Goal: Task Accomplishment & Management: Manage account settings

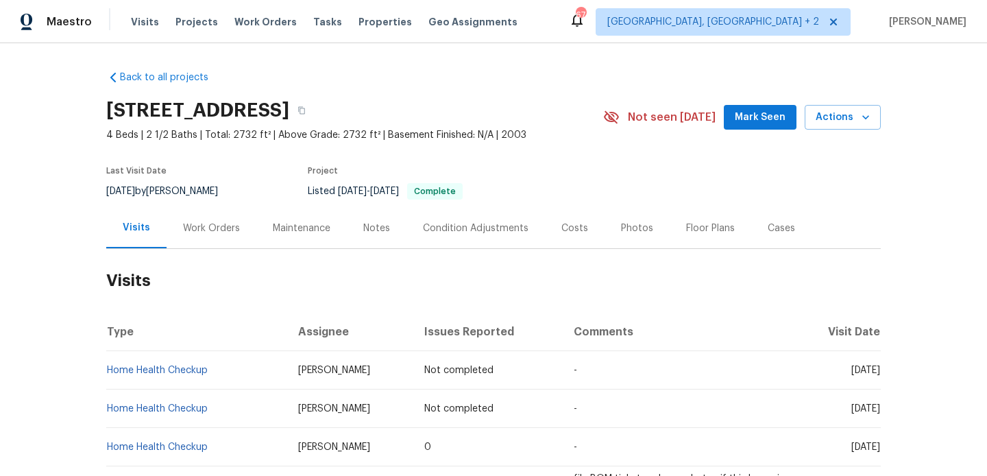
click at [248, 228] on div "Work Orders" at bounding box center [212, 228] width 90 height 40
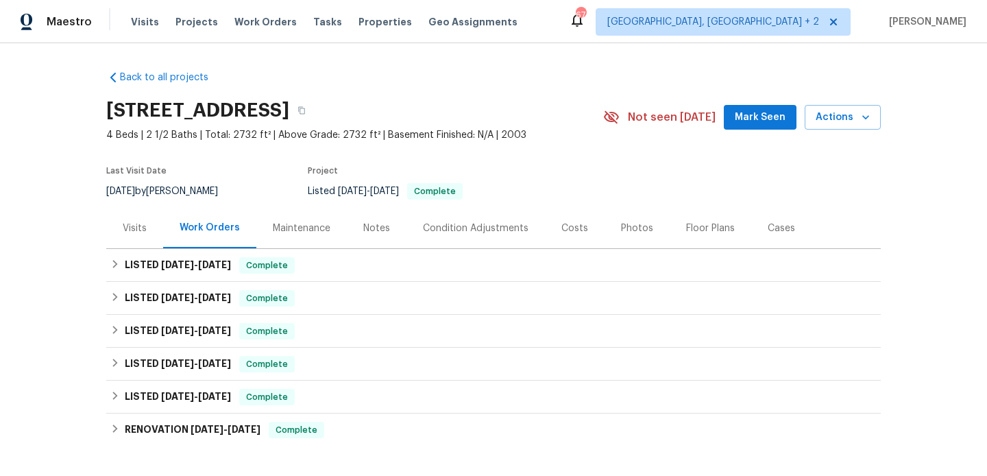
scroll to position [180, 0]
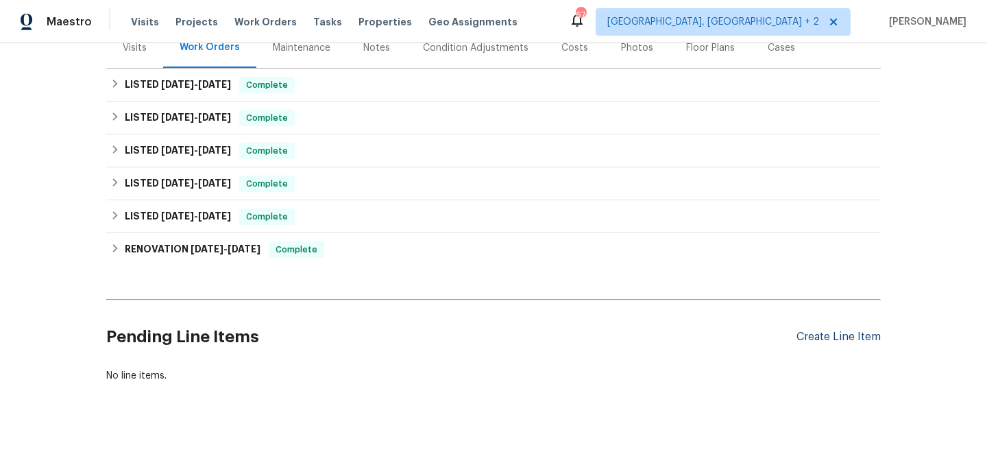
click at [815, 335] on div "Create Line Item" at bounding box center [839, 336] width 84 height 13
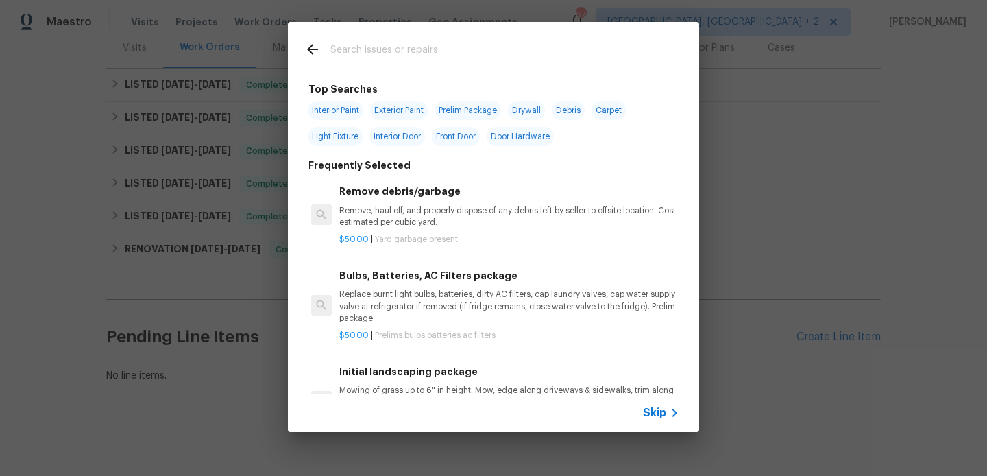
click at [402, 41] on input "text" at bounding box center [475, 51] width 291 height 21
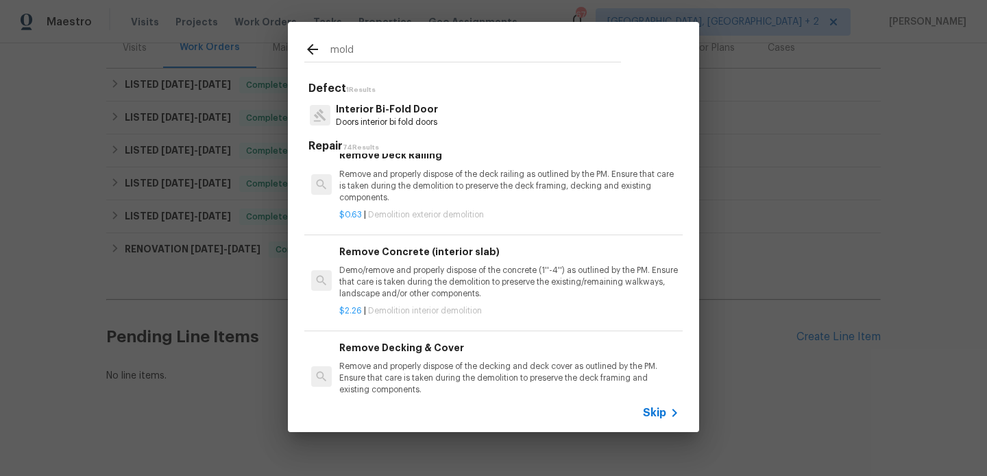
scroll to position [0, 0]
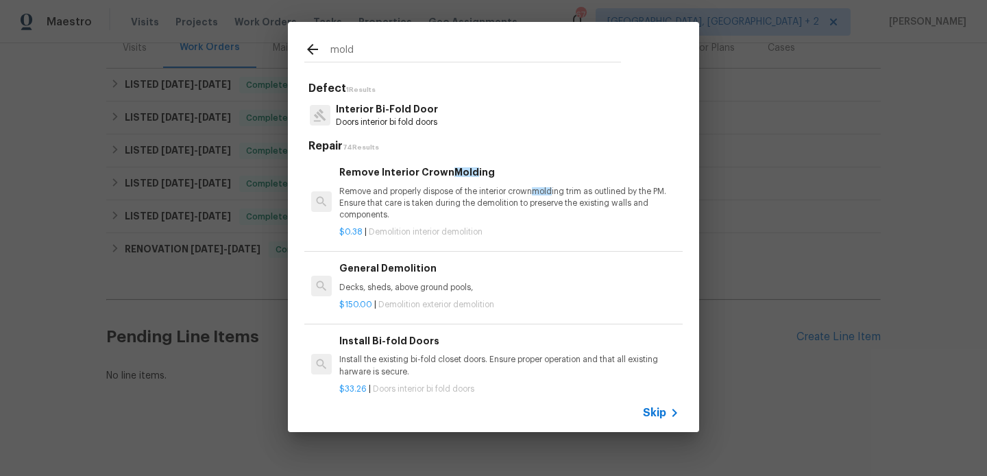
type input "mold"
click at [433, 178] on h6 "Remove Interior Crown Mold ing" at bounding box center [509, 172] width 340 height 15
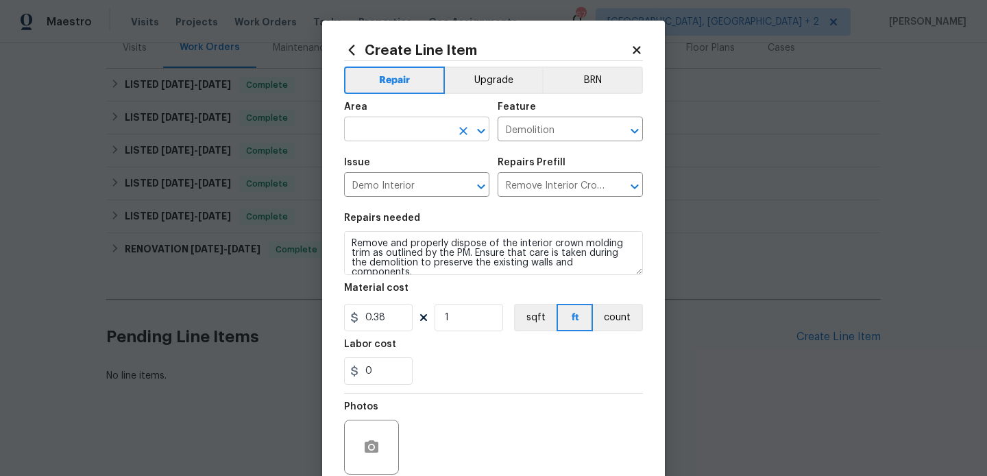
click at [420, 130] on input "text" at bounding box center [397, 130] width 107 height 21
click at [440, 180] on li "Interior Overall" at bounding box center [416, 184] width 145 height 23
type input "Interior Overall"
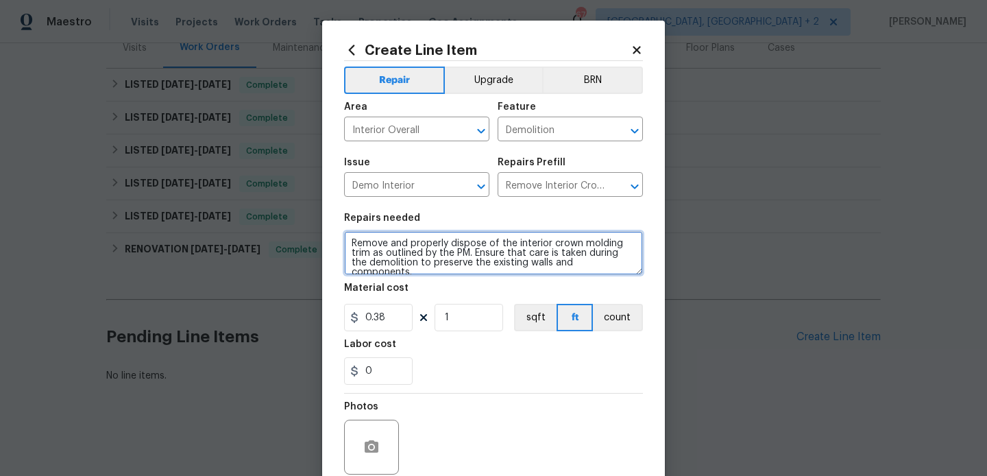
click at [414, 267] on textarea "Remove and properly dispose of the interior crown molding trim as outlined by t…" at bounding box center [493, 253] width 299 height 44
paste textarea "There is water damage near the baseboards and organic growth present in the clo…"
type textarea "There is water damage near the baseboards and organic growth present in the clo…"
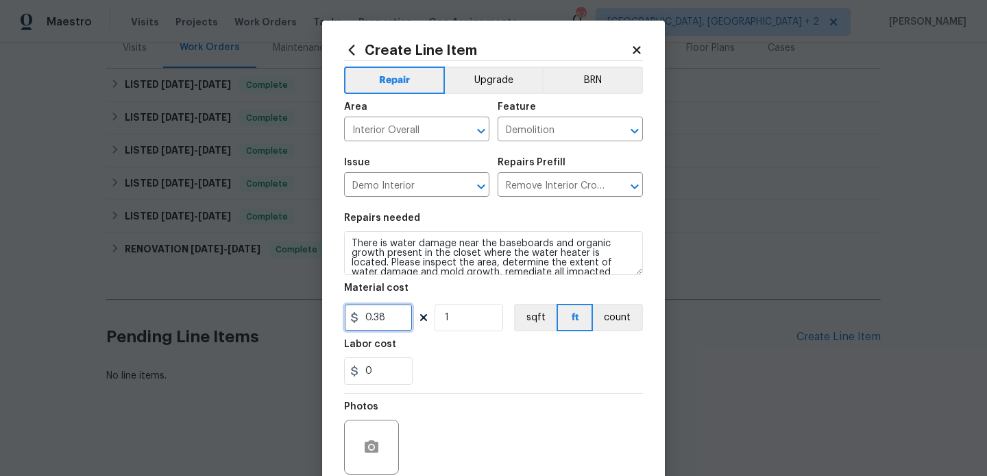
click at [370, 312] on input "0.38" at bounding box center [378, 317] width 69 height 27
type input "75"
click at [374, 437] on button "button" at bounding box center [371, 447] width 33 height 33
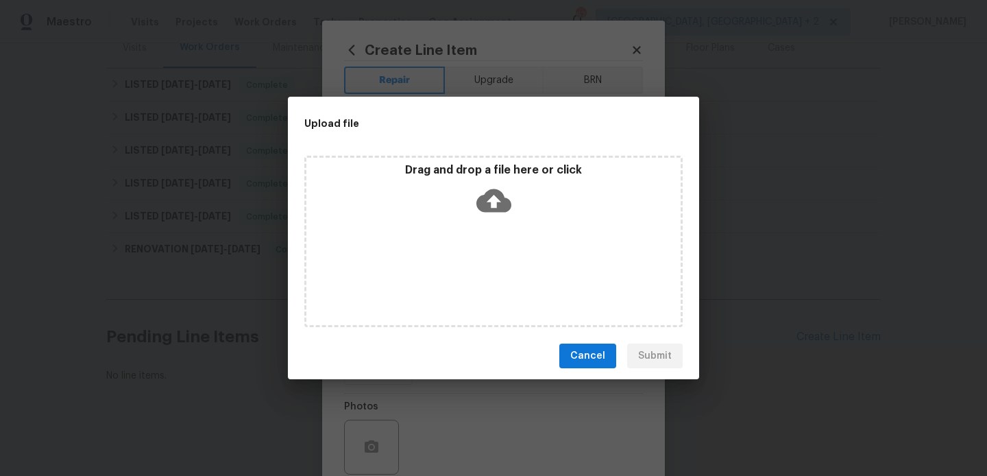
click at [506, 197] on icon at bounding box center [494, 200] width 35 height 35
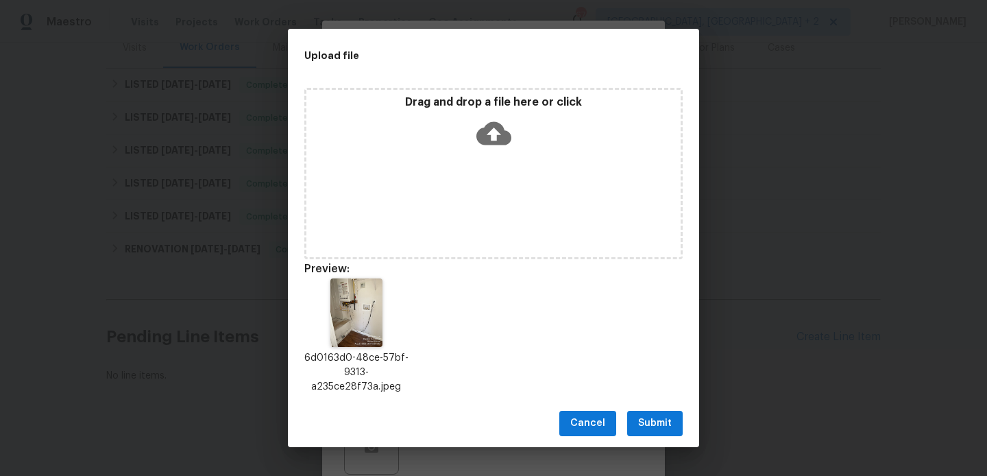
click at [665, 421] on span "Submit" at bounding box center [655, 423] width 34 height 17
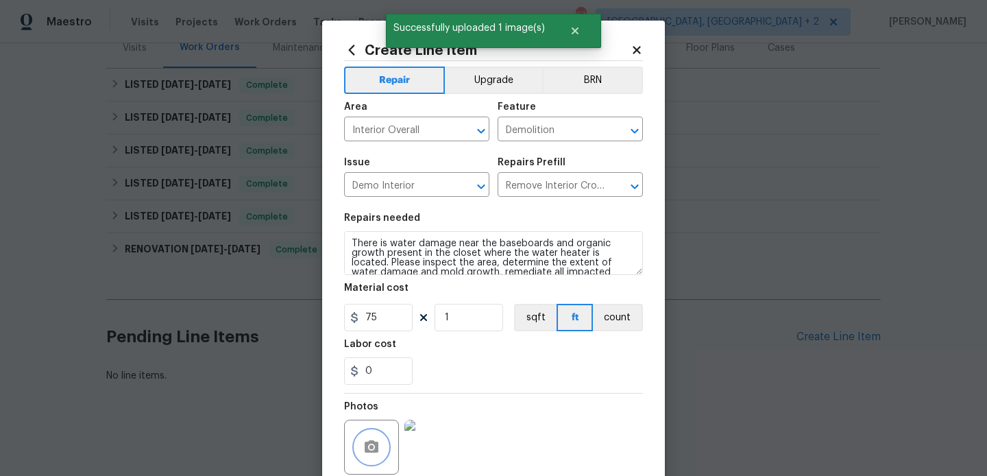
scroll to position [115, 0]
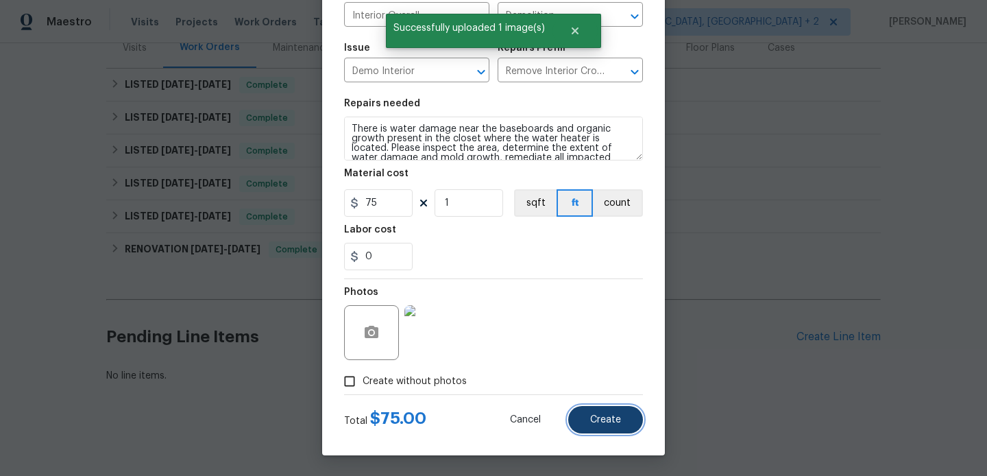
click at [600, 418] on span "Create" at bounding box center [605, 420] width 31 height 10
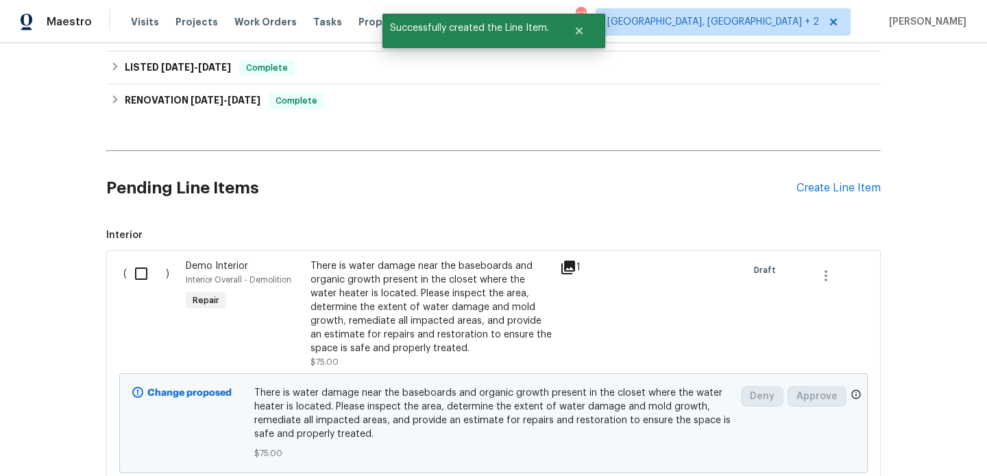
scroll to position [433, 0]
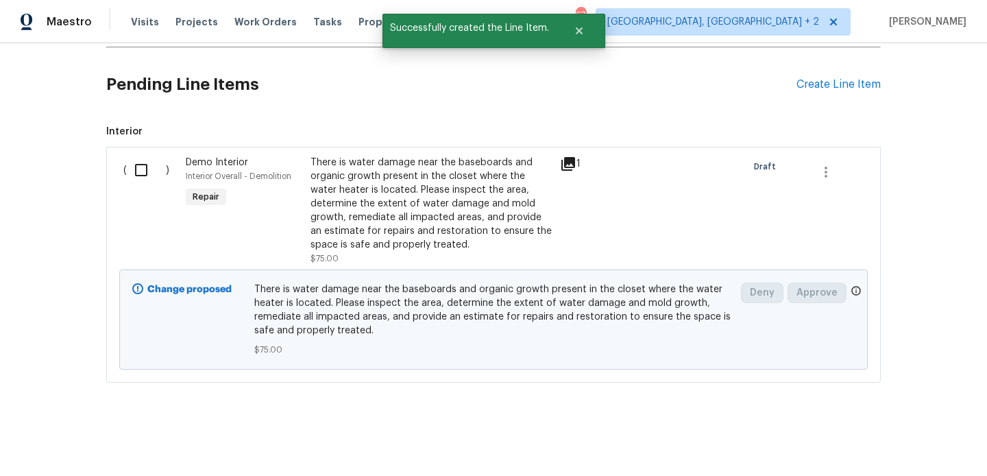
click at [139, 178] on input "checkbox" at bounding box center [146, 170] width 39 height 29
checkbox input "true"
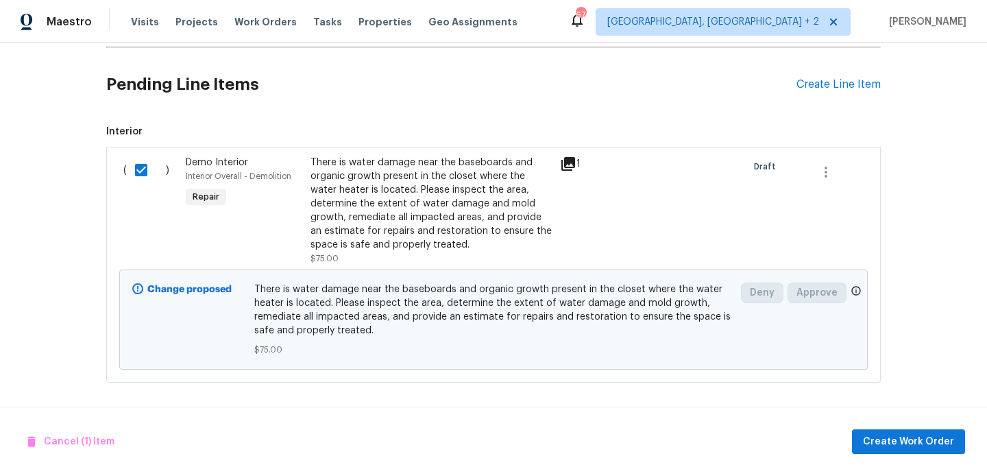
click at [885, 425] on div "Cancel (1) Item Create Work Order" at bounding box center [493, 442] width 987 height 70
click at [883, 446] on span "Create Work Order" at bounding box center [908, 441] width 91 height 17
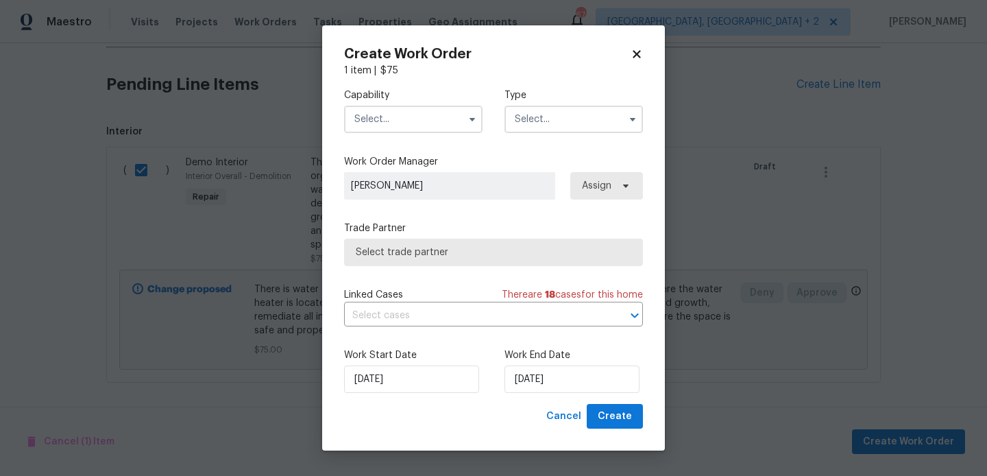
click at [410, 119] on input "text" at bounding box center [413, 119] width 139 height 27
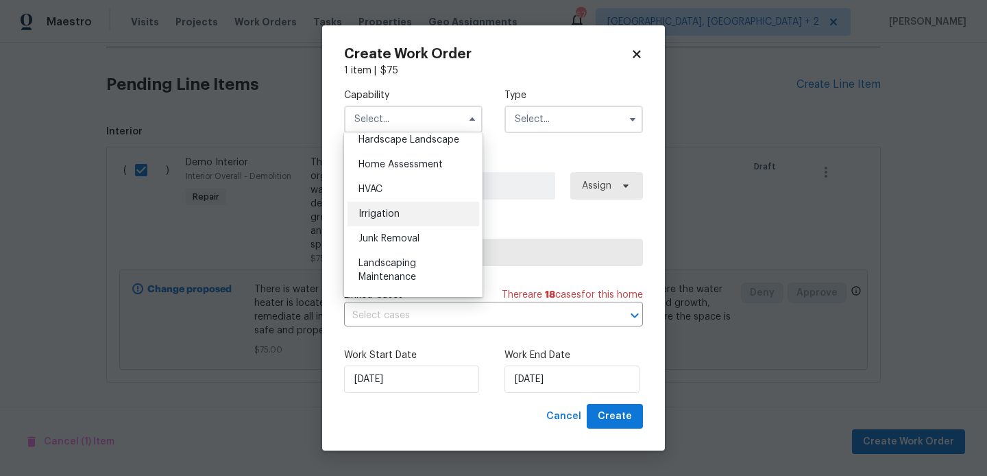
scroll to position [944, 0]
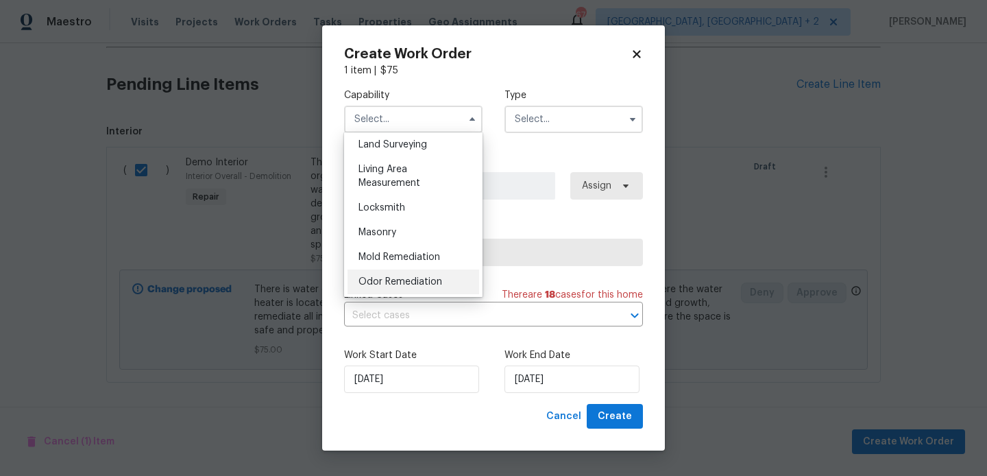
click at [423, 279] on span "Odor Remediation" at bounding box center [401, 282] width 84 height 10
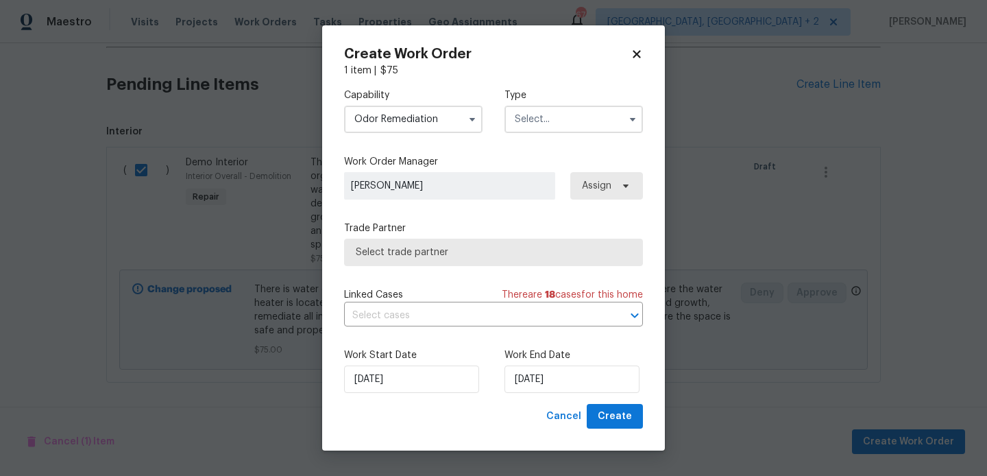
click at [410, 97] on label "Capability" at bounding box center [413, 95] width 139 height 14
click at [410, 113] on input "Odor Remediation" at bounding box center [413, 119] width 139 height 27
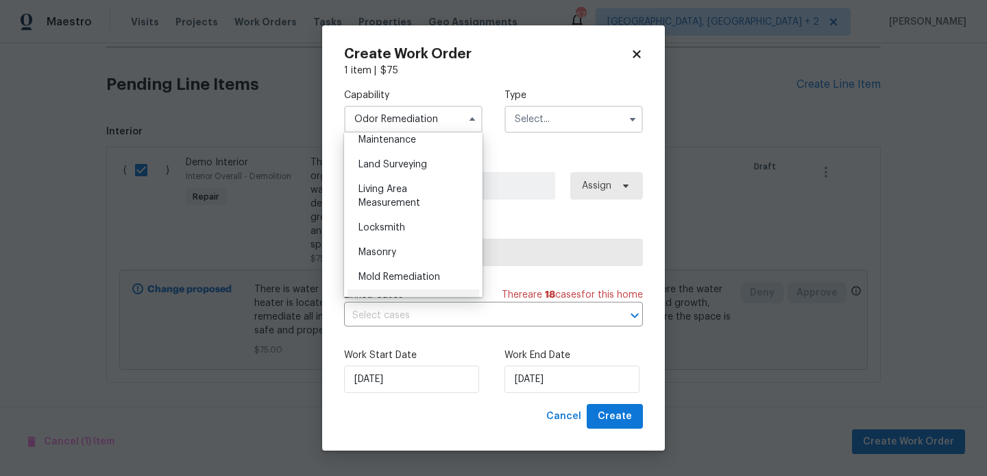
scroll to position [945, 0]
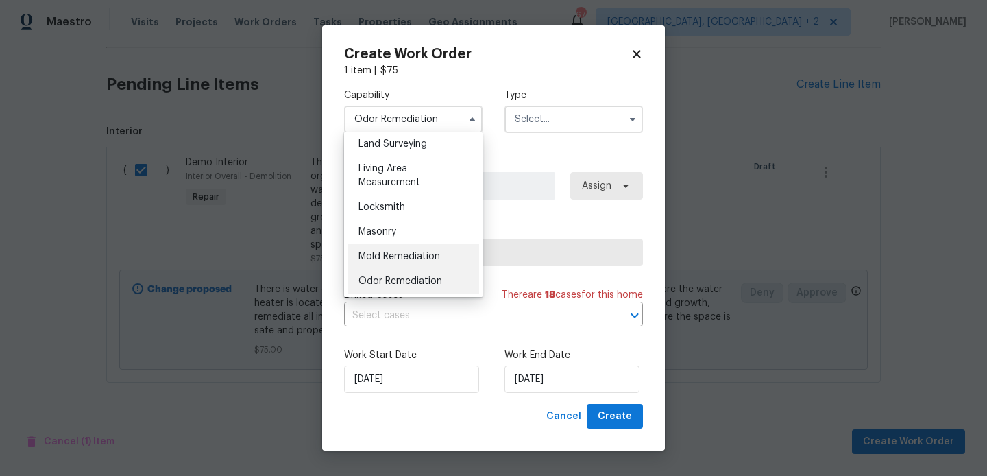
click at [431, 245] on div "Mold Remediation" at bounding box center [414, 256] width 132 height 25
type input "Mold Remediation"
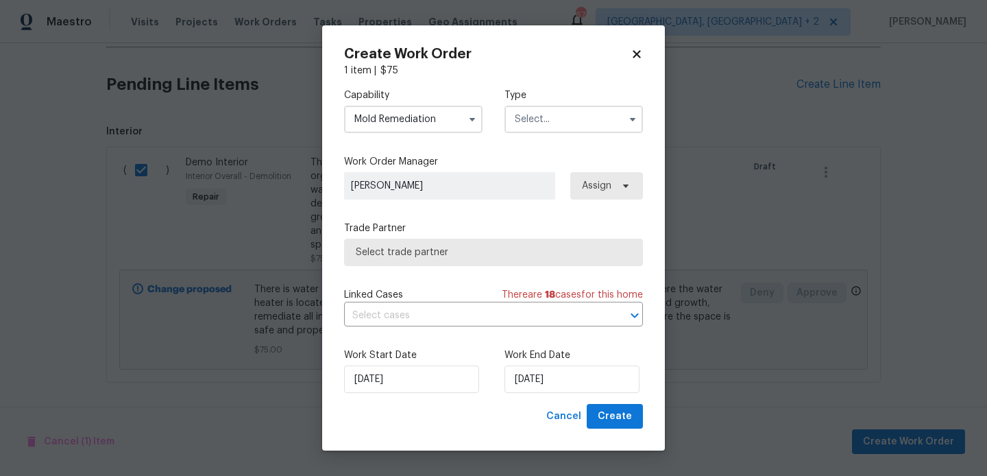
click at [529, 129] on input "text" at bounding box center [574, 119] width 139 height 27
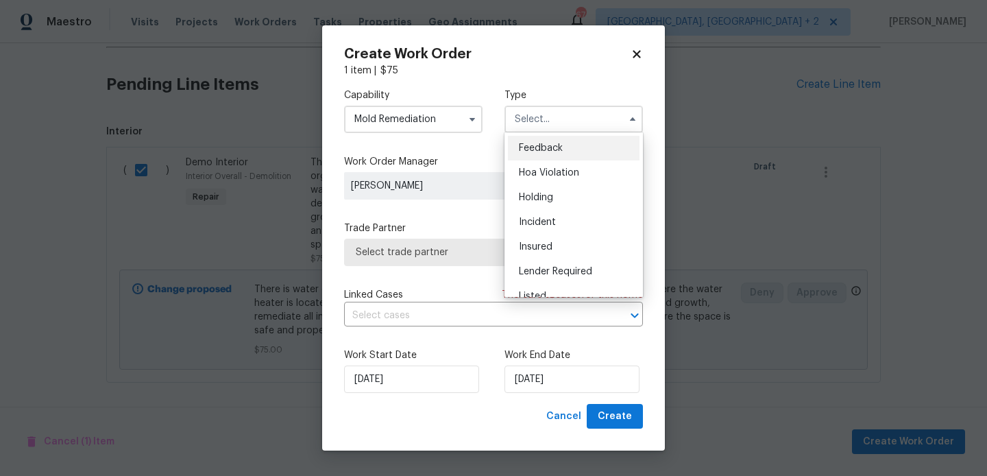
click at [533, 140] on div "Feedback" at bounding box center [574, 148] width 132 height 25
type input "Feedback"
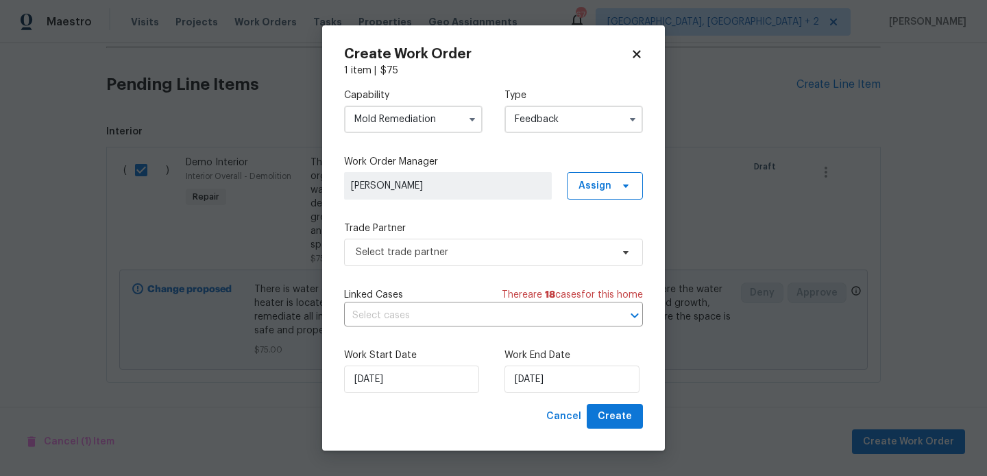
click at [420, 272] on div "Capability Mold Remediation Type Feedback Work Order Manager Blessida Angeline …" at bounding box center [493, 240] width 299 height 326
click at [413, 252] on span "Select trade partner" at bounding box center [484, 252] width 256 height 14
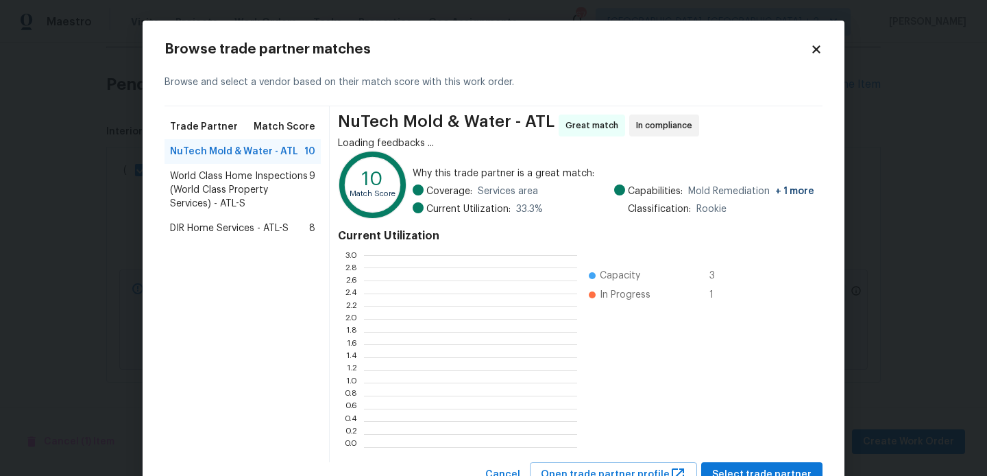
scroll to position [192, 213]
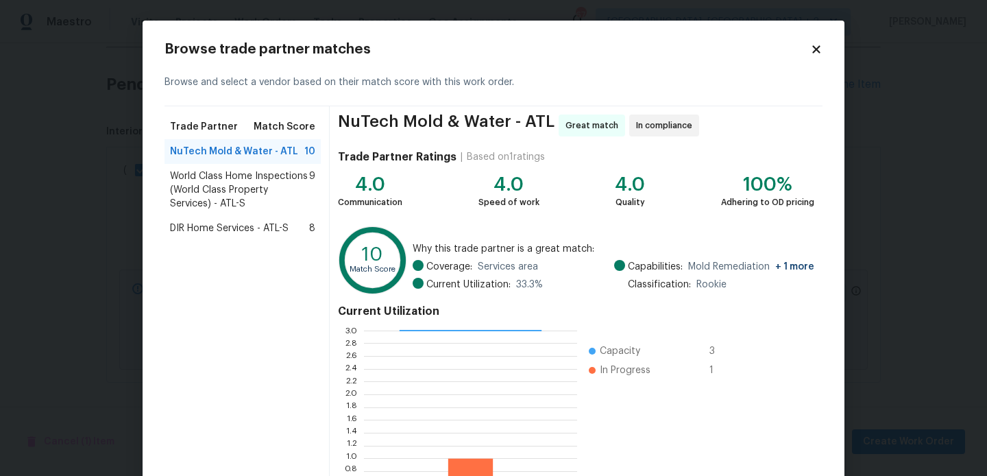
click at [267, 230] on span "DIR Home Services - ATL-S" at bounding box center [229, 228] width 119 height 14
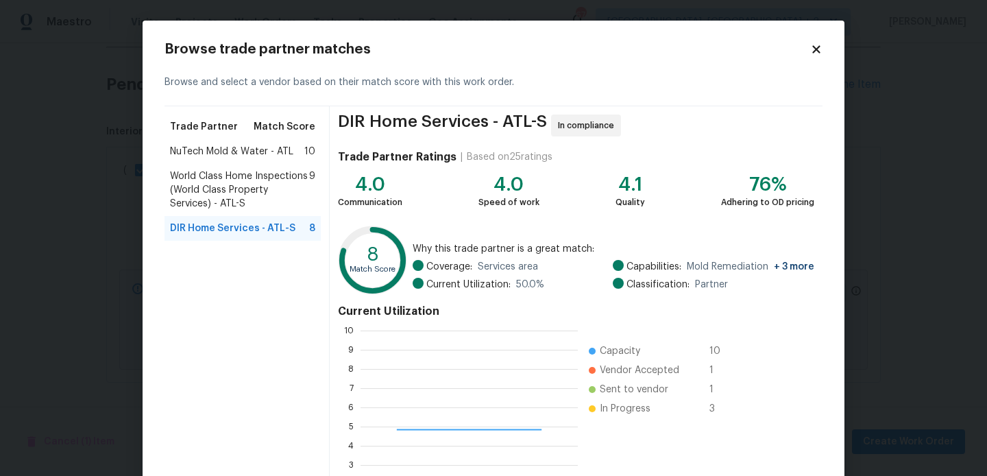
scroll to position [1, 1]
click at [215, 158] on span "NuTech Mold & Water - ATL" at bounding box center [231, 152] width 123 height 14
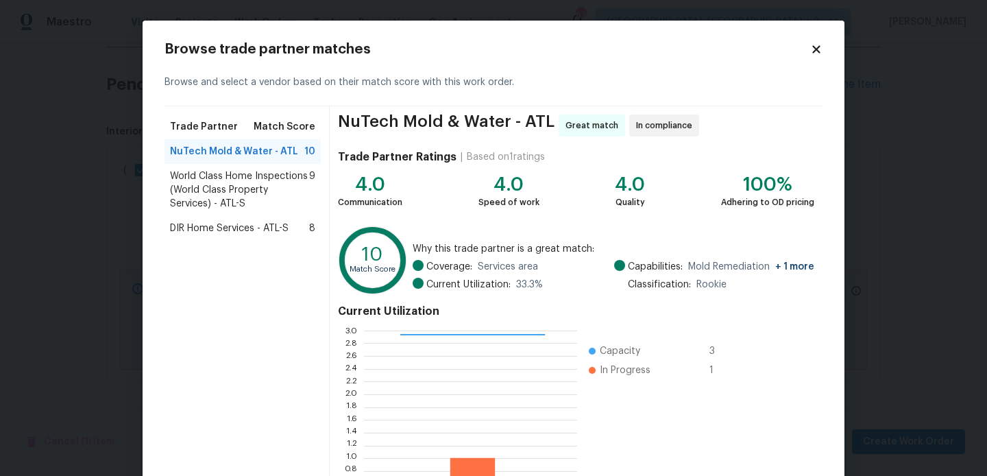
scroll to position [129, 0]
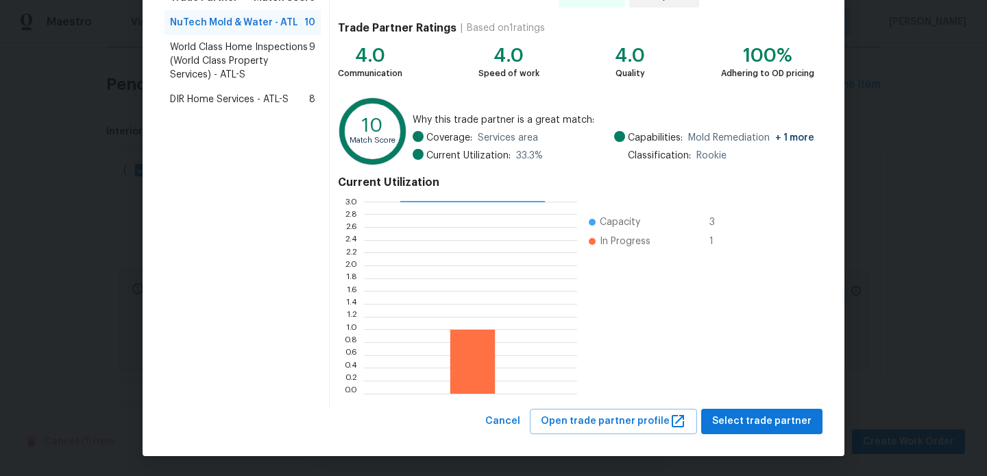
click at [779, 403] on div "NuTech Mold & Water - ATL Great match In compliance Trade Partner Ratings | Bas…" at bounding box center [576, 192] width 493 height 431
click at [772, 419] on span "Select trade partner" at bounding box center [761, 421] width 99 height 17
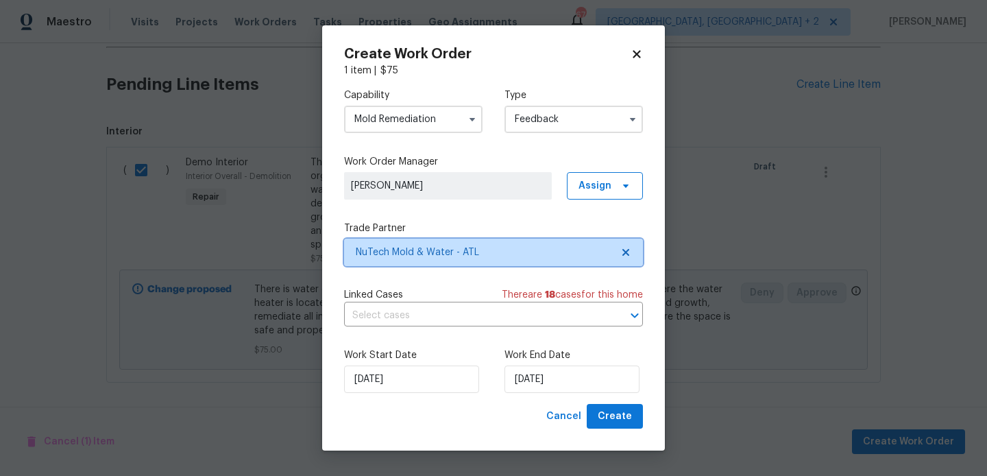
scroll to position [0, 0]
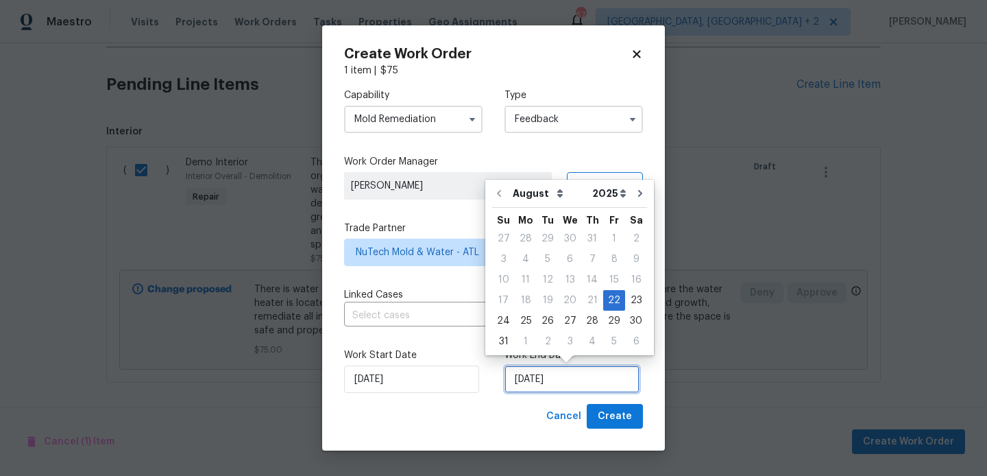
click at [538, 383] on input "22/08/2025" at bounding box center [572, 378] width 135 height 27
click at [495, 330] on div "24" at bounding box center [503, 320] width 23 height 19
type input "24/08/2025"
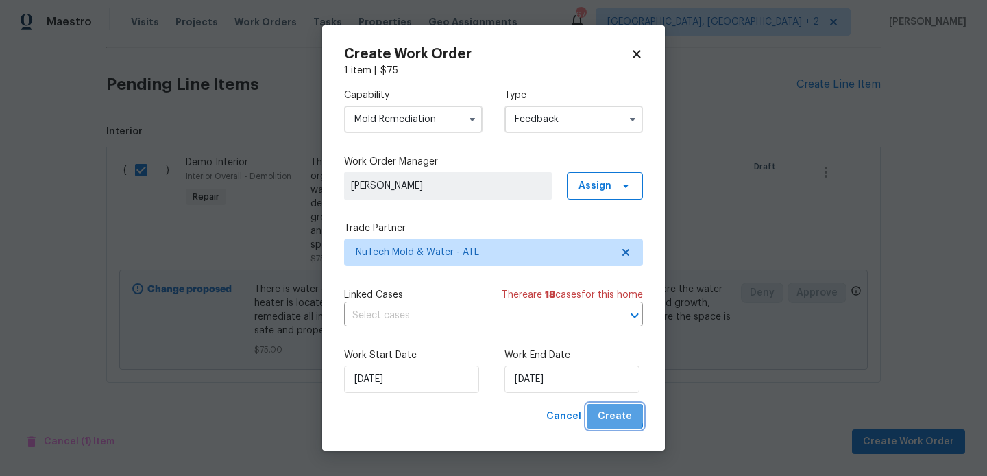
click at [611, 415] on span "Create" at bounding box center [615, 416] width 34 height 17
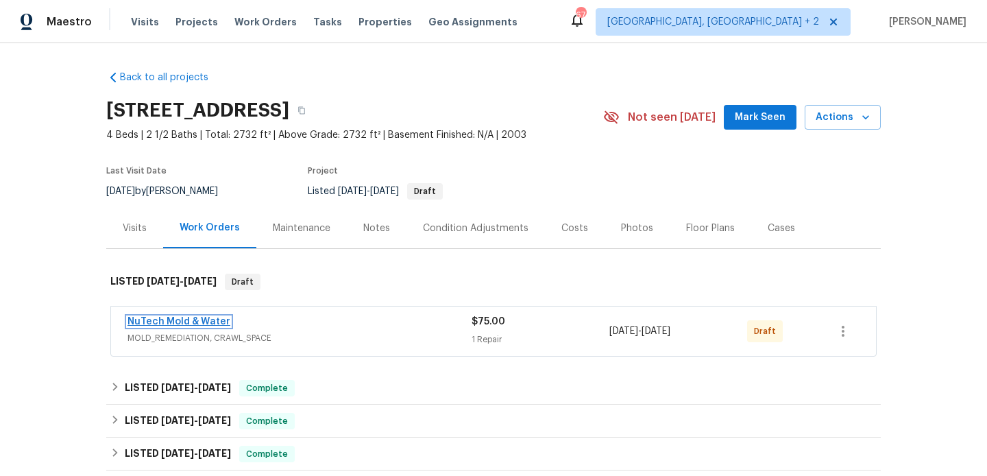
click at [223, 323] on link "NuTech Mold & Water" at bounding box center [179, 322] width 103 height 10
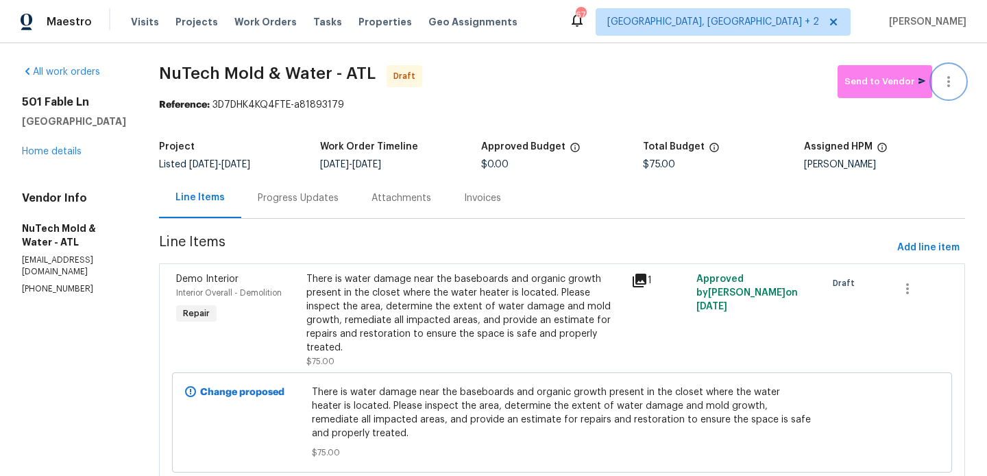
click at [949, 77] on icon "button" at bounding box center [949, 81] width 3 height 11
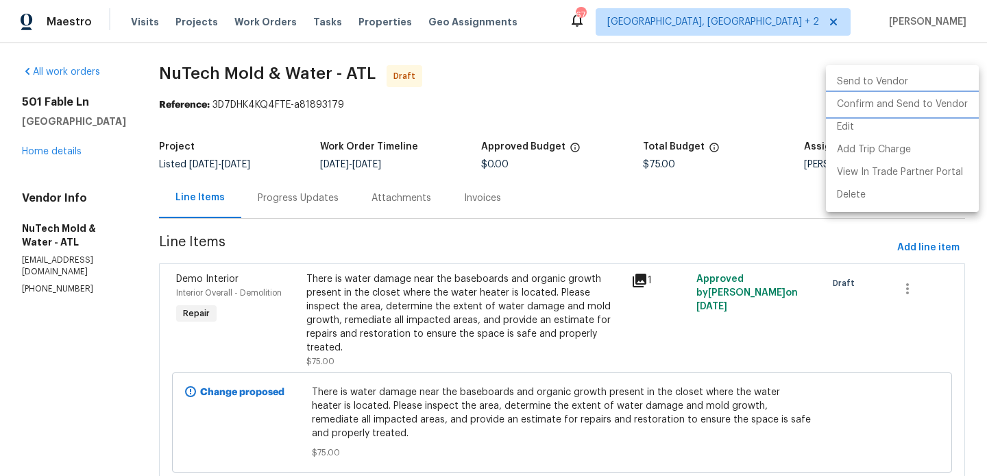
click at [941, 102] on li "Confirm and Send to Vendor" at bounding box center [902, 104] width 153 height 23
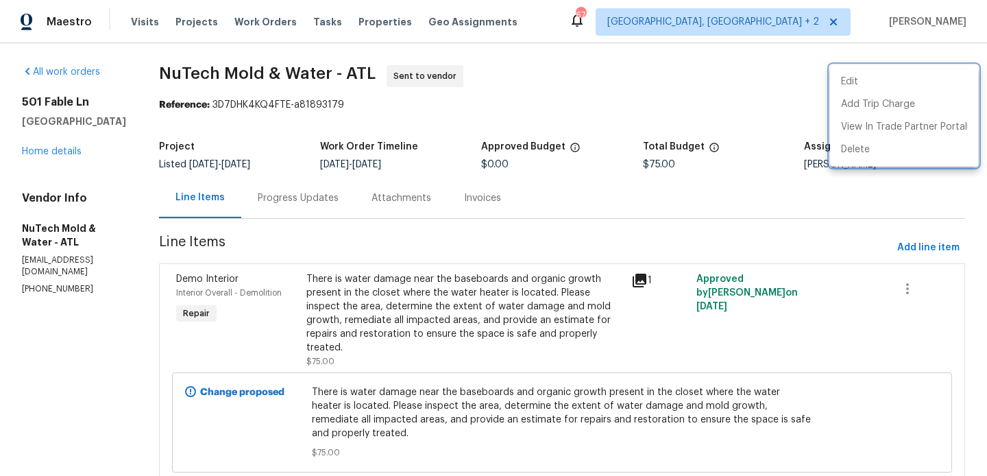
click at [317, 195] on div at bounding box center [493, 238] width 987 height 476
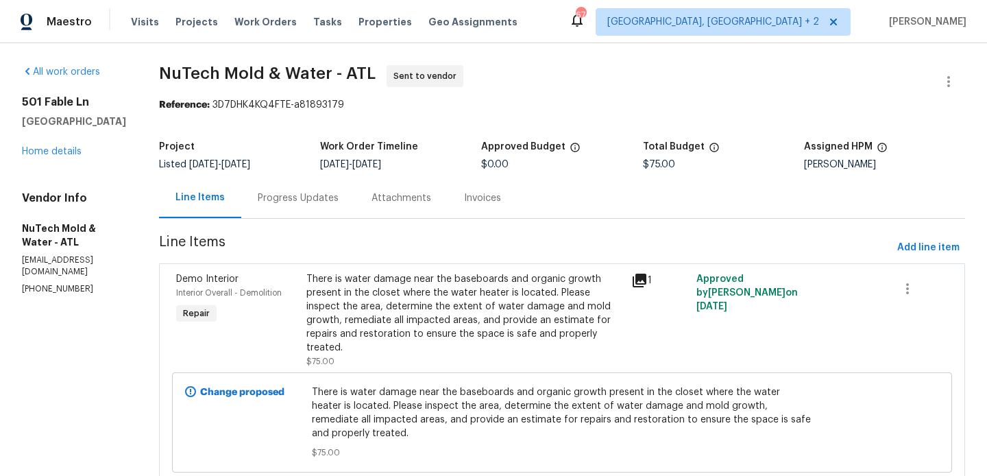
click at [317, 195] on div "Progress Updates" at bounding box center [298, 198] width 81 height 14
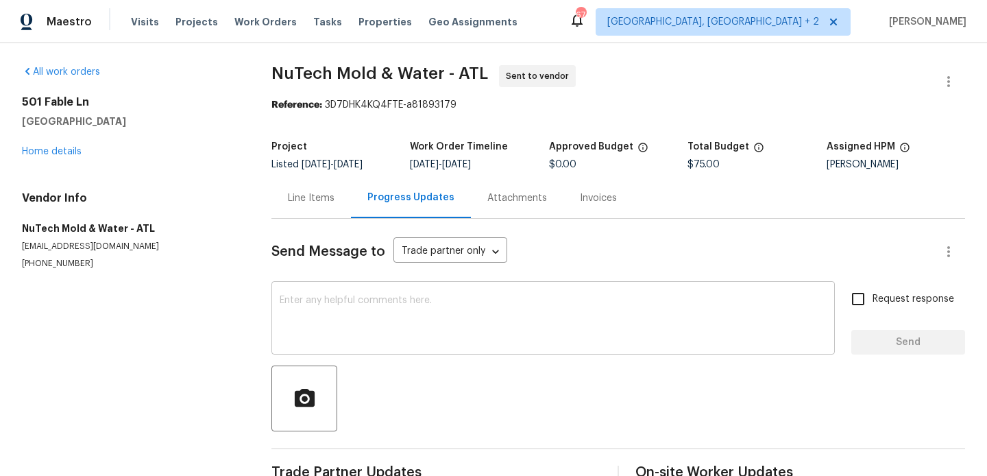
click at [363, 293] on div "x ​" at bounding box center [554, 320] width 564 height 70
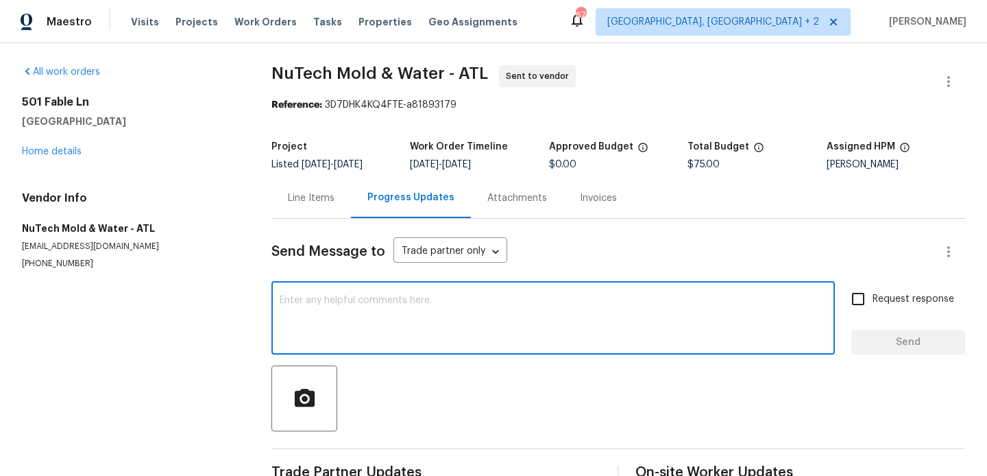
paste textarea "Hi, this is Blessida with Opendoor. I’m confirming you received the WO for the …"
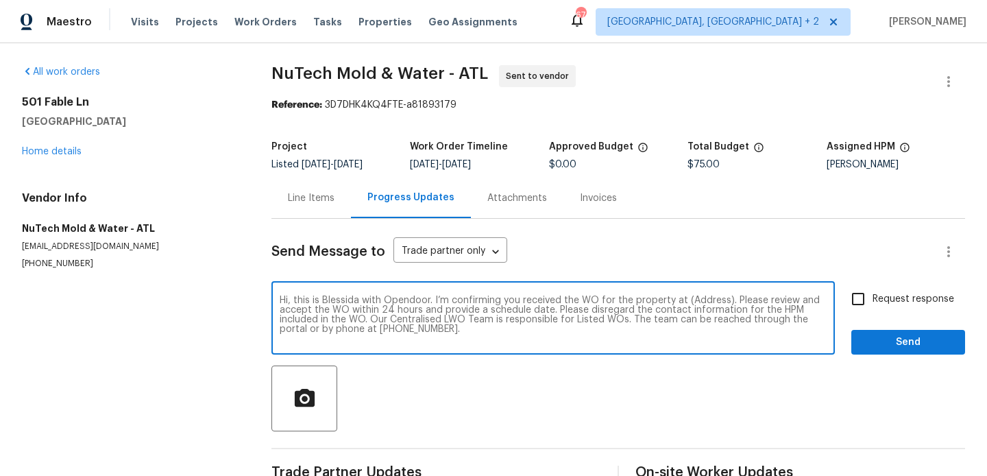
click at [707, 301] on textarea "Hi, this is Blessida with Opendoor. I’m confirming you received the WO for the …" at bounding box center [553, 320] width 547 height 48
paste textarea "501 Fable Ln, Canton, GA 30114"
type textarea "Hi, this is Blessida with Opendoor. I’m confirming you received the WO for the …"
click at [934, 306] on label "Request response" at bounding box center [899, 299] width 110 height 29
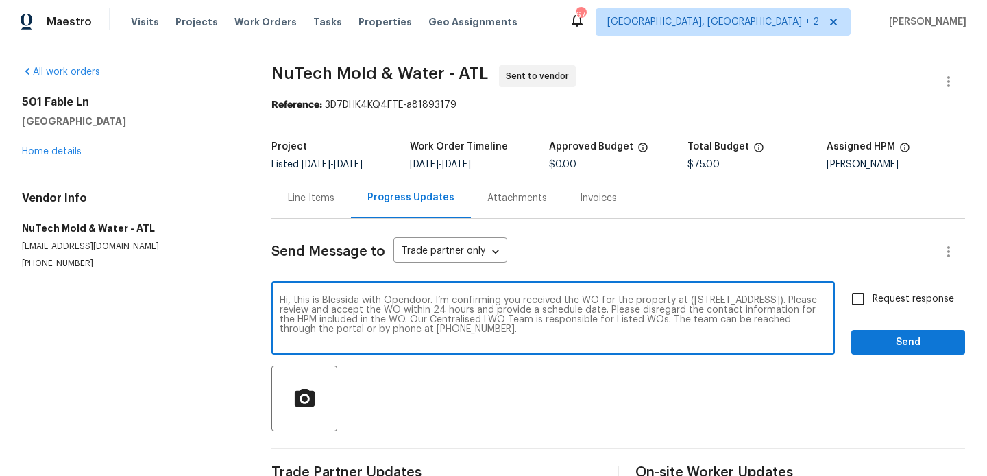
click at [873, 306] on input "Request response" at bounding box center [858, 299] width 29 height 29
checkbox input "true"
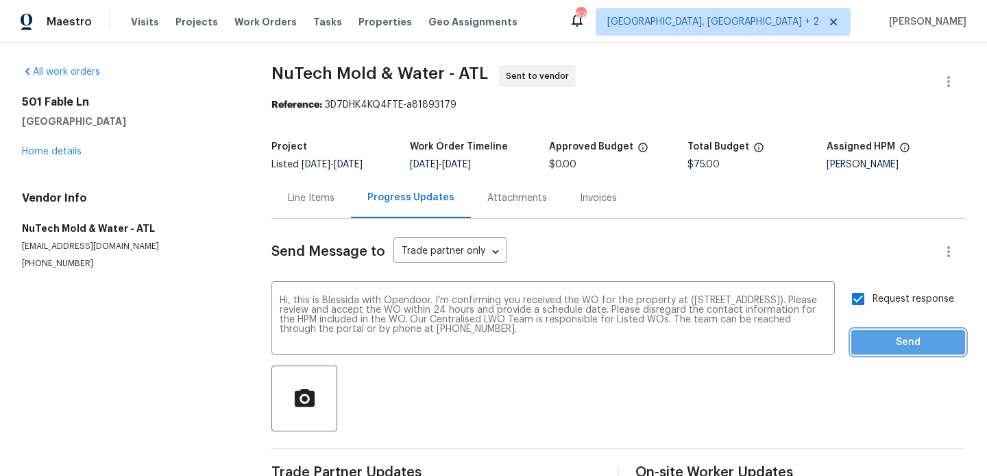
click at [908, 339] on span "Send" at bounding box center [909, 342] width 92 height 17
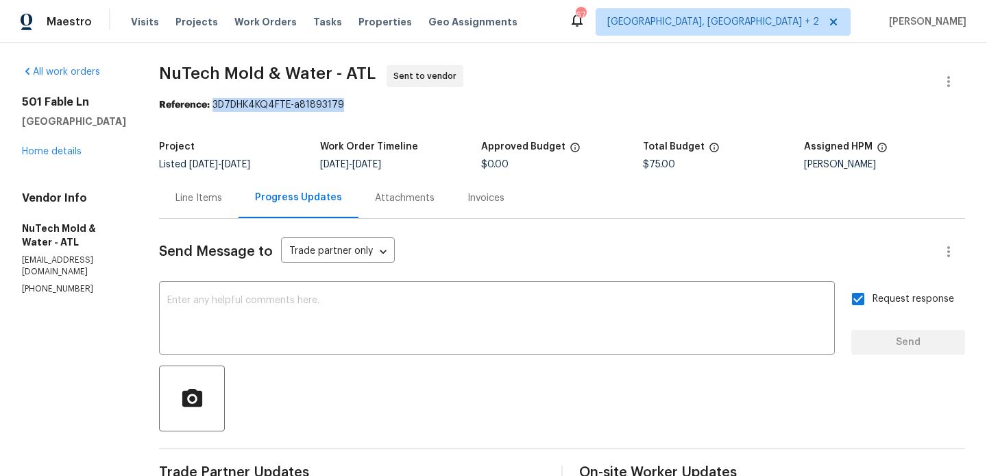
drag, startPoint x: 197, startPoint y: 103, endPoint x: 368, endPoint y: 102, distance: 170.7
click at [367, 101] on div "Reference: 3D7DHK4KQ4FTE-a81893179" at bounding box center [562, 105] width 806 height 14
copy div "3D7DHK4KQ4FTE-a81893179"
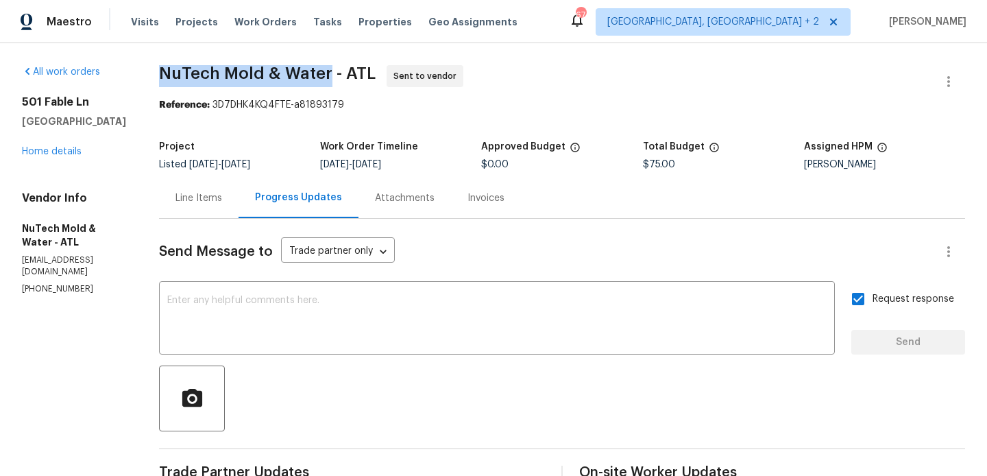
drag, startPoint x: 142, startPoint y: 69, endPoint x: 312, endPoint y: 71, distance: 170.1
click at [312, 71] on div "All work orders 501 Fable Ln Canton, GA 30114 Home details Vendor Info NuTech M…" at bounding box center [493, 330] width 987 height 575
copy span "NuTech Mold & Water"
click at [59, 148] on link "Home details" at bounding box center [52, 152] width 60 height 10
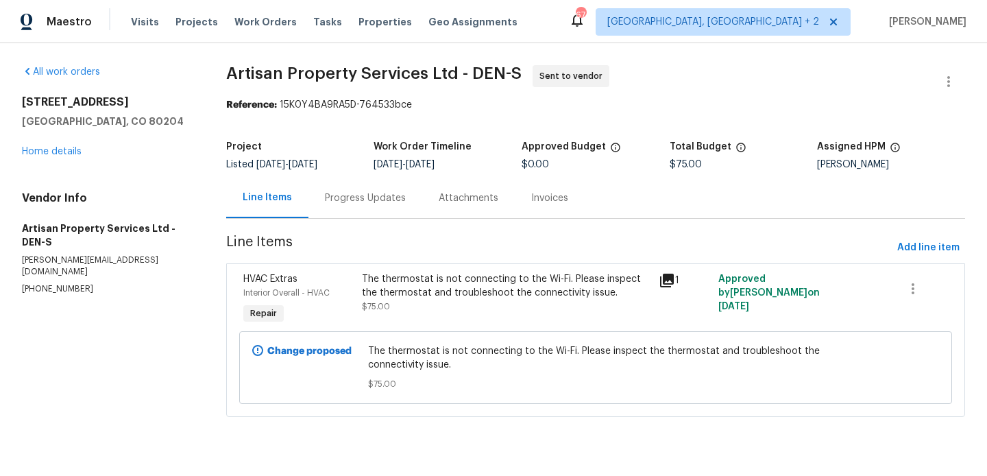
click at [367, 203] on div "Progress Updates" at bounding box center [365, 198] width 81 height 14
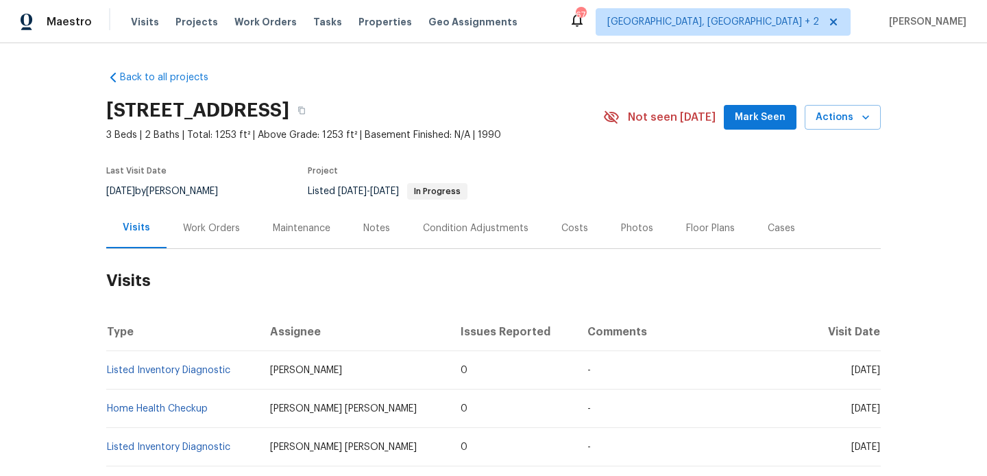
click at [226, 247] on div "Work Orders" at bounding box center [212, 228] width 90 height 40
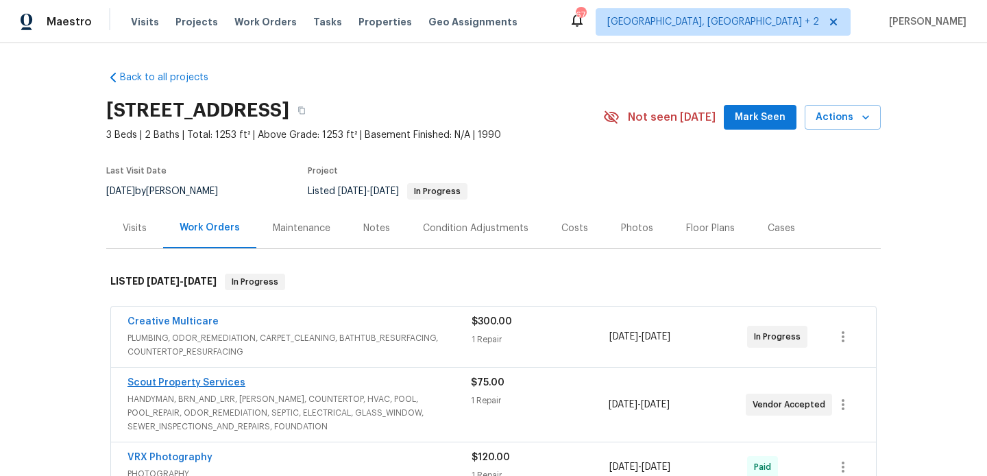
scroll to position [123, 0]
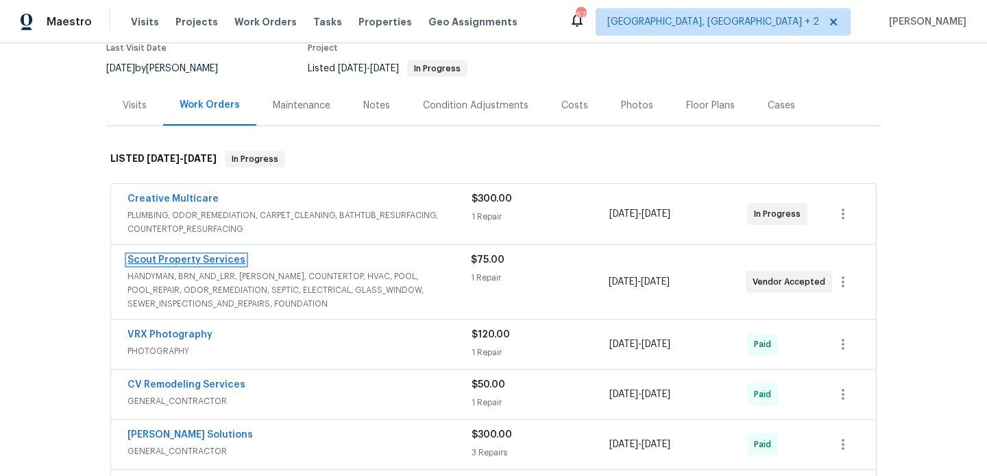
click at [179, 260] on link "Scout Property Services" at bounding box center [187, 260] width 118 height 10
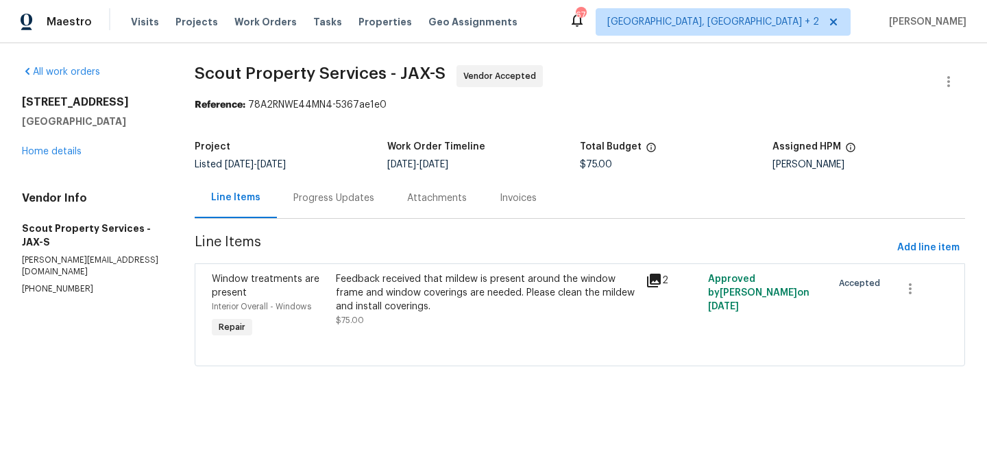
click at [363, 202] on div "Progress Updates" at bounding box center [333, 198] width 81 height 14
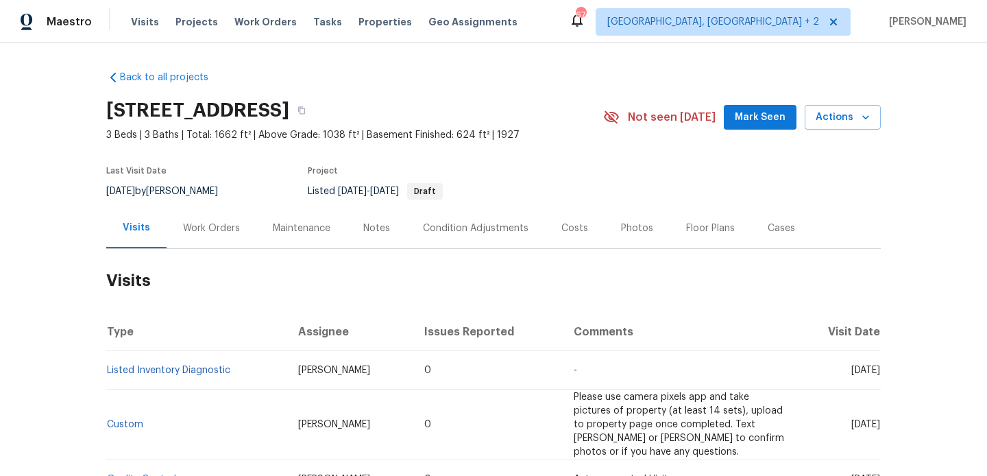
click at [232, 234] on div "Work Orders" at bounding box center [211, 228] width 57 height 14
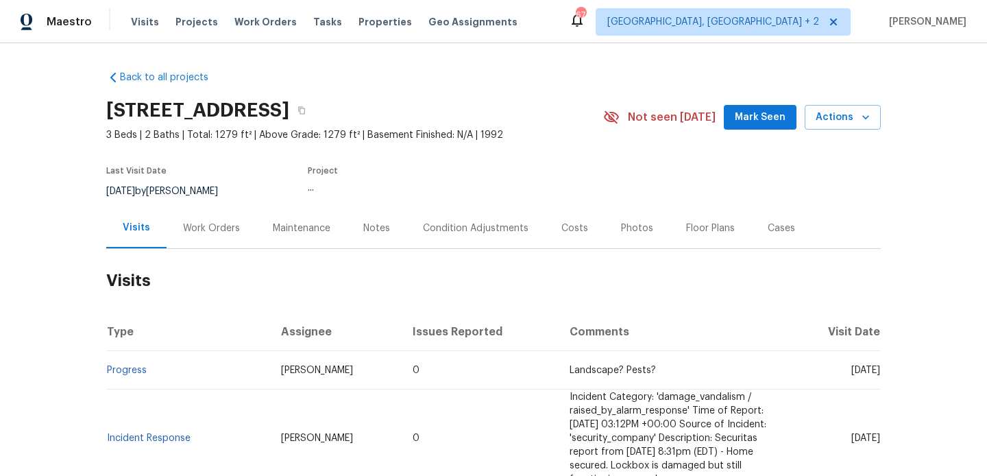
click at [238, 238] on div "Work Orders" at bounding box center [212, 228] width 90 height 40
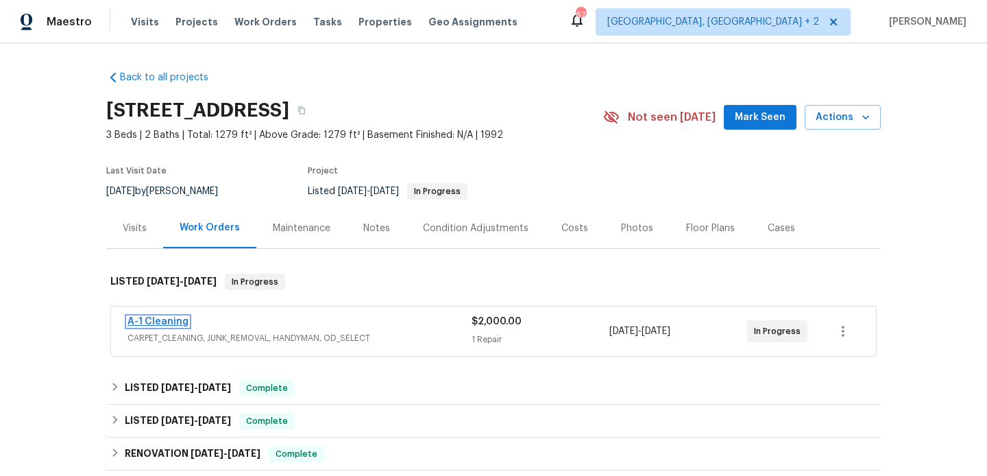
click at [169, 324] on link "A-1 Cleaning" at bounding box center [158, 322] width 61 height 10
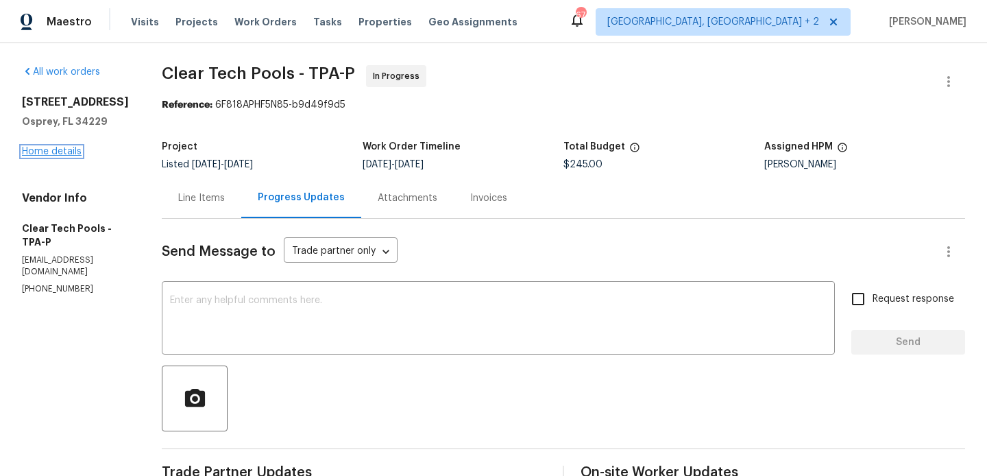
click at [43, 149] on link "Home details" at bounding box center [52, 152] width 60 height 10
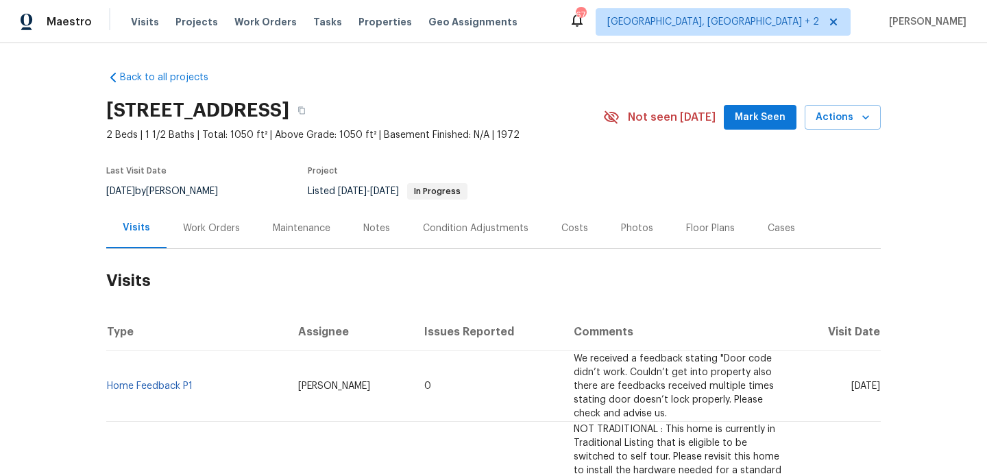
click at [232, 216] on div "Work Orders" at bounding box center [212, 228] width 90 height 40
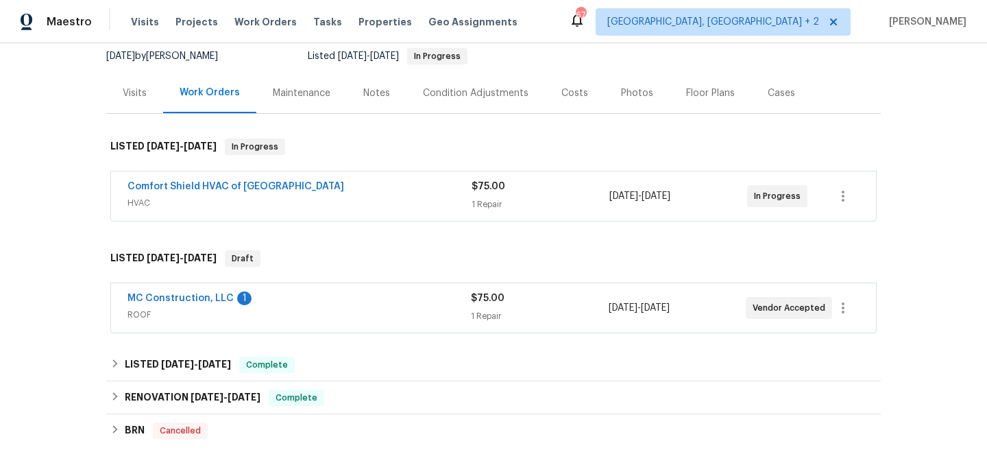
scroll to position [134, 0]
click at [200, 297] on link "MC Construction, LLC" at bounding box center [181, 300] width 106 height 10
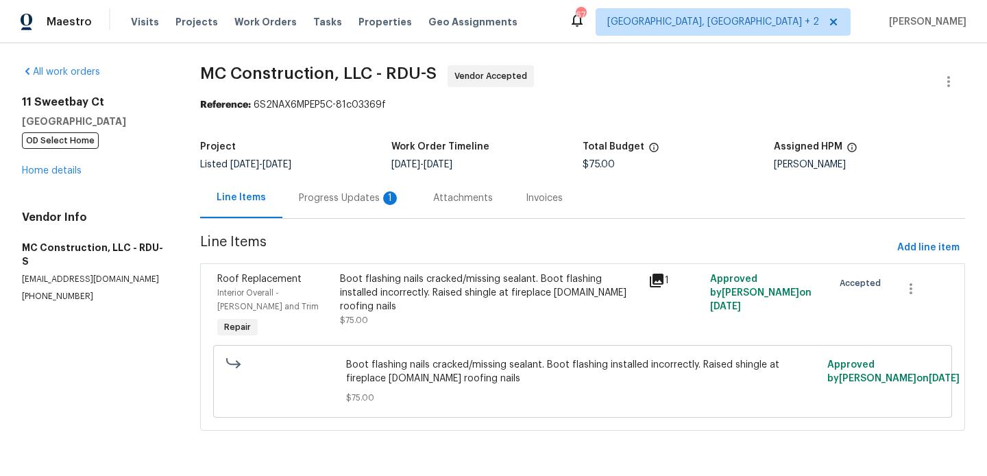
click at [342, 196] on div "Progress Updates 1" at bounding box center [349, 198] width 101 height 14
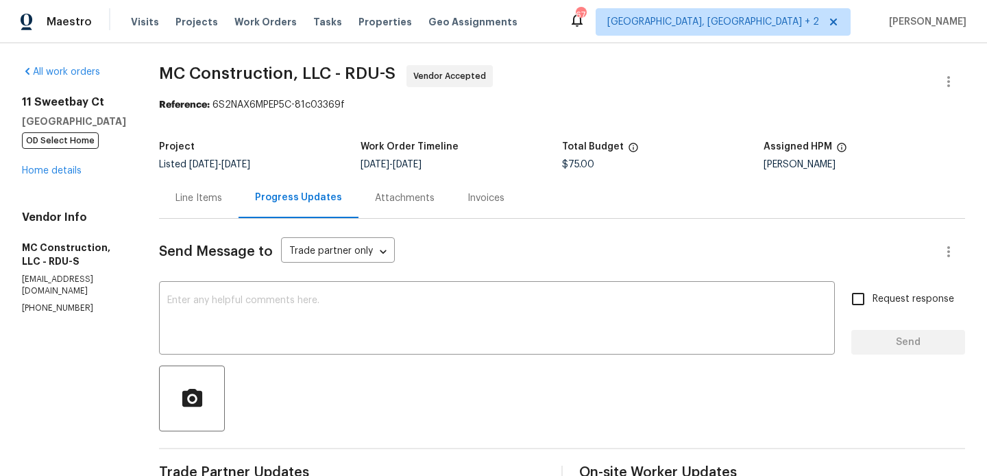
scroll to position [134, 0]
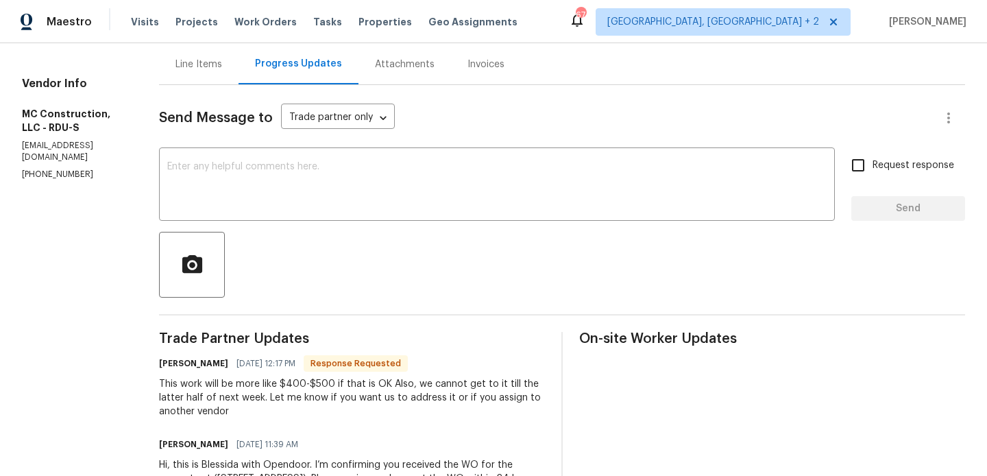
click at [159, 368] on h6 "Rick Ploughe" at bounding box center [193, 364] width 69 height 14
copy h6 "Rick"
click at [284, 161] on div "x ​" at bounding box center [497, 186] width 676 height 70
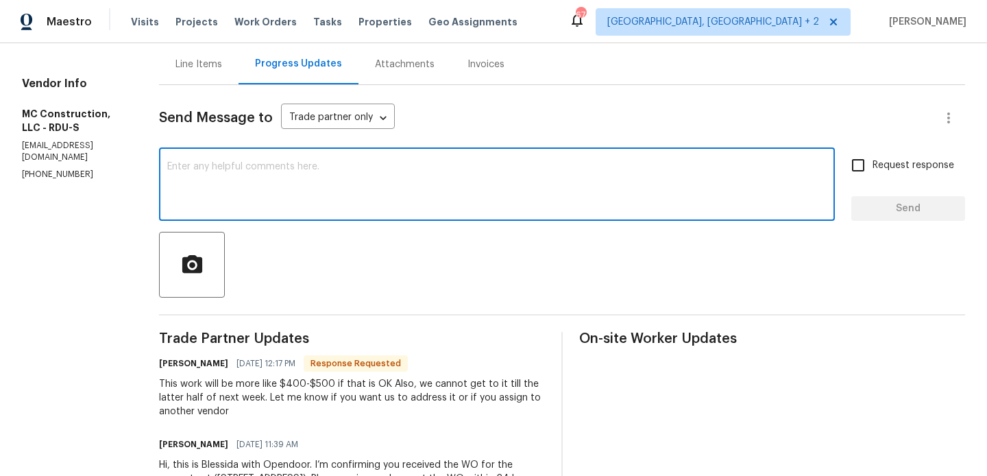
paste textarea "Rick"
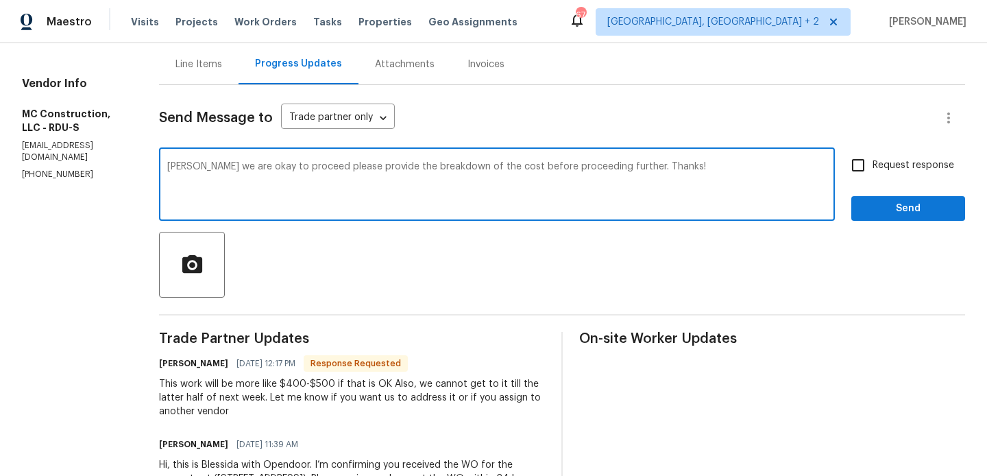
type textarea "Rick we are okay to proceed please provide the breakdown of the cost before pro…"
click at [882, 161] on span "Request response" at bounding box center [914, 165] width 82 height 14
click at [873, 161] on input "Request response" at bounding box center [858, 165] width 29 height 29
checkbox input "true"
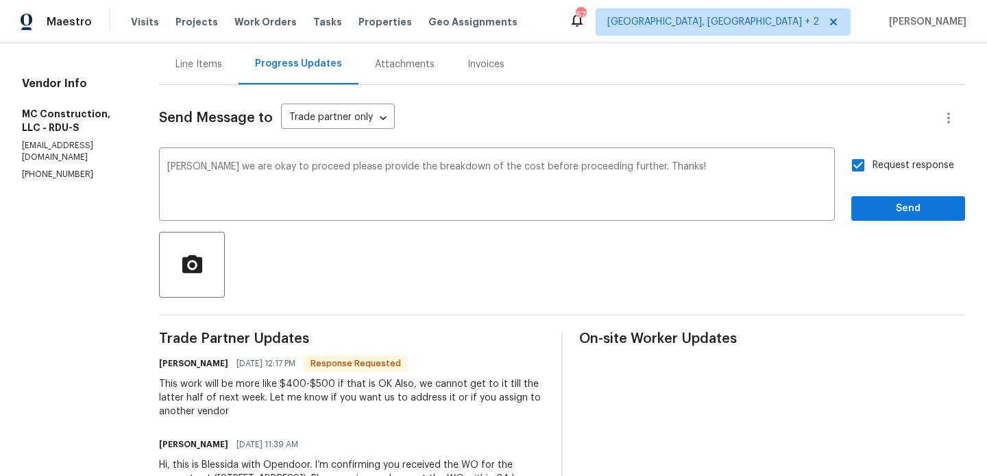
click at [880, 195] on div "Request response Send" at bounding box center [909, 186] width 114 height 70
click at [867, 215] on span "Send" at bounding box center [909, 208] width 92 height 17
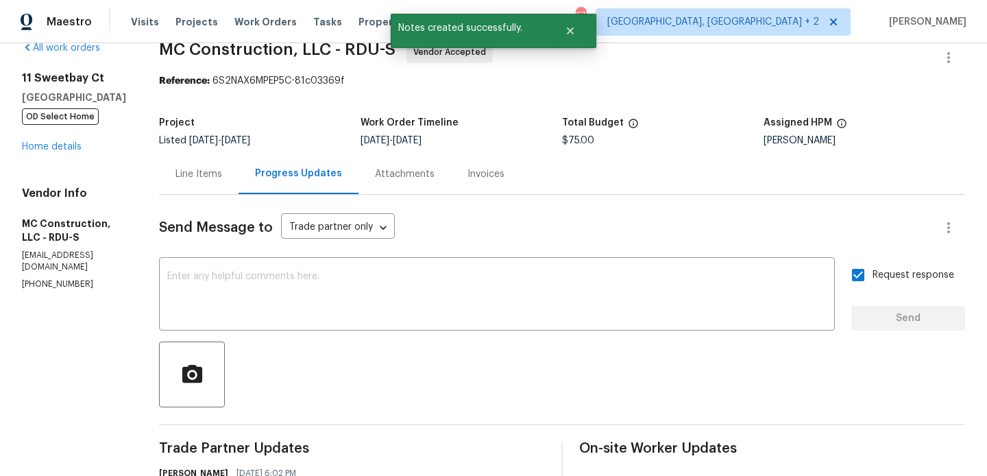
scroll to position [0, 0]
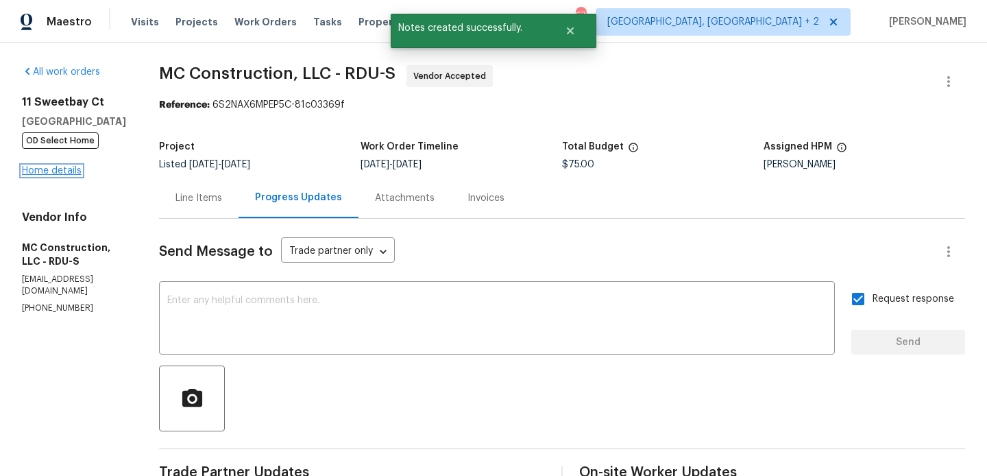
click at [30, 170] on link "Home details" at bounding box center [52, 171] width 60 height 10
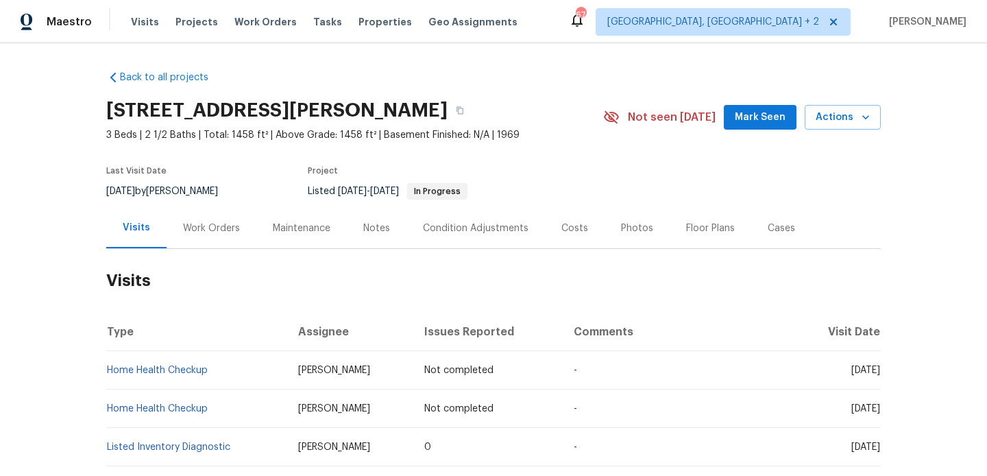
click at [213, 243] on div "Work Orders" at bounding box center [212, 228] width 90 height 40
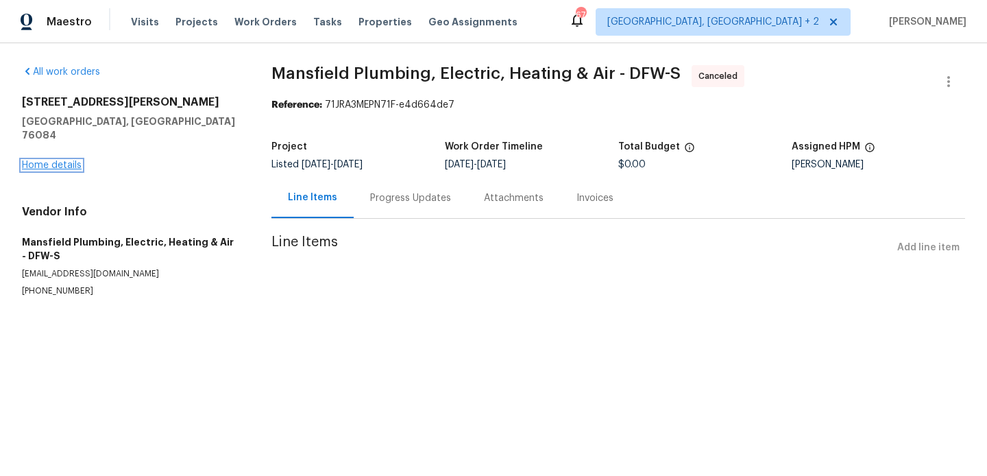
click at [69, 160] on link "Home details" at bounding box center [52, 165] width 60 height 10
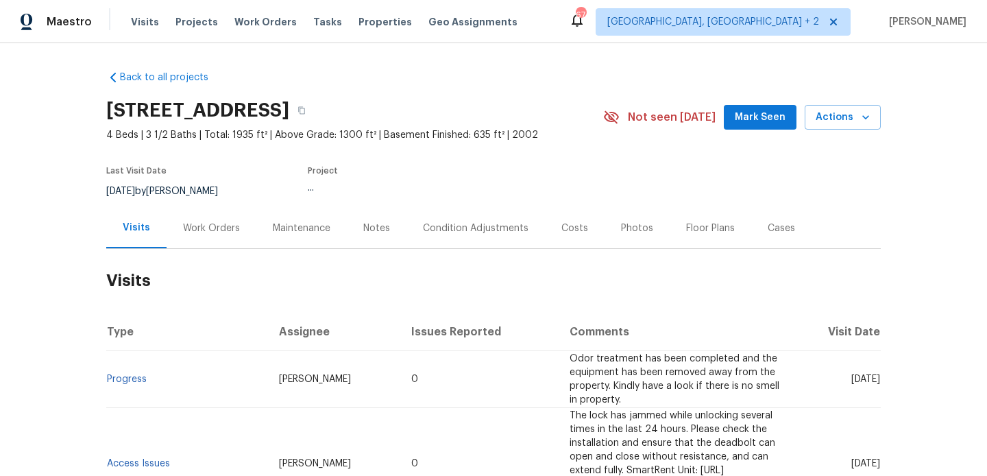
click at [197, 231] on div "Work Orders" at bounding box center [211, 228] width 57 height 14
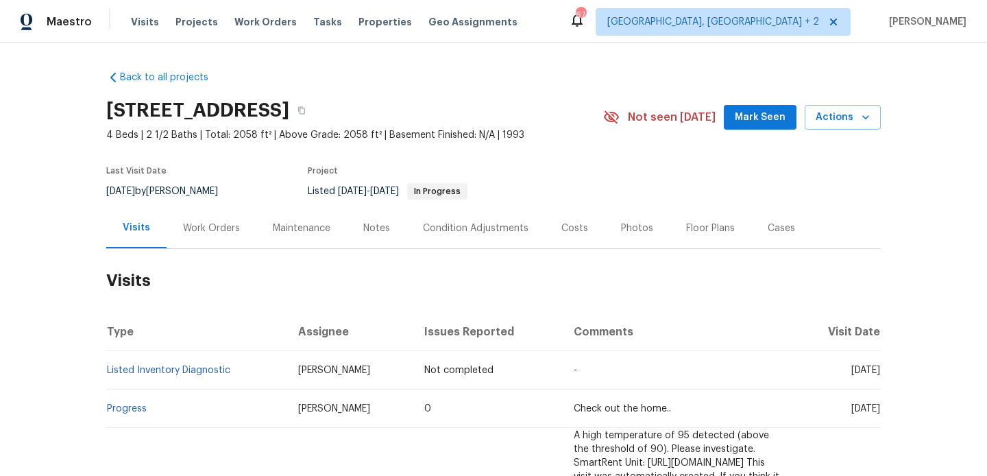
click at [222, 234] on div "Work Orders" at bounding box center [211, 228] width 57 height 14
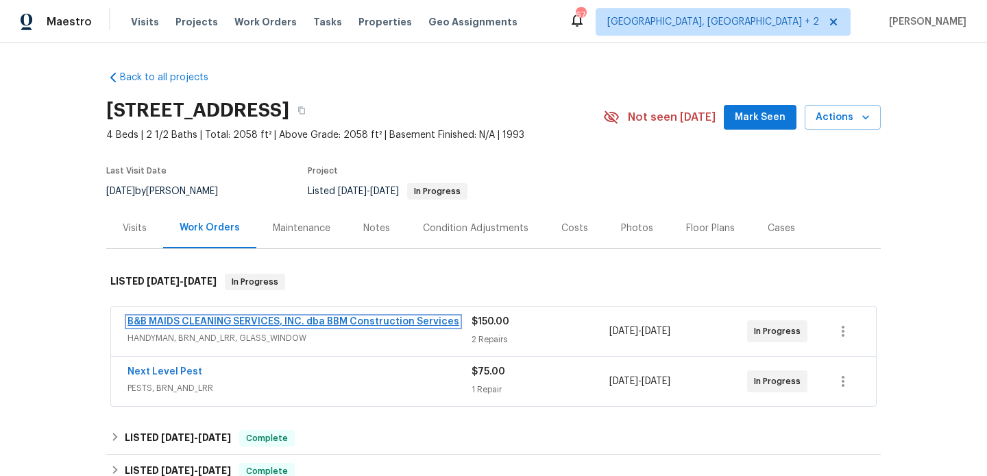
click at [309, 324] on link "B&B MAIDS CLEANING SERVICES, INC. dba BBM Construction Services" at bounding box center [294, 322] width 332 height 10
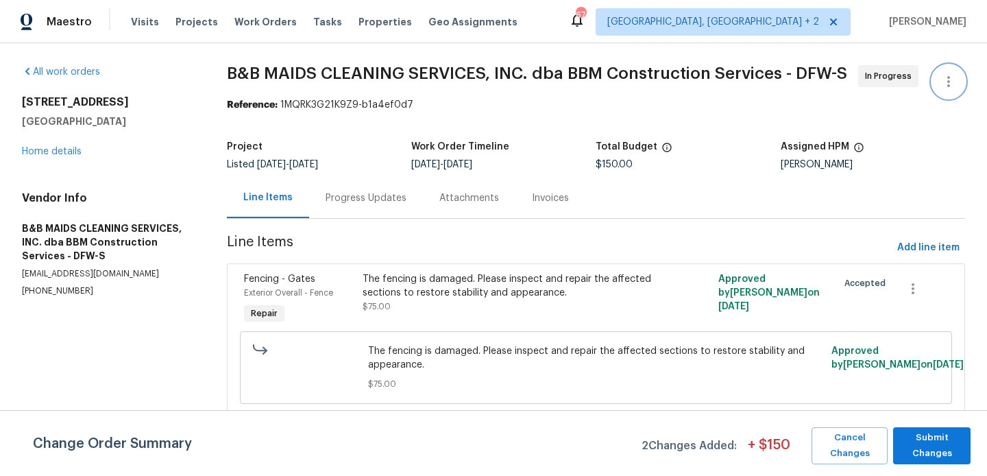
click at [959, 78] on button "button" at bounding box center [948, 81] width 33 height 33
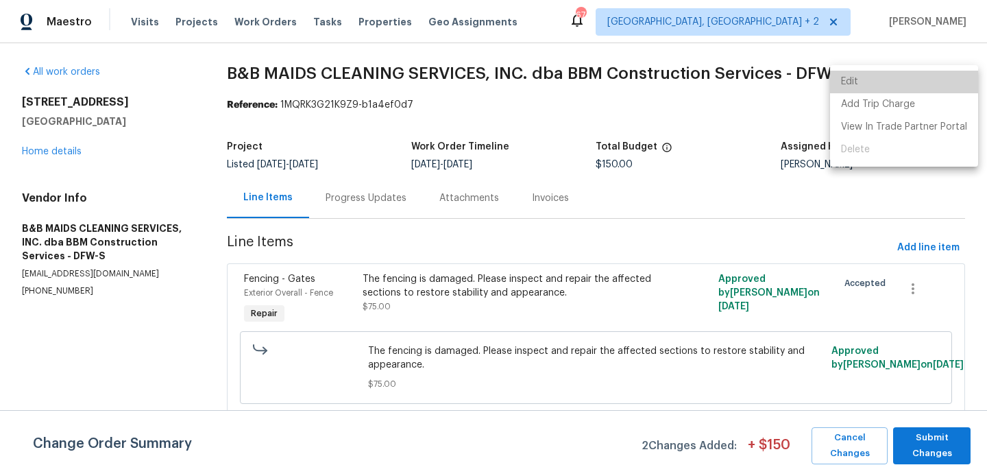
click at [922, 78] on li "Edit" at bounding box center [904, 82] width 148 height 23
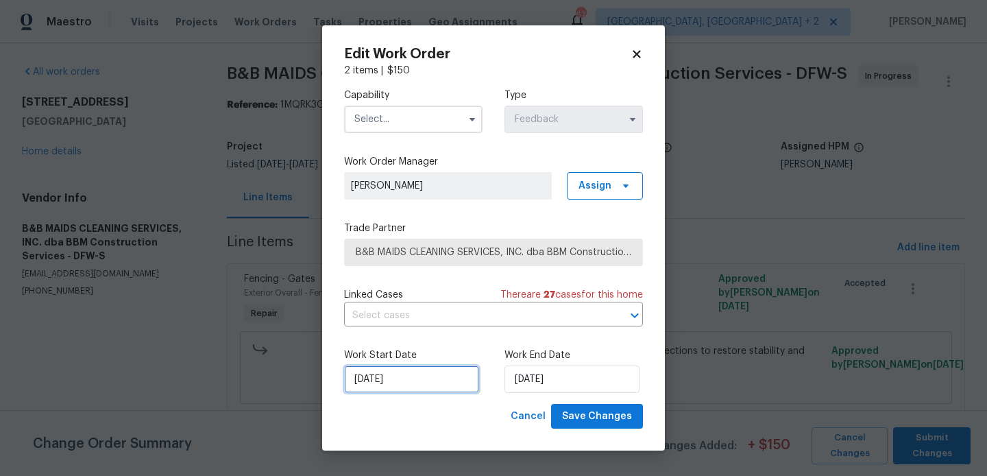
click at [402, 387] on input "21/08/2025" at bounding box center [411, 378] width 135 height 27
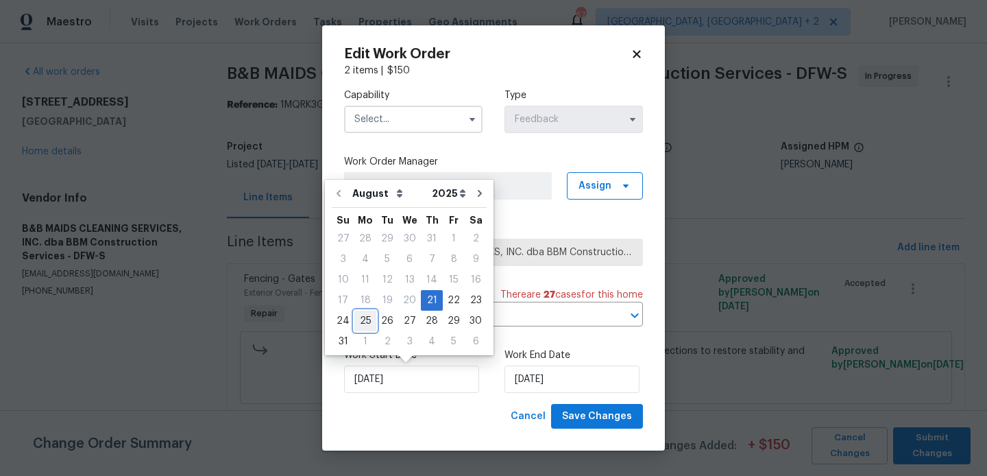
click at [368, 321] on div "25" at bounding box center [365, 320] width 22 height 19
type input "[DATE]"
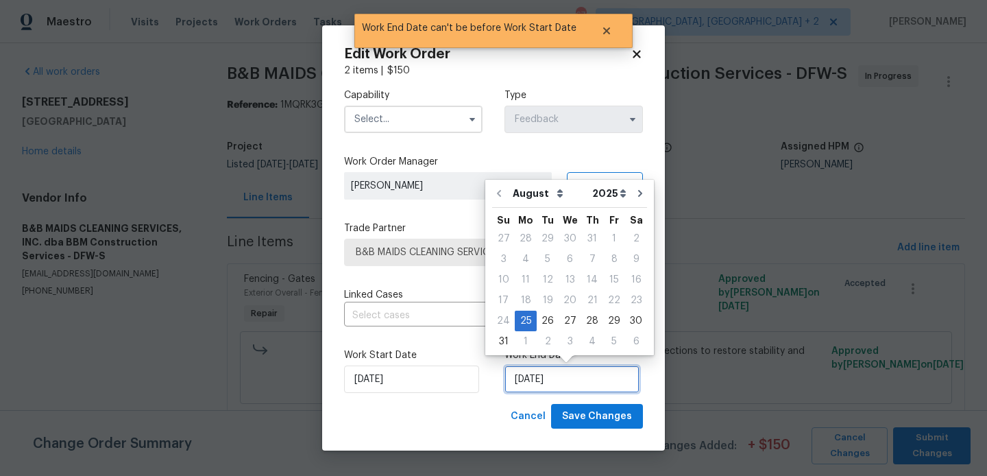
click at [515, 376] on input "[DATE]" at bounding box center [572, 378] width 135 height 27
click at [569, 324] on div "27" at bounding box center [570, 320] width 23 height 19
type input "27/08/2025"
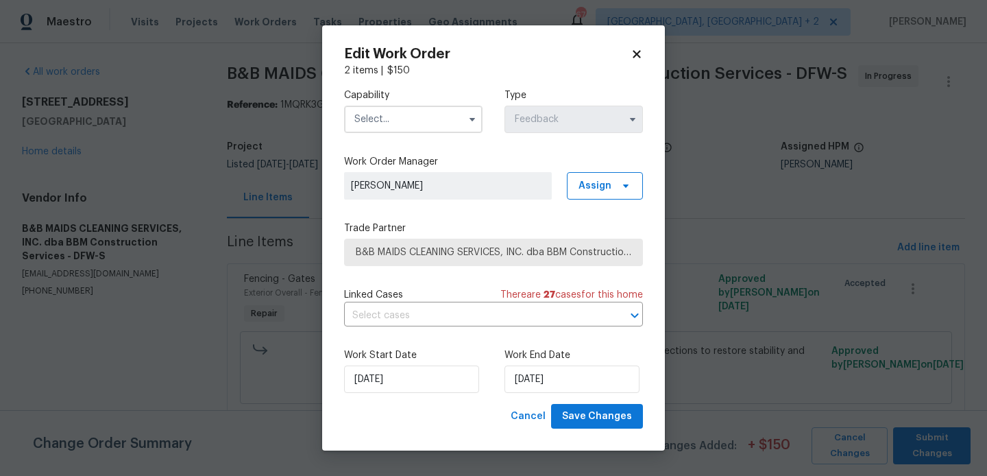
click at [397, 123] on input "text" at bounding box center [413, 119] width 139 height 27
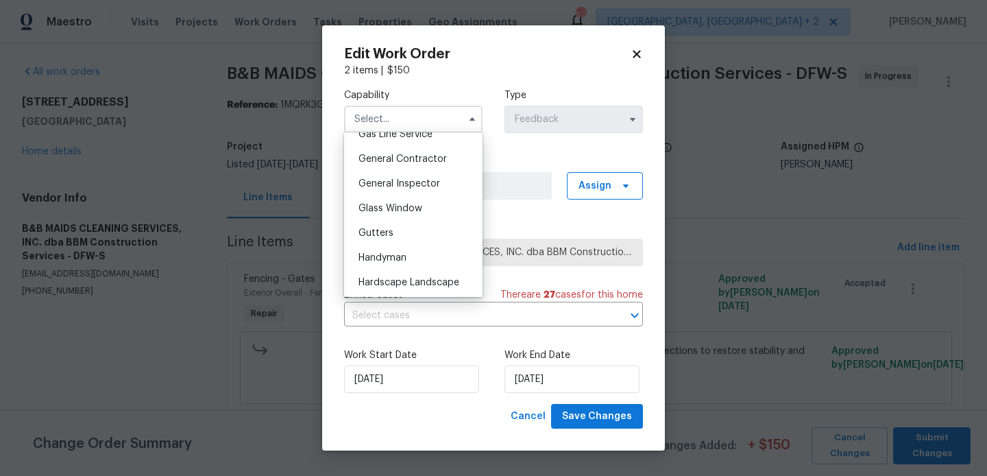
scroll to position [694, 0]
click at [406, 211] on span "Handyman" at bounding box center [383, 209] width 48 height 10
type input "Handyman"
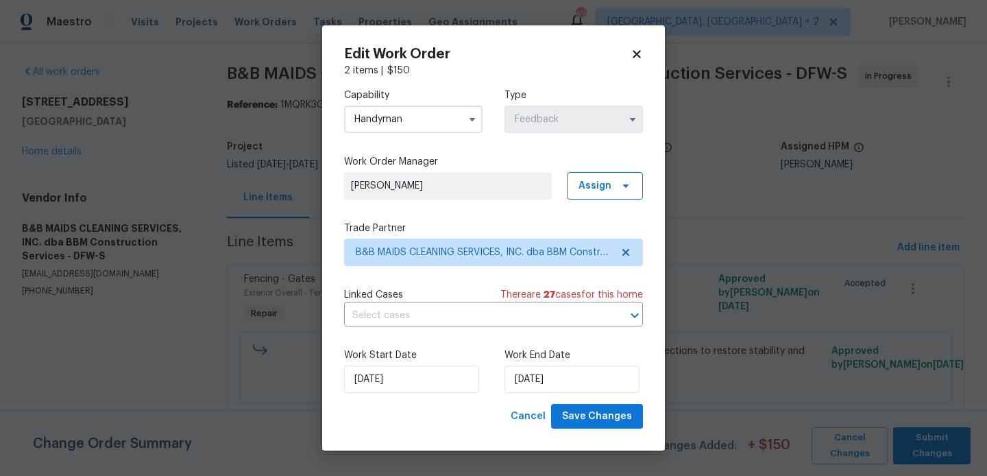
click at [584, 401] on div "Work Start Date 25/08/2025 Work End Date 27/08/2025" at bounding box center [493, 370] width 299 height 67
click at [584, 407] on button "Save Changes" at bounding box center [597, 416] width 92 height 25
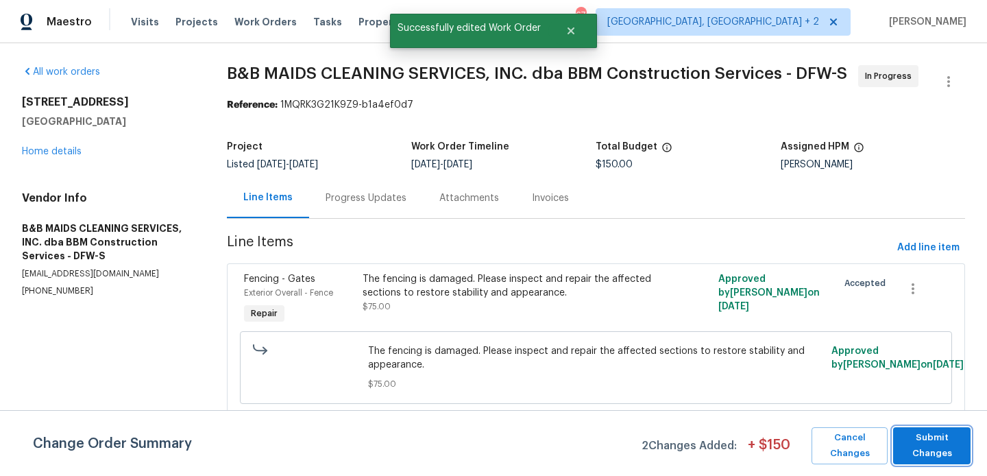
click at [954, 439] on span "Submit Changes" at bounding box center [932, 446] width 64 height 32
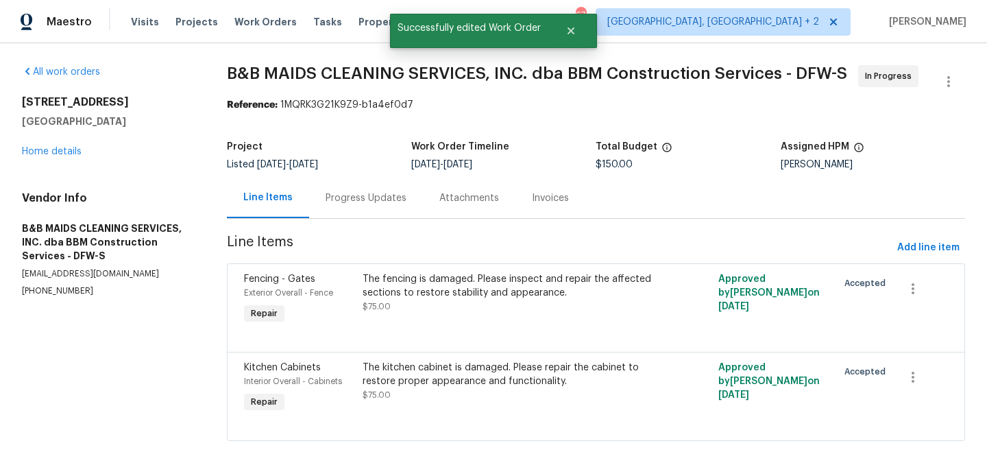
click at [63, 298] on section "All work orders 2116 Wentworth Dr Flower Mound, TX 75028 Home details Vendor In…" at bounding box center [108, 261] width 172 height 392
copy p "(214) 732-4660"
click at [392, 192] on div "Progress Updates" at bounding box center [366, 198] width 81 height 14
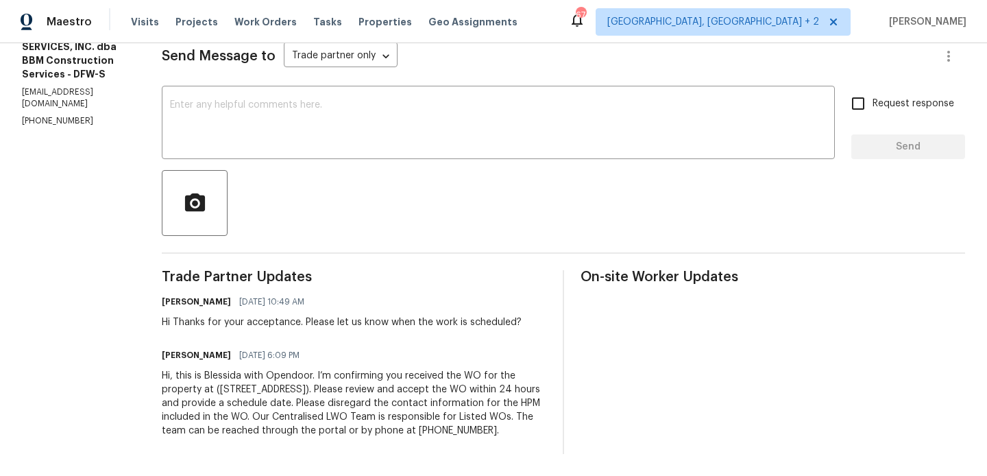
scroll to position [139, 0]
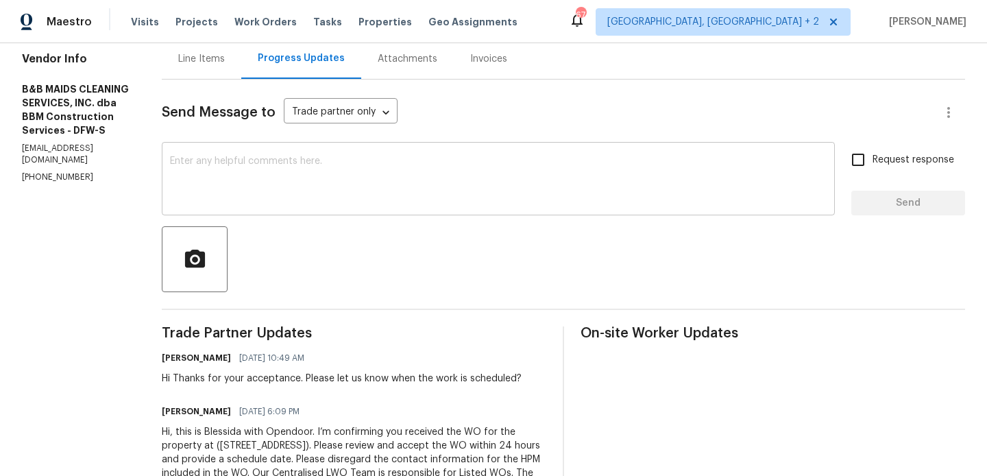
click at [392, 208] on div "x ​" at bounding box center [498, 180] width 673 height 70
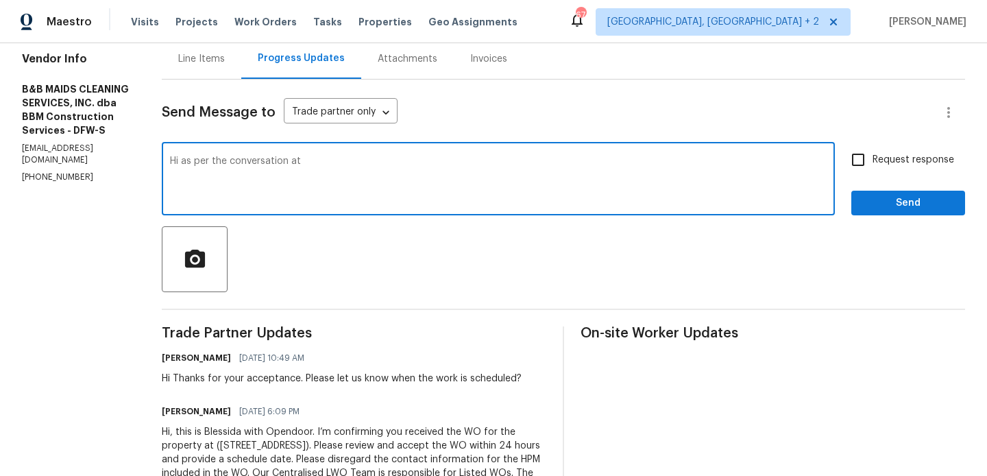
paste textarea "(214) 732-4660"
type textarea "Hi as per the conversation at (214) 732-4660 Please schedule the work for 8/25."
click at [880, 167] on span "Request response" at bounding box center [914, 160] width 82 height 14
click at [873, 167] on input "Request response" at bounding box center [858, 159] width 29 height 29
checkbox input "true"
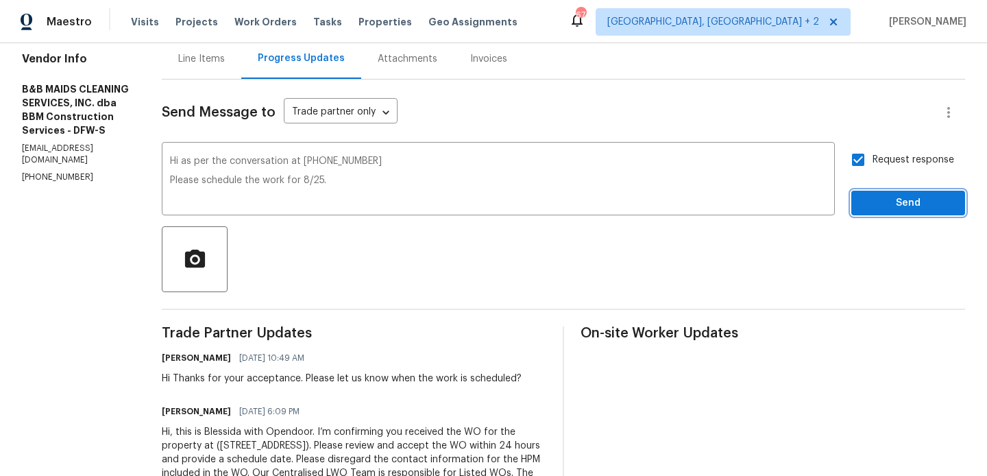
click at [880, 198] on span "Send" at bounding box center [909, 203] width 92 height 17
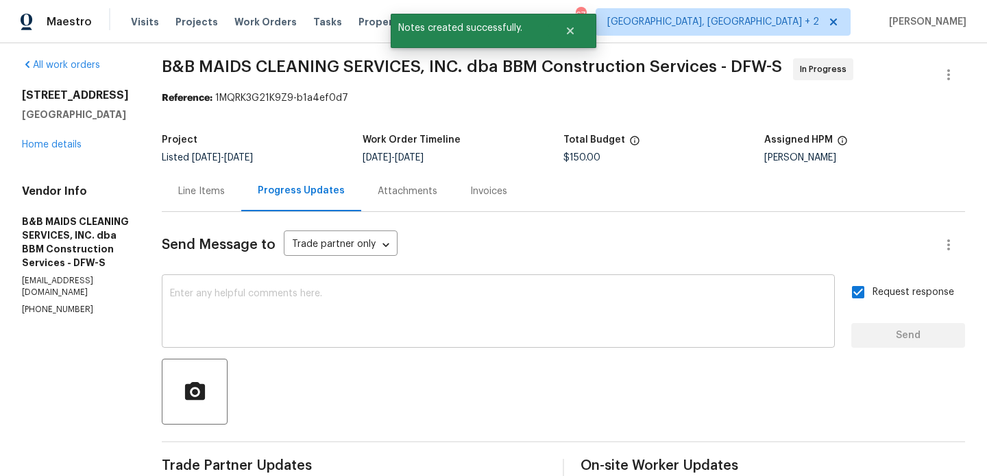
scroll to position [0, 0]
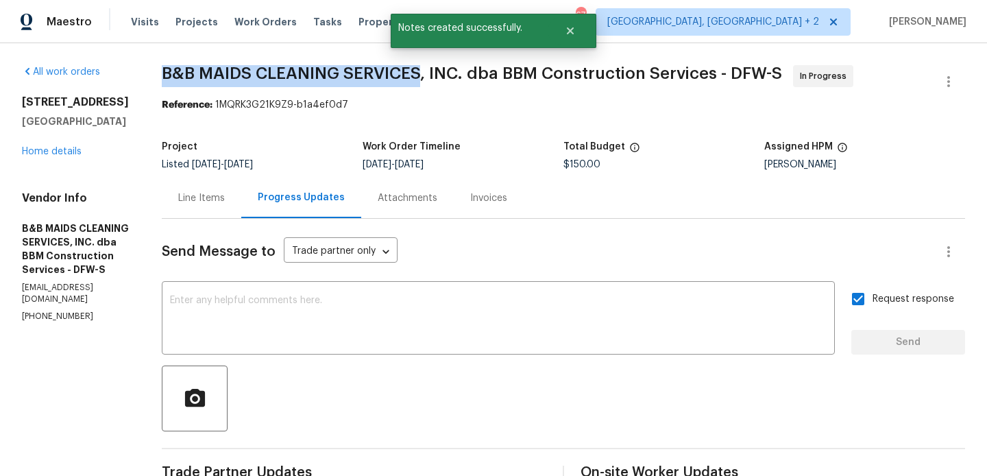
drag, startPoint x: 207, startPoint y: 75, endPoint x: 467, endPoint y: 75, distance: 259.9
click at [467, 75] on div "All work orders 2116 Wentworth Dr Flower Mound, TX 75028 Home details Vendor In…" at bounding box center [493, 384] width 987 height 682
copy span "B&B MAIDS CLEANING SERVICES"
click at [63, 156] on link "Home details" at bounding box center [52, 152] width 60 height 10
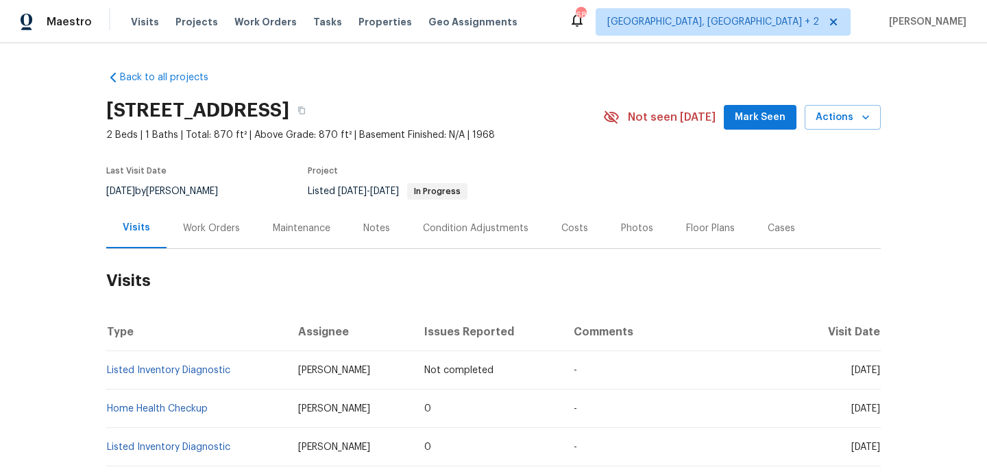
click at [206, 222] on div "Work Orders" at bounding box center [211, 228] width 57 height 14
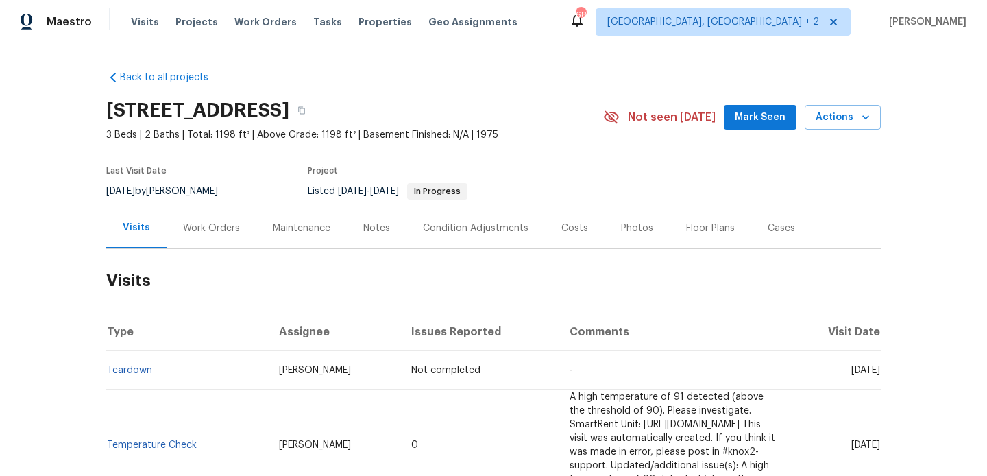
click at [208, 212] on div "Work Orders" at bounding box center [212, 228] width 90 height 40
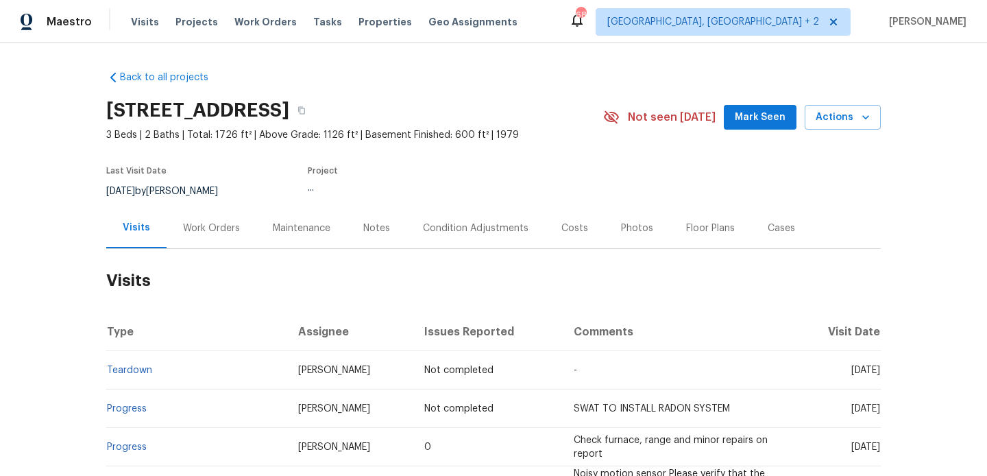
click at [204, 239] on div "Work Orders" at bounding box center [212, 228] width 90 height 40
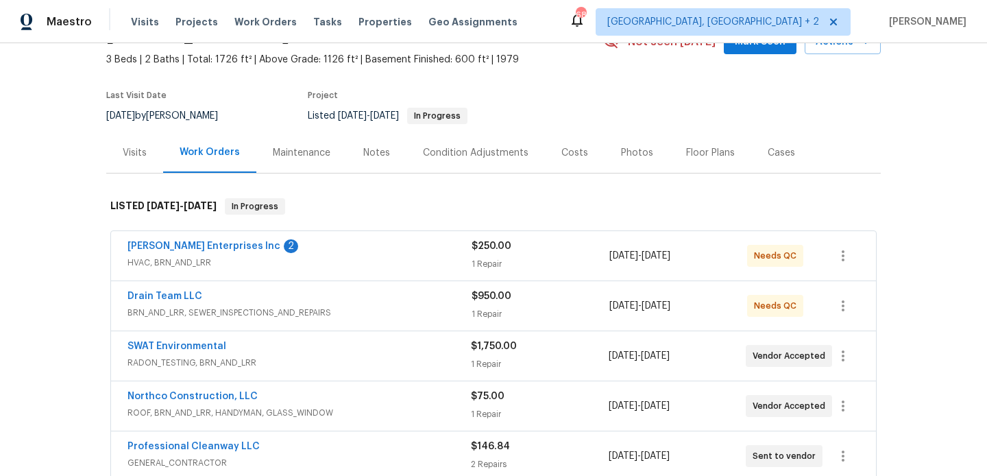
scroll to position [77, 0]
click at [309, 261] on span "HVAC, BRN_AND_LRR" at bounding box center [300, 261] width 344 height 14
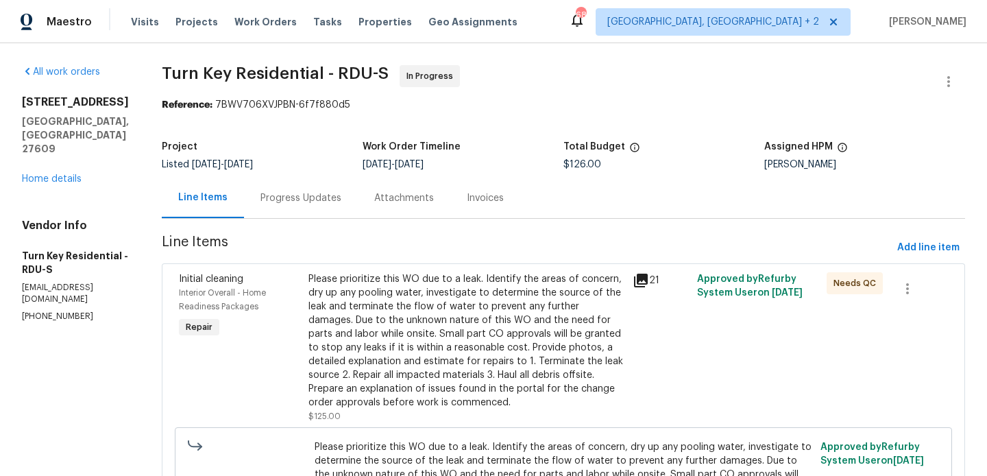
click at [358, 187] on div "Progress Updates" at bounding box center [301, 198] width 114 height 40
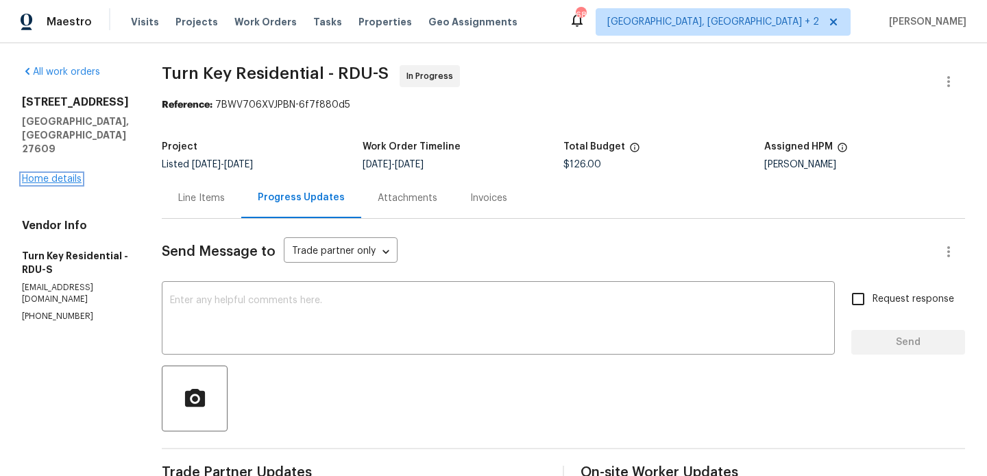
click at [73, 174] on link "Home details" at bounding box center [52, 179] width 60 height 10
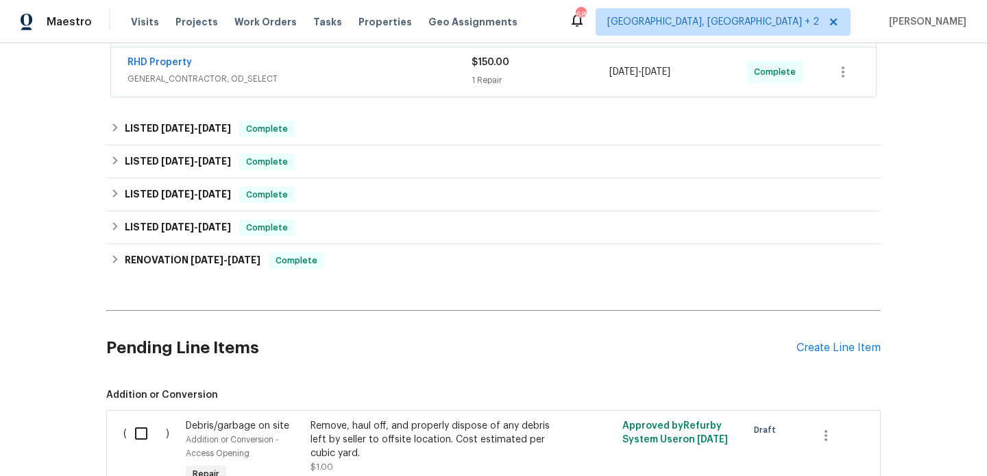
scroll to position [440, 0]
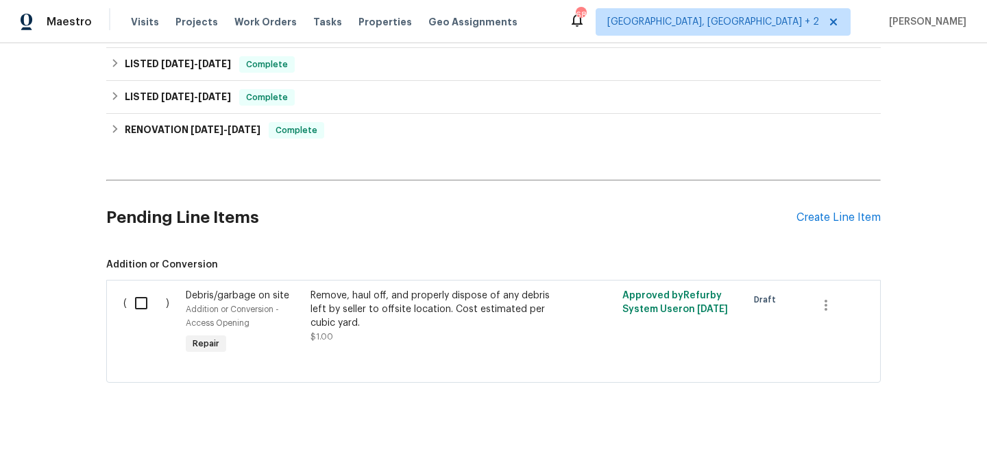
click at [809, 229] on div "Pending Line Items Create Line Item" at bounding box center [493, 218] width 775 height 64
click at [804, 216] on div "Create Line Item" at bounding box center [839, 217] width 84 height 13
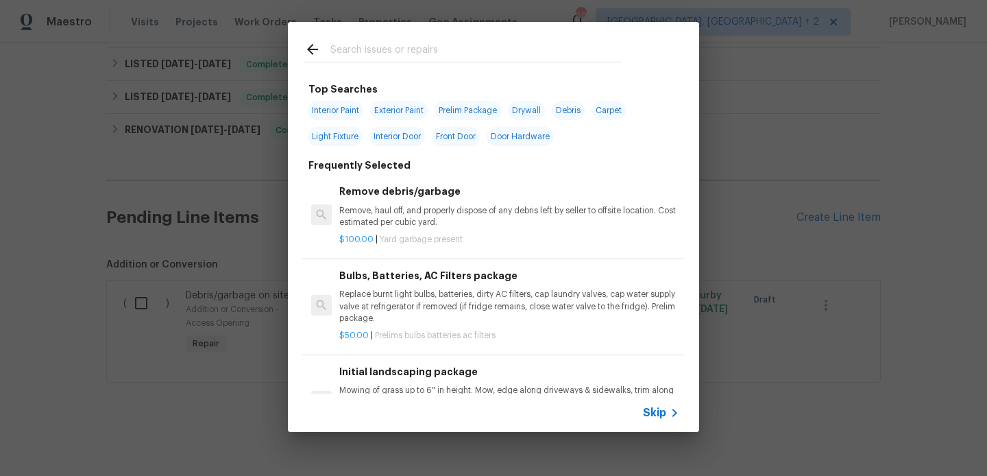
click at [379, 53] on input "text" at bounding box center [475, 51] width 291 height 21
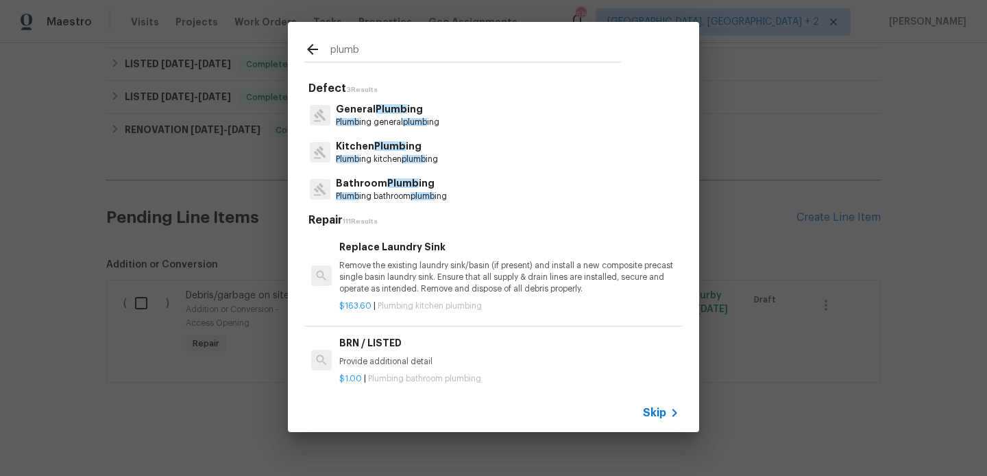
type input "plumb"
click at [385, 110] on span "Plumb" at bounding box center [392, 109] width 32 height 10
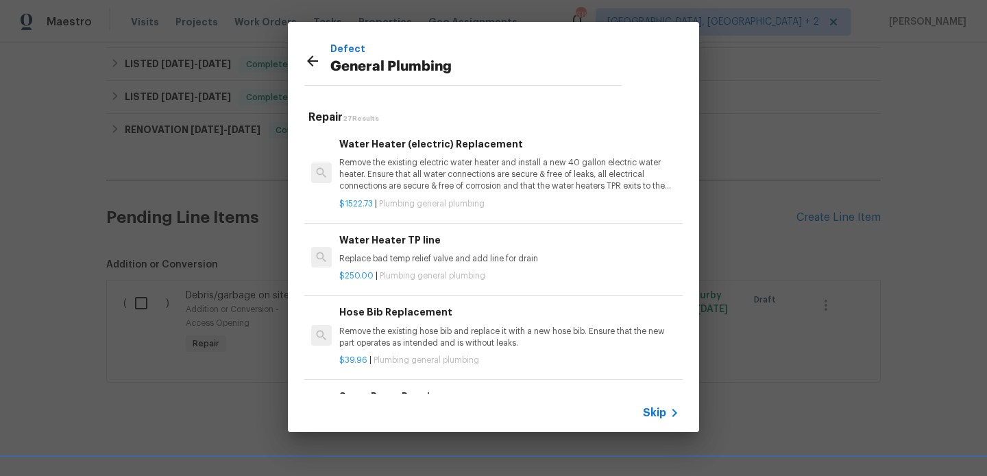
click at [402, 245] on h6 "Water Heater TP line" at bounding box center [509, 239] width 340 height 15
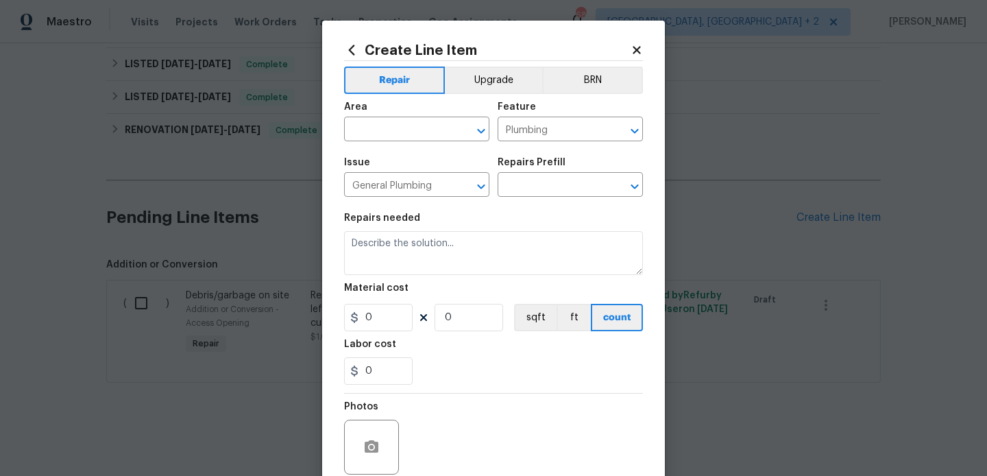
type input "Water Heater TP line $250.00"
type textarea "Replace bad temp relief valve and add line for drain"
type input "250"
type input "1"
click at [393, 136] on input "text" at bounding box center [397, 130] width 107 height 21
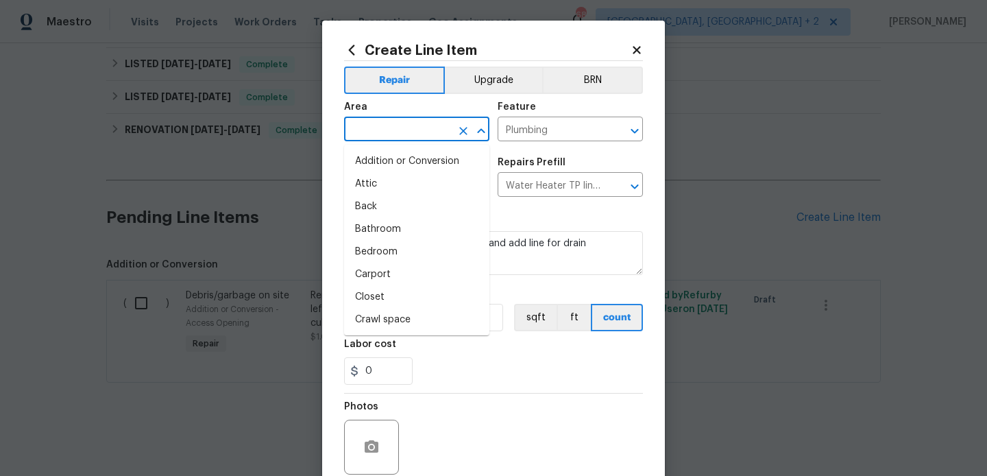
type input "o"
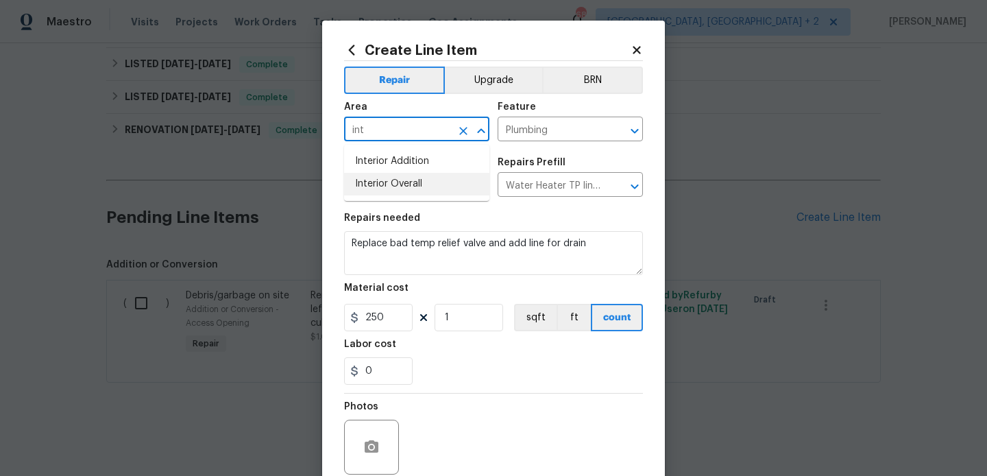
click at [410, 190] on li "Interior Overall" at bounding box center [416, 184] width 145 height 23
type input "Interior Overall"
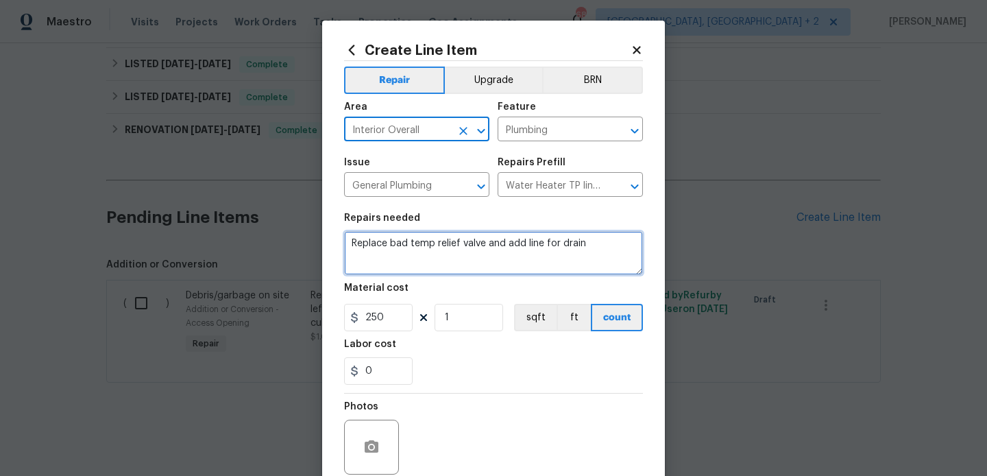
click at [402, 241] on textarea "Replace bad temp relief valve and add line for drain" at bounding box center [493, 253] width 299 height 44
paste textarea "umb kitchen supply and drain waste correctly under kitchen sink. Close up whole…"
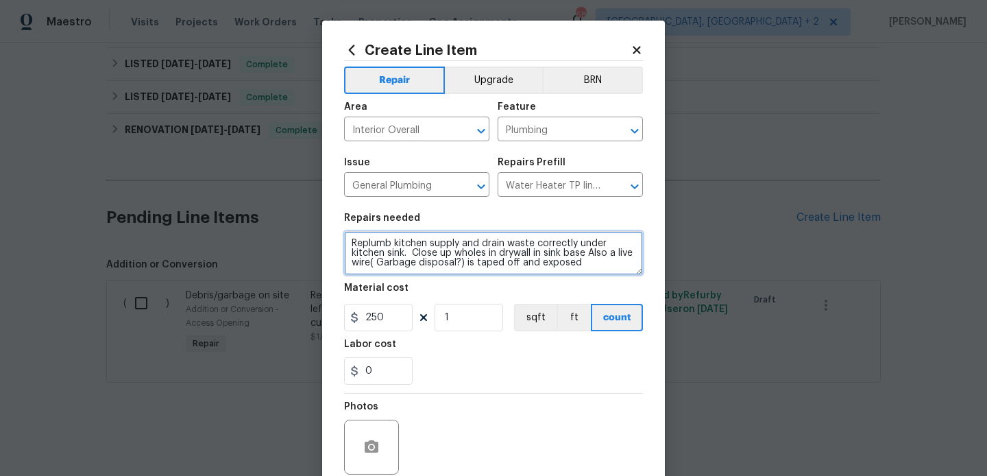
type textarea "Replumb kitchen supply and drain waste correctly under kitchen sink. Close up w…"
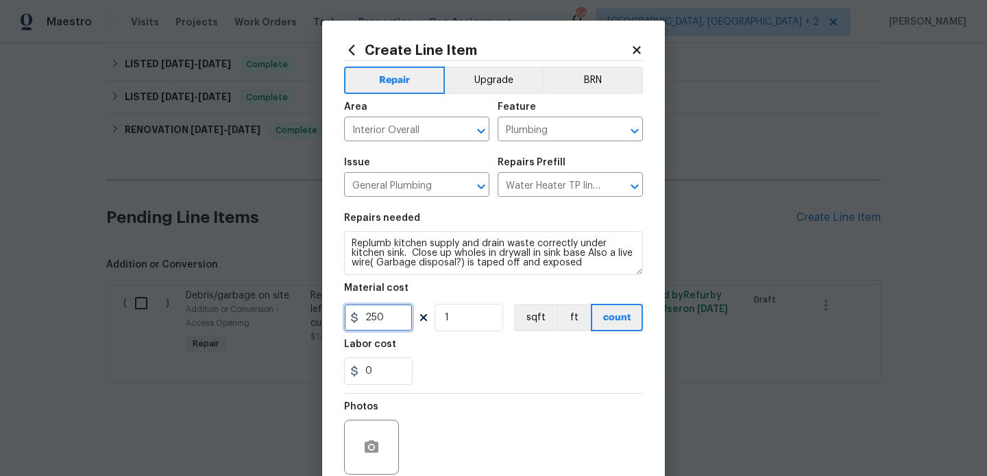
click at [368, 324] on input "250" at bounding box center [378, 317] width 69 height 27
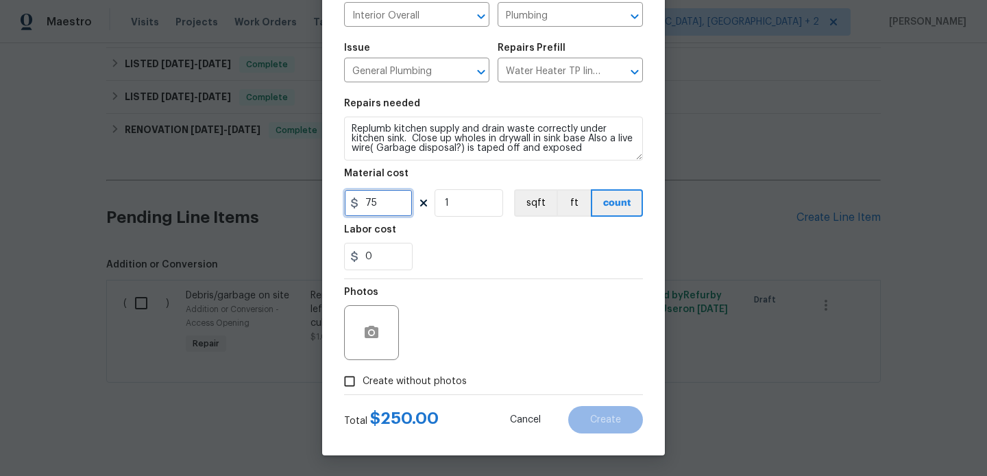
type input "75"
click at [424, 387] on span "Create without photos" at bounding box center [415, 381] width 104 height 14
click at [363, 387] on input "Create without photos" at bounding box center [350, 381] width 26 height 26
checkbox input "true"
click at [554, 295] on div "Reason*" at bounding box center [526, 296] width 233 height 18
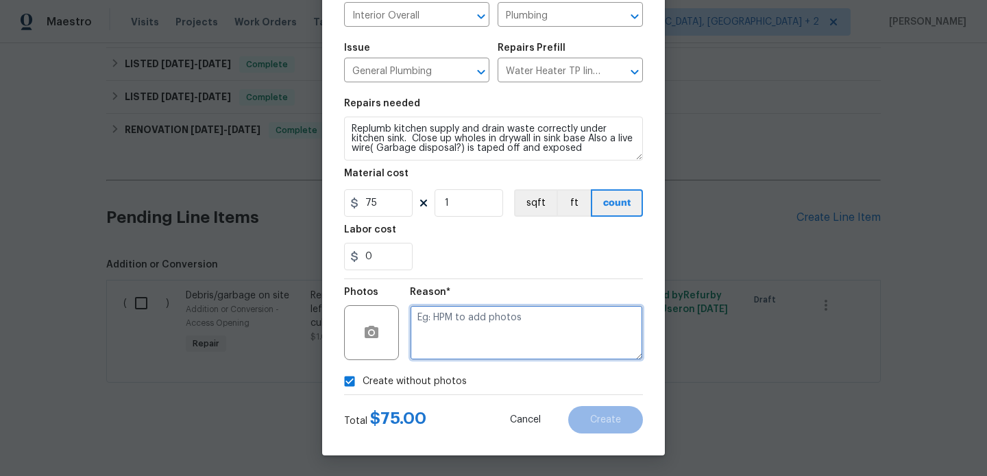
click at [529, 350] on textarea at bounding box center [526, 332] width 233 height 55
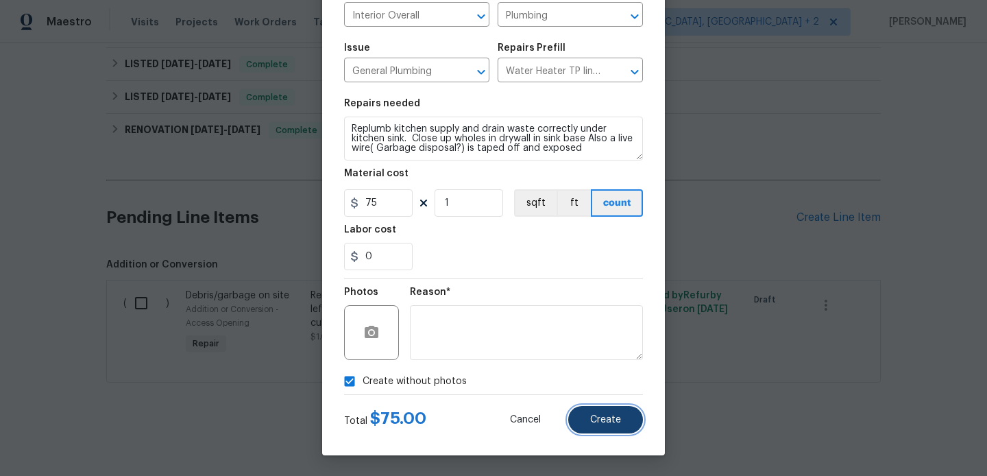
click at [594, 416] on span "Create" at bounding box center [605, 420] width 31 height 10
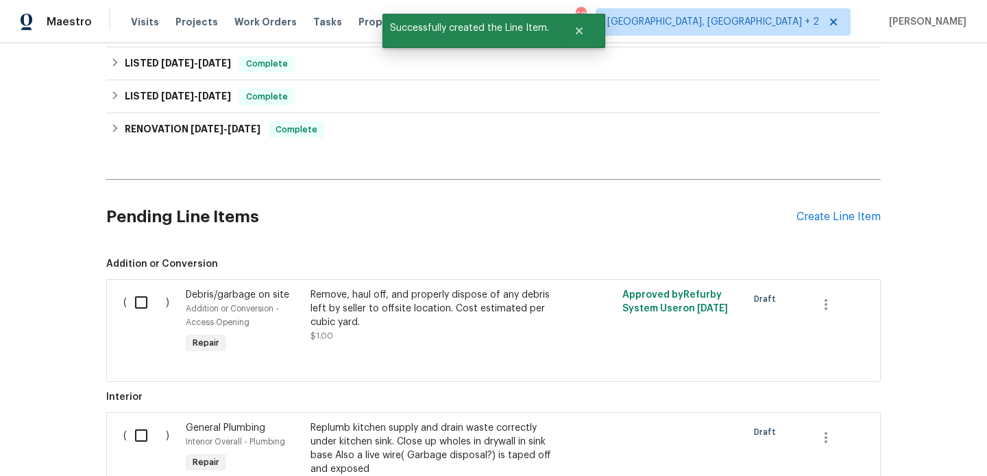
scroll to position [638, 0]
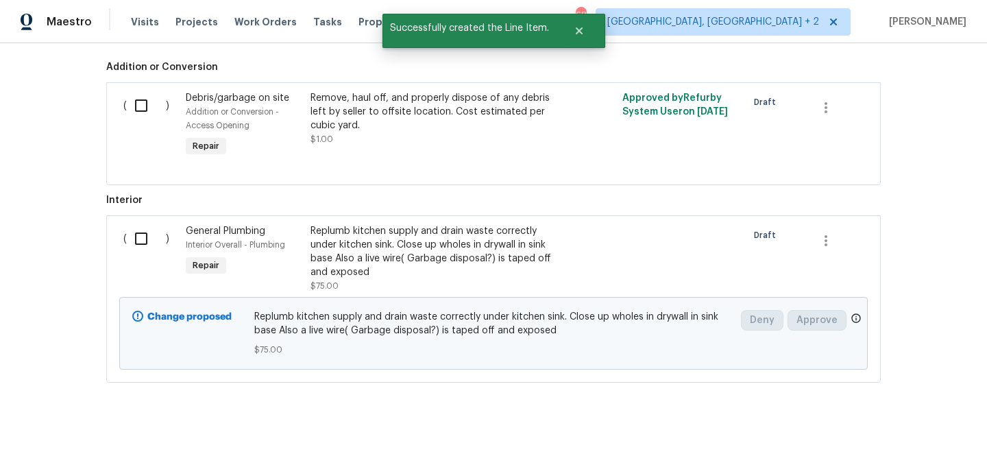
click at [150, 234] on input "checkbox" at bounding box center [146, 238] width 39 height 29
checkbox input "true"
click at [886, 437] on span "Create Work Order" at bounding box center [908, 441] width 91 height 17
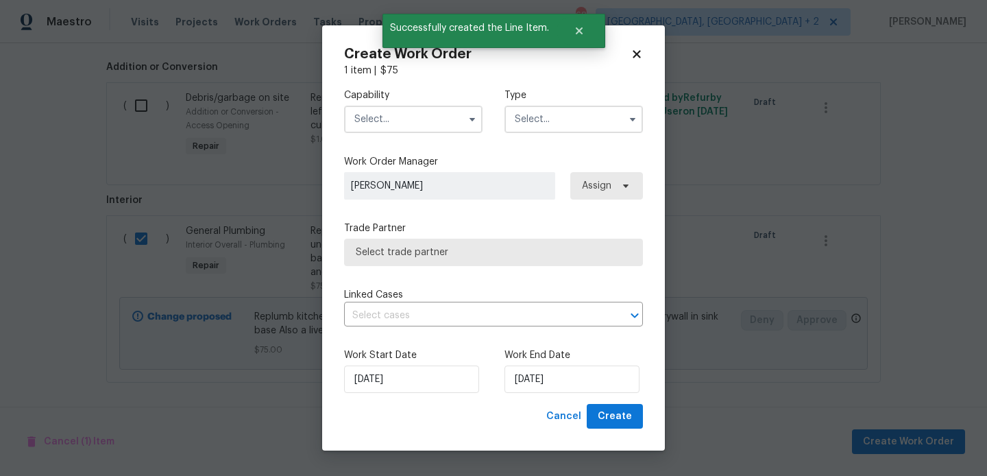
click at [343, 105] on div "Create Work Order 1 item | $ 75 Capability Type Work Order Manager Blessida Ang…" at bounding box center [493, 238] width 343 height 426
click at [367, 108] on input "text" at bounding box center [413, 119] width 139 height 27
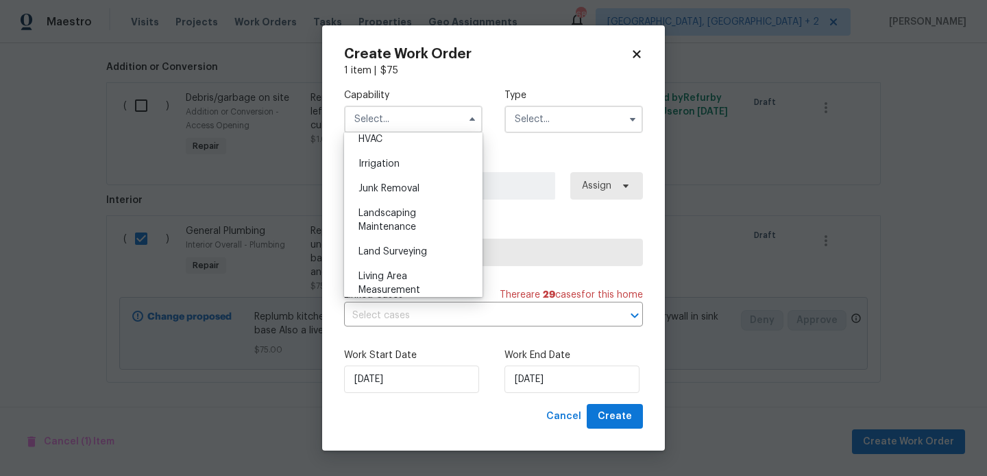
scroll to position [699, 0]
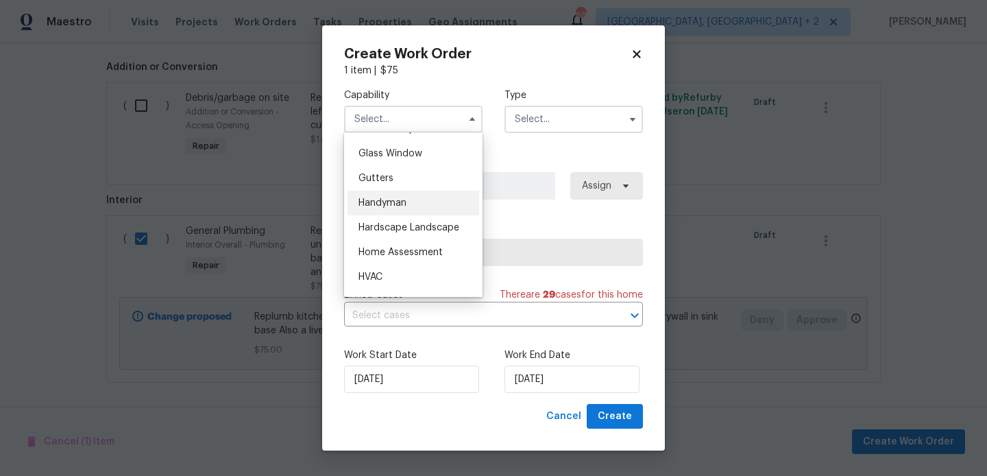
click at [407, 206] on div "Handyman" at bounding box center [414, 203] width 132 height 25
type input "Handyman"
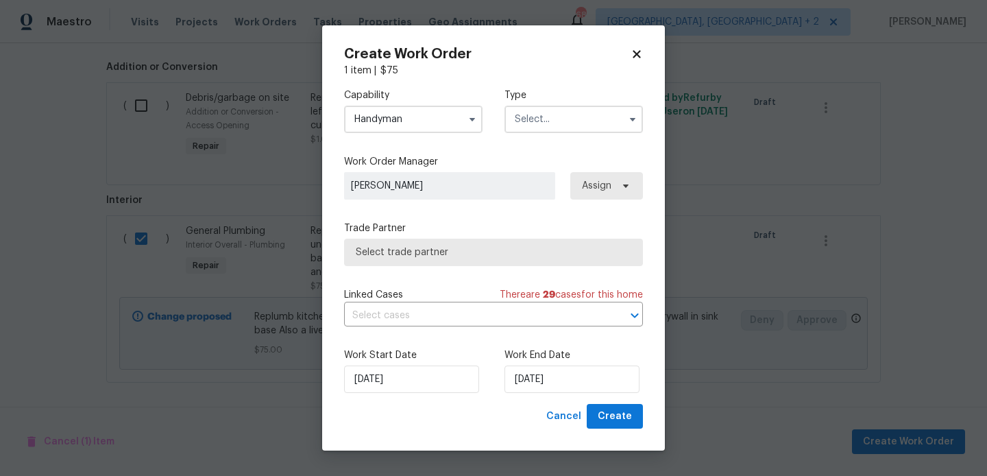
click at [551, 127] on input "text" at bounding box center [574, 119] width 139 height 27
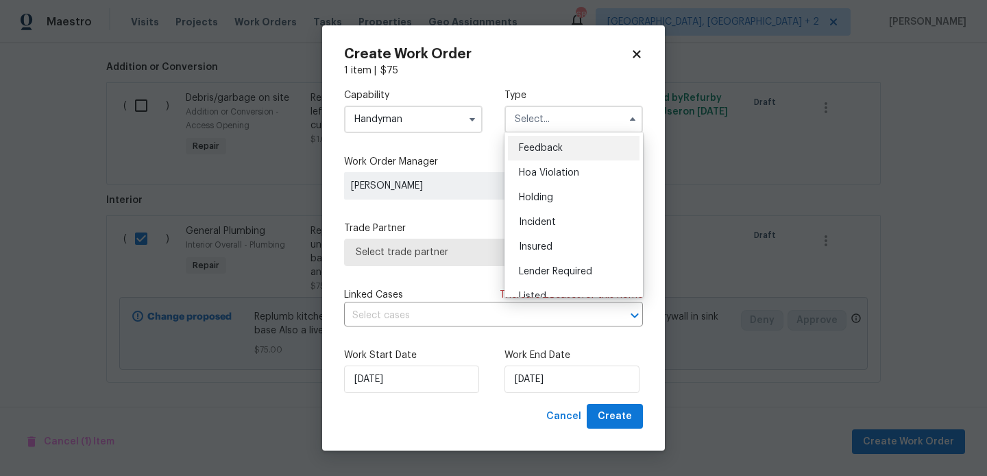
click at [553, 139] on div "Feedback" at bounding box center [574, 148] width 132 height 25
type input "Feedback"
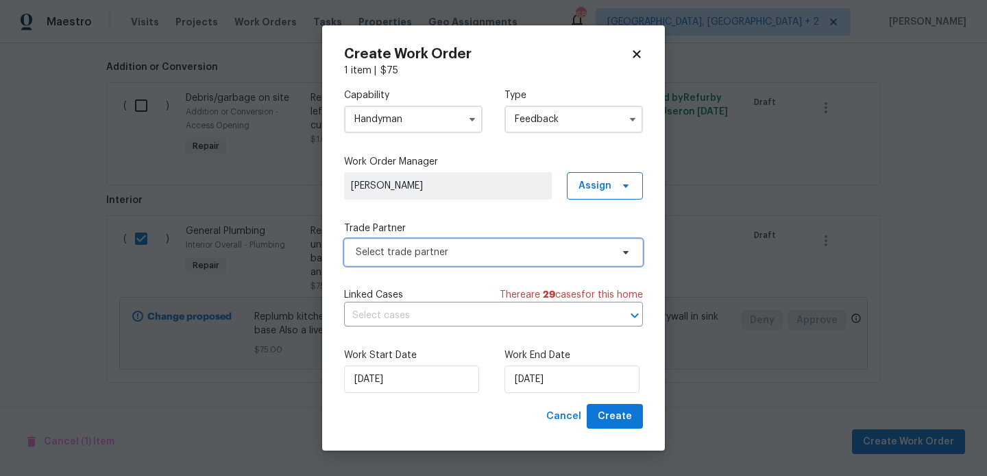
click at [433, 253] on span "Select trade partner" at bounding box center [484, 252] width 256 height 14
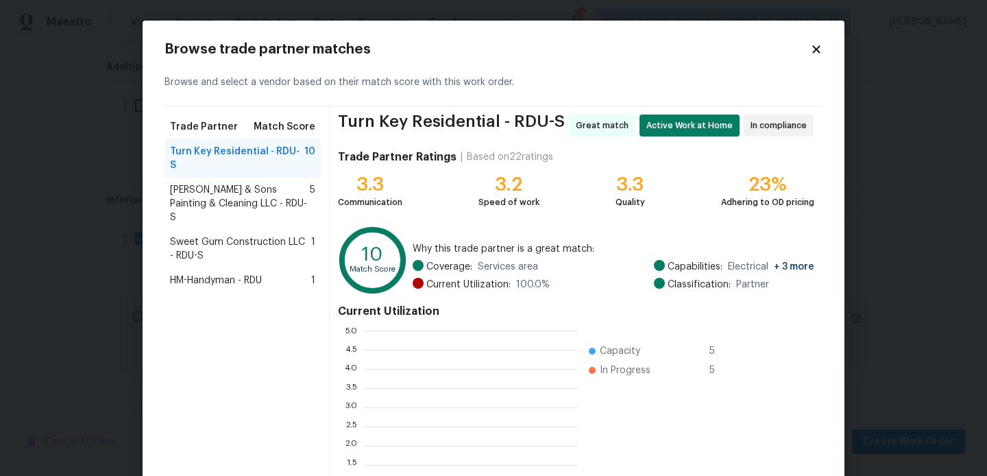
scroll to position [192, 213]
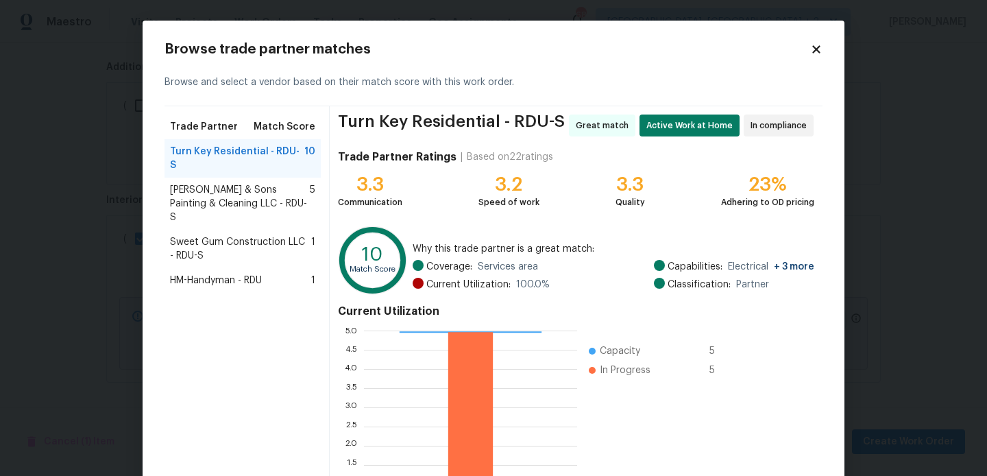
click at [241, 183] on span "Hodge & Sons Painting & Cleaning LLC - RDU-S" at bounding box center [240, 203] width 140 height 41
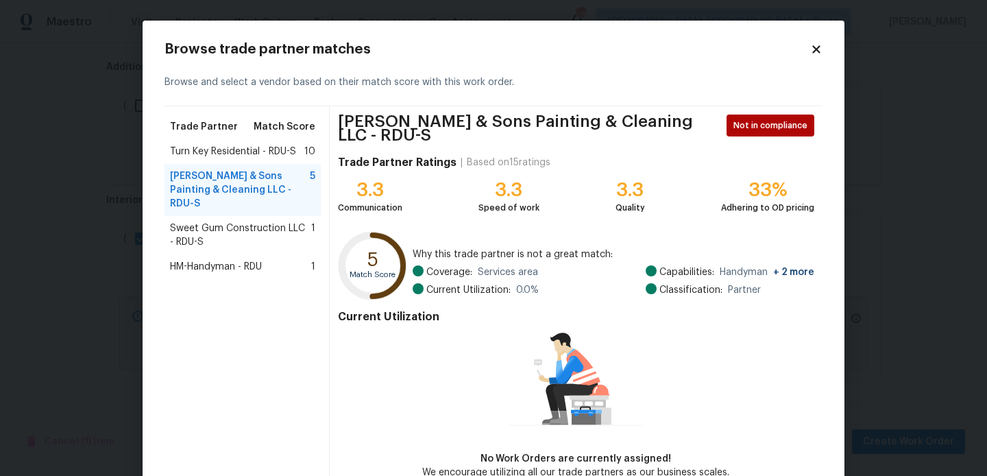
click at [242, 221] on span "Sweet Gum Construction LLC - RDU-S" at bounding box center [240, 234] width 141 height 27
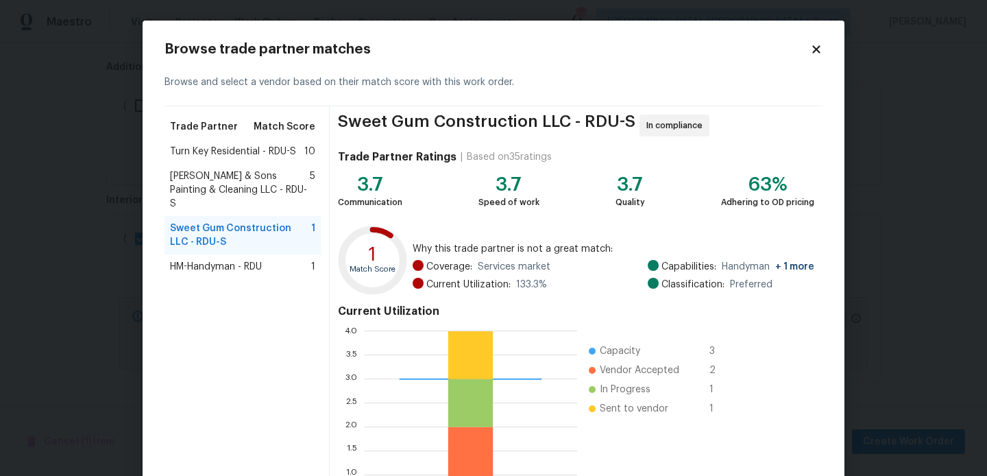
click at [235, 260] on span "HM-Handyman - RDU" at bounding box center [216, 267] width 92 height 14
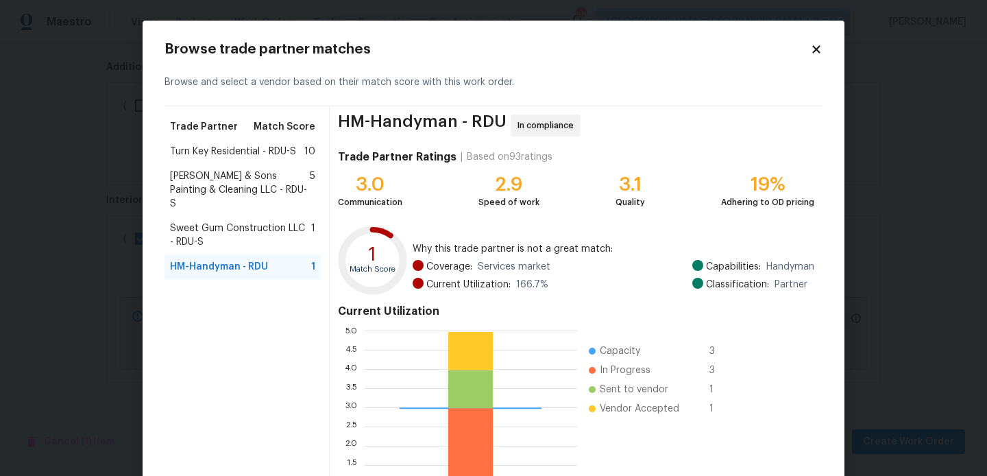
scroll to position [129, 0]
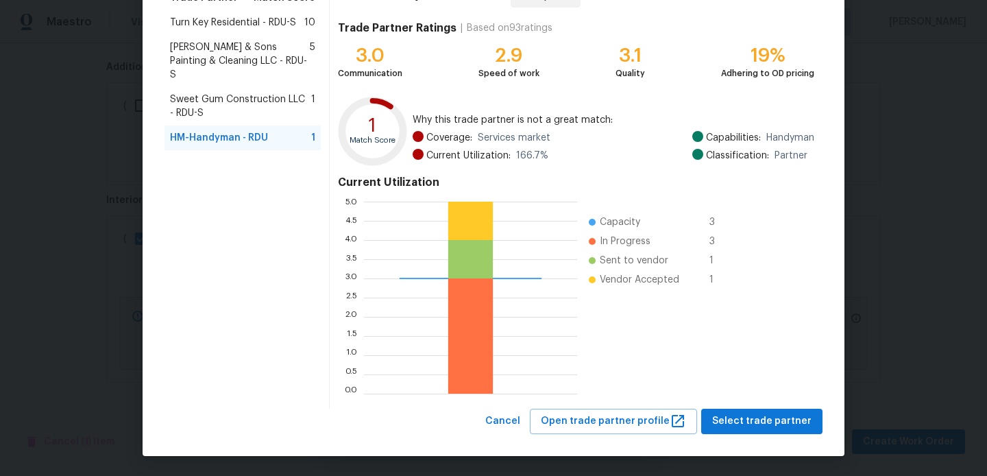
click at [246, 97] on span "Sweet Gum Construction LLC - RDU-S" at bounding box center [240, 106] width 141 height 27
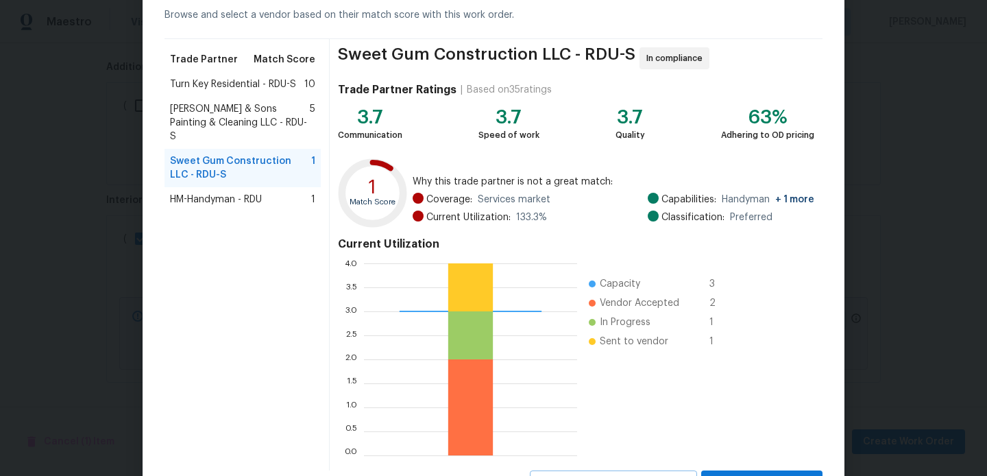
scroll to position [71, 0]
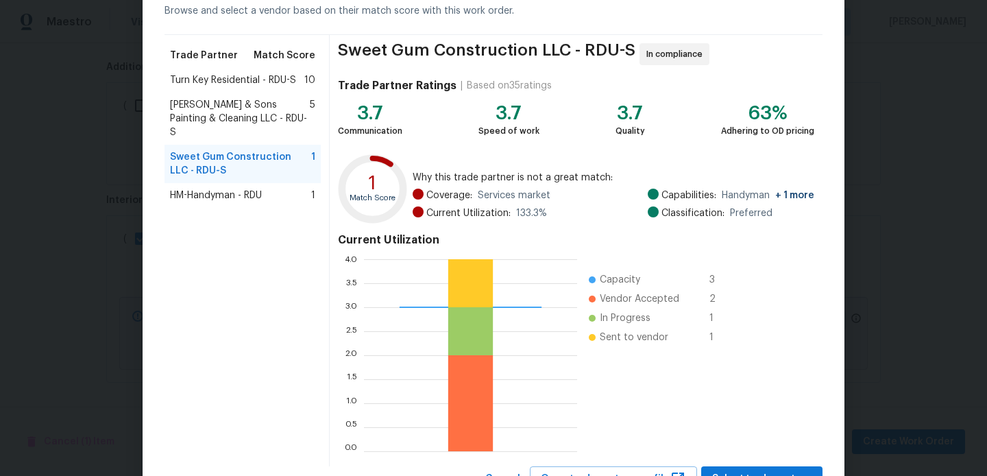
click at [240, 106] on span "Hodge & Sons Painting & Cleaning LLC - RDU-S" at bounding box center [240, 118] width 140 height 41
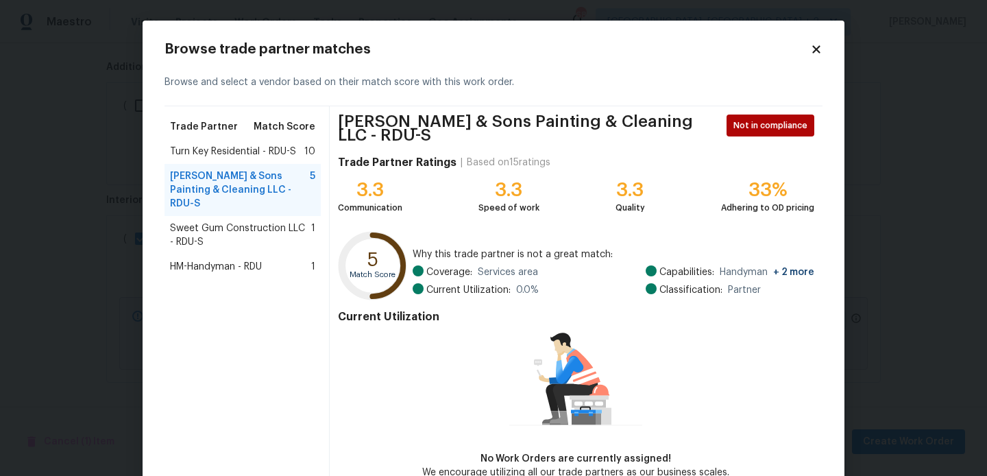
click at [238, 260] on span "HM-Handyman - RDU" at bounding box center [216, 267] width 92 height 14
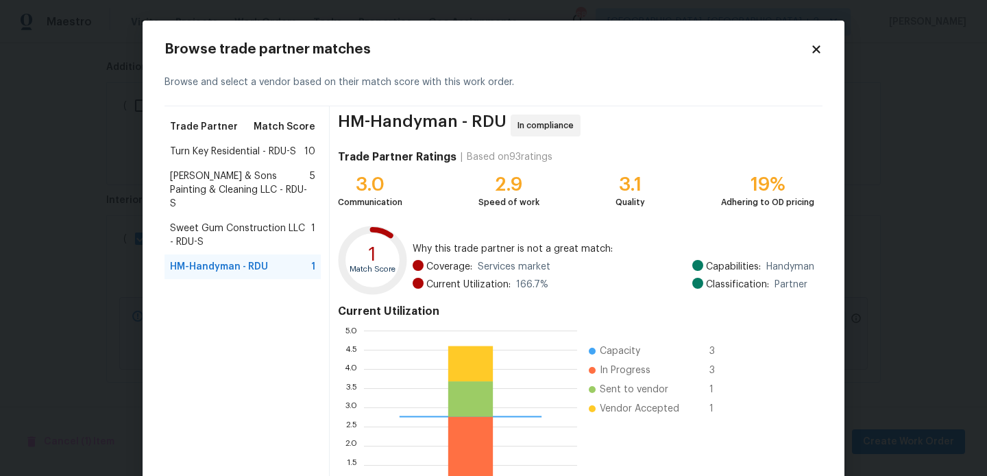
scroll to position [129, 0]
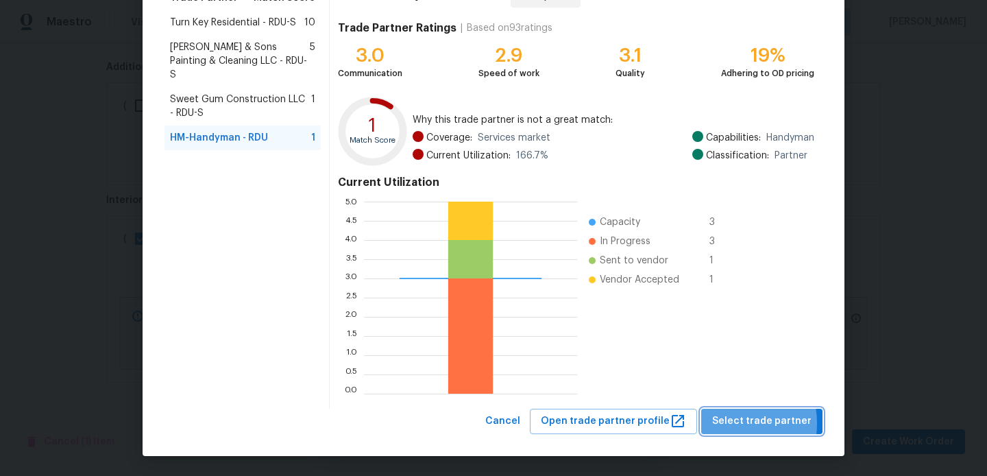
click at [727, 423] on span "Select trade partner" at bounding box center [761, 421] width 99 height 17
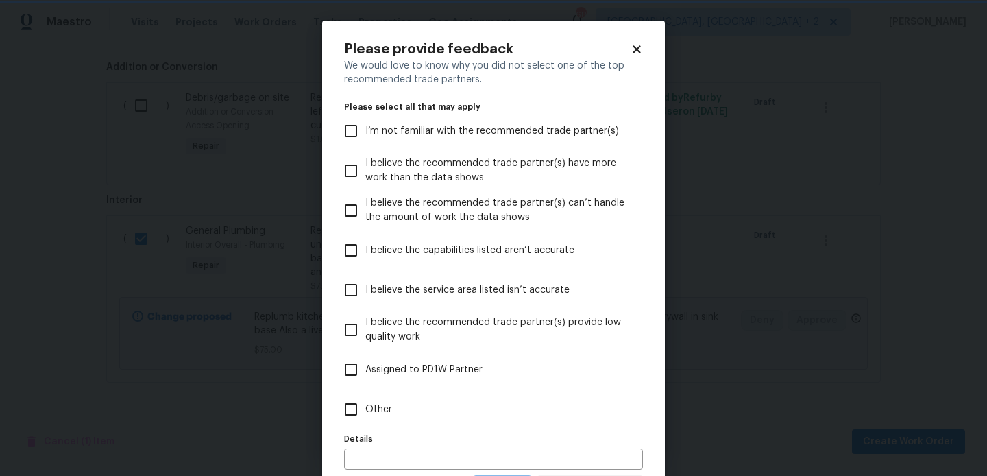
scroll to position [0, 0]
click at [366, 414] on span "Other" at bounding box center [378, 409] width 27 height 14
click at [365, 414] on input "Other" at bounding box center [351, 409] width 29 height 29
checkbox input "true"
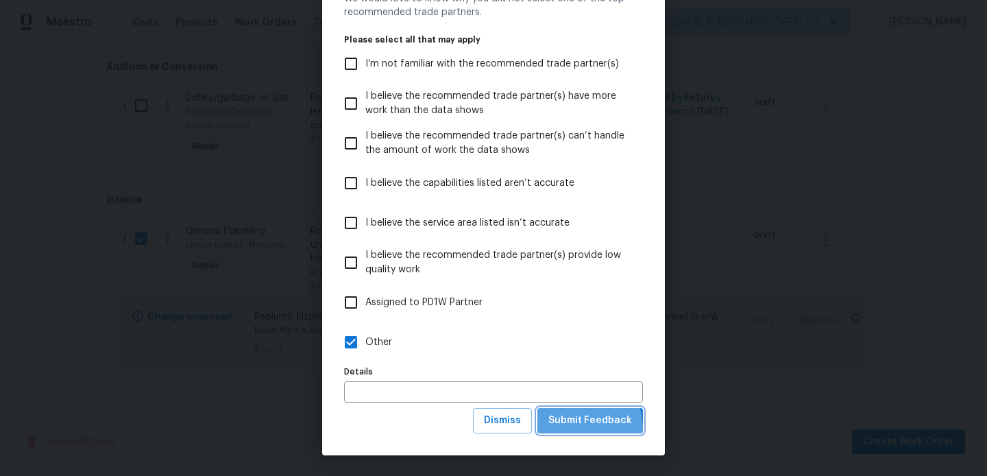
click at [580, 428] on span "Submit Feedback" at bounding box center [591, 420] width 84 height 17
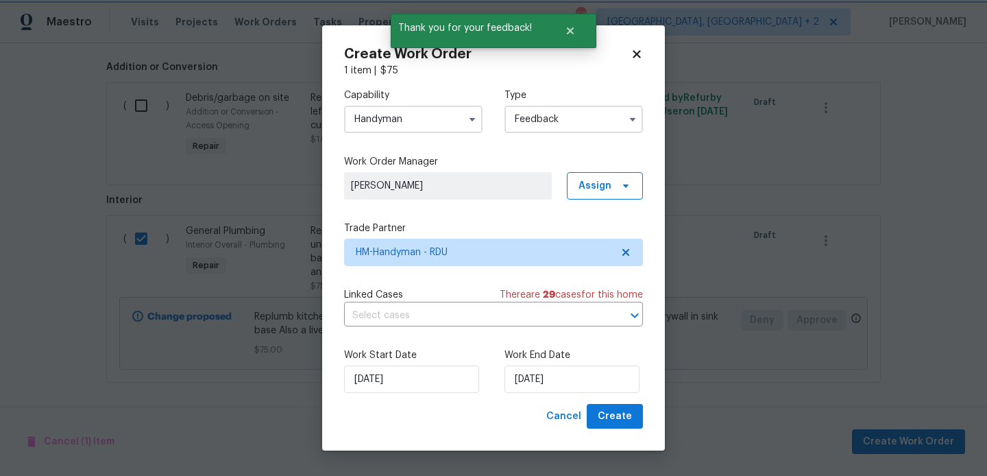
scroll to position [0, 0]
click at [545, 383] on input "22/08/2025" at bounding box center [572, 378] width 135 height 27
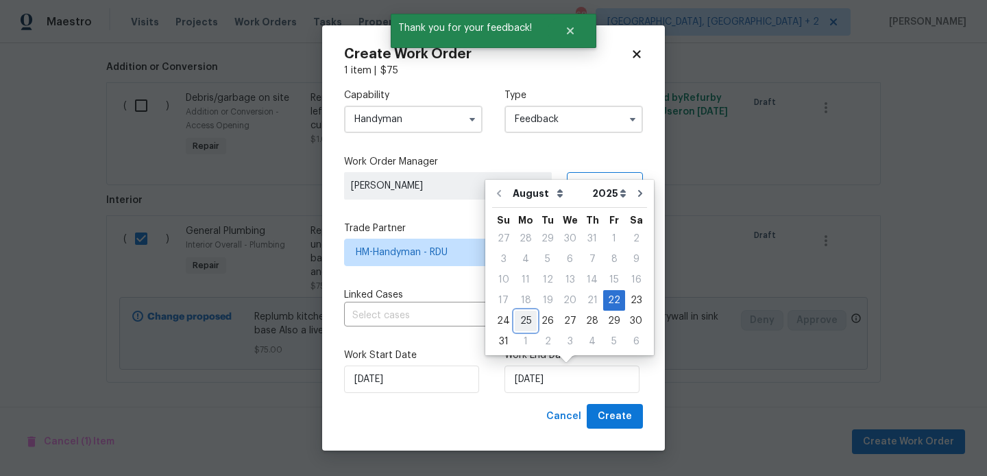
click at [516, 320] on div "25" at bounding box center [526, 320] width 22 height 19
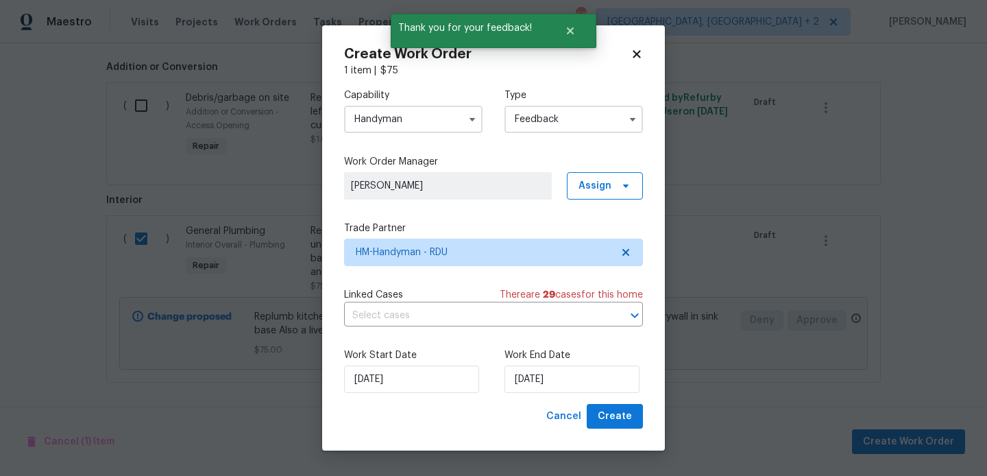
click at [526, 363] on div "Work End Date 25/08/2025" at bounding box center [574, 370] width 139 height 45
click at [531, 389] on input "25/08/2025" at bounding box center [572, 378] width 135 height 27
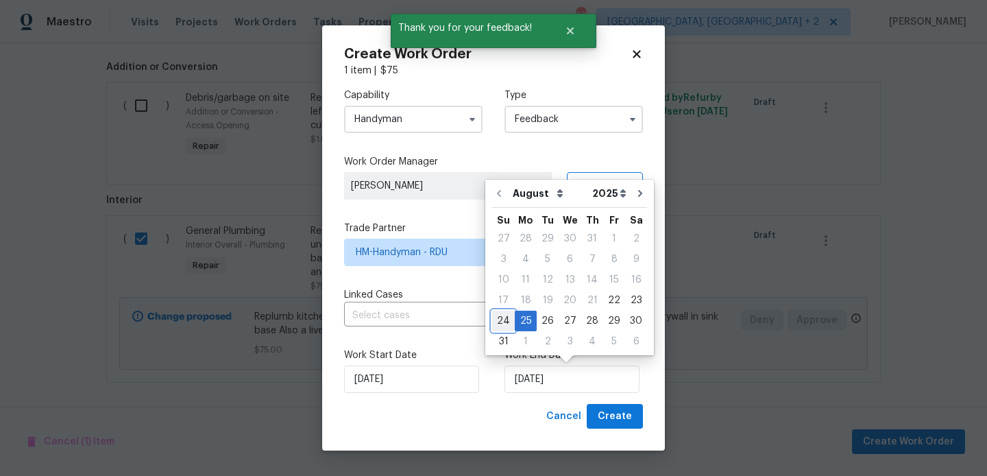
click at [506, 321] on div "24" at bounding box center [503, 320] width 23 height 19
type input "24/08/2025"
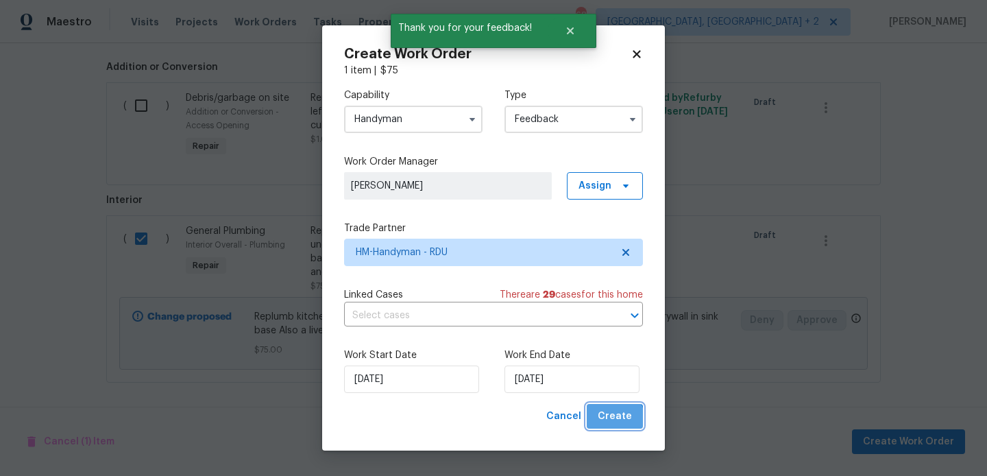
click at [608, 424] on span "Create" at bounding box center [615, 416] width 34 height 17
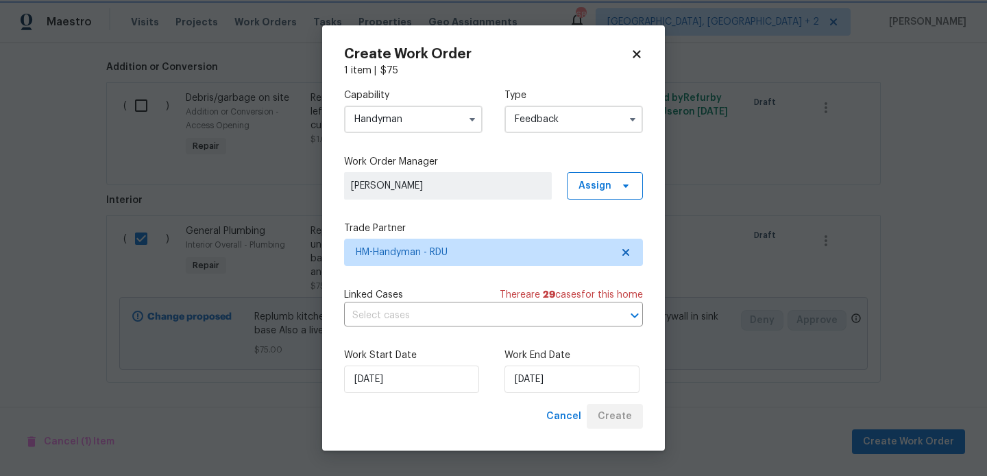
checkbox input "false"
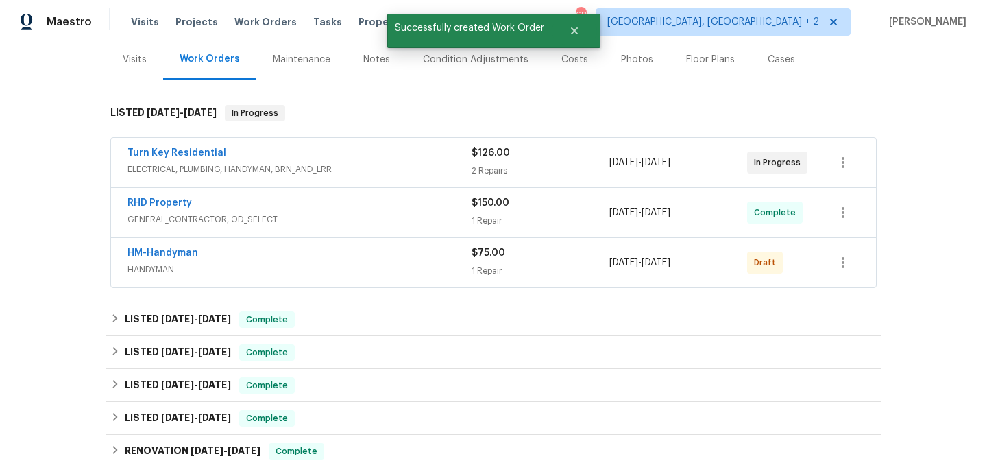
scroll to position [166, 0]
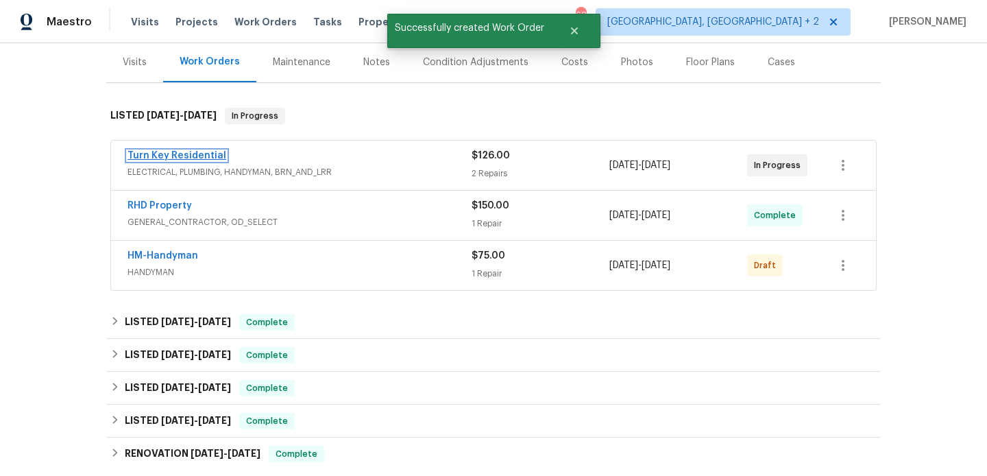
click at [178, 155] on link "Turn Key Residential" at bounding box center [177, 156] width 99 height 10
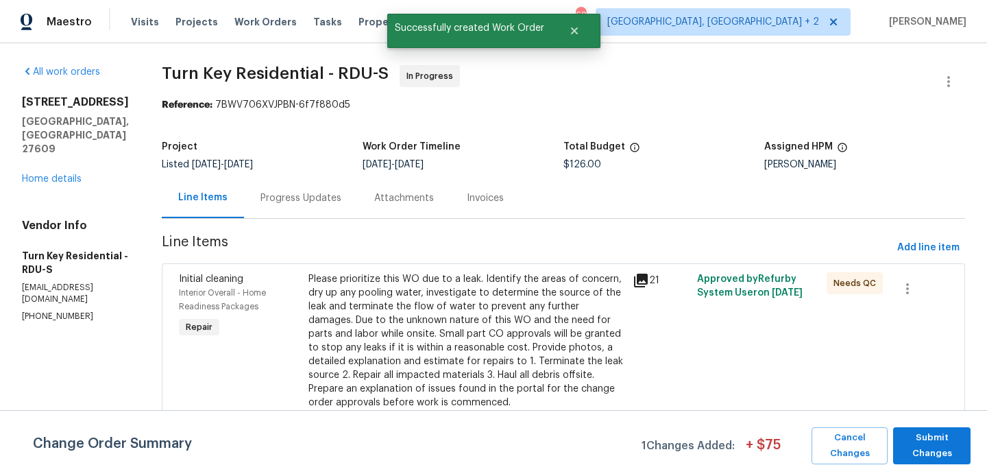
click at [317, 197] on div "Progress Updates" at bounding box center [301, 198] width 81 height 14
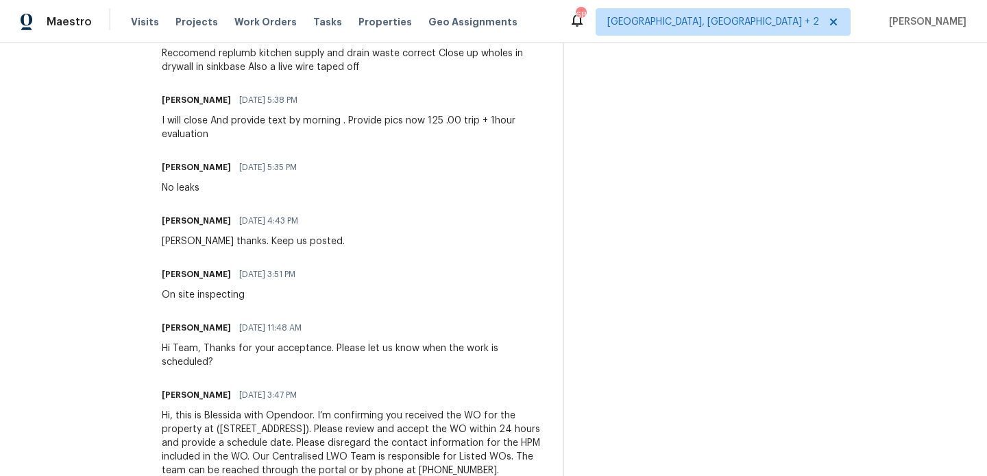
scroll to position [933, 0]
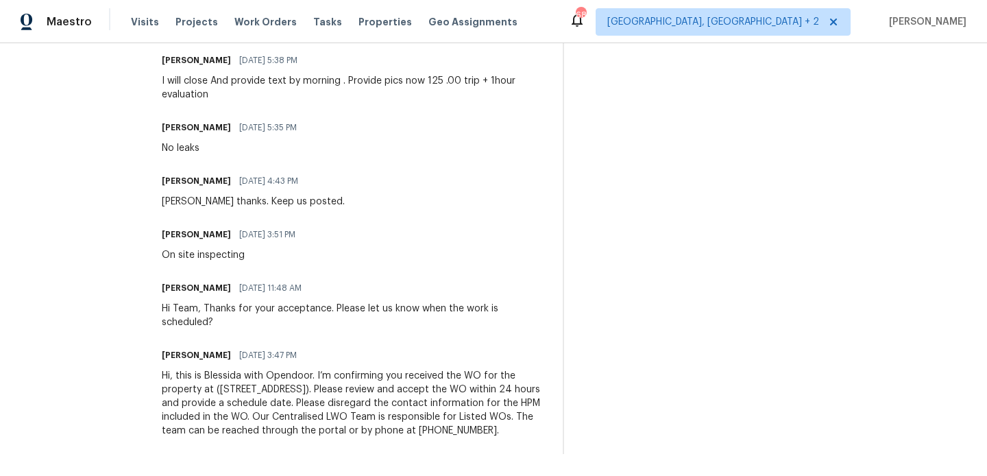
click at [350, 374] on div "Hi, this is Blessida with Opendoor. I’m confirming you received the WO for the …" at bounding box center [354, 403] width 385 height 69
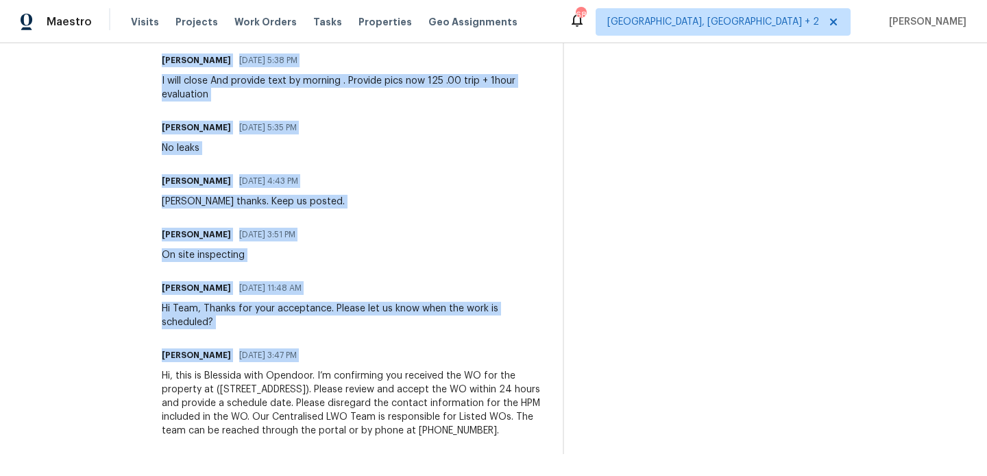
click at [350, 374] on div "Hi, this is Blessida with Opendoor. I’m confirming you received the WO for the …" at bounding box center [354, 403] width 385 height 69
copy div "Trade Partner Updates Blessida Angeline M 08/22/2025 10:47 AM Thanks. Keep us p…"
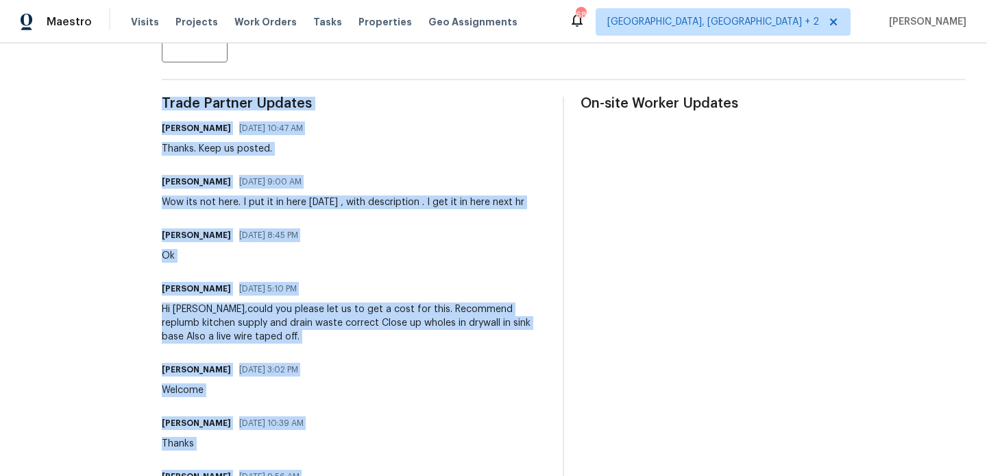
scroll to position [0, 0]
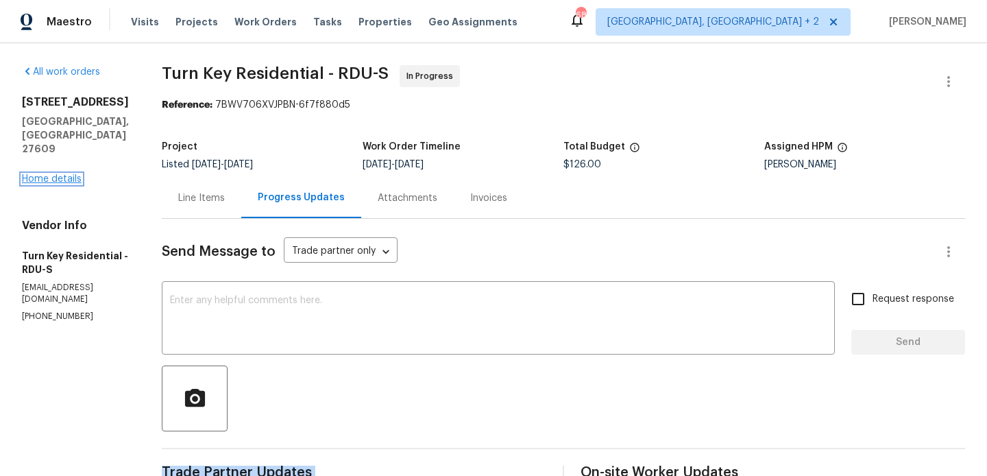
click at [71, 174] on link "Home details" at bounding box center [52, 179] width 60 height 10
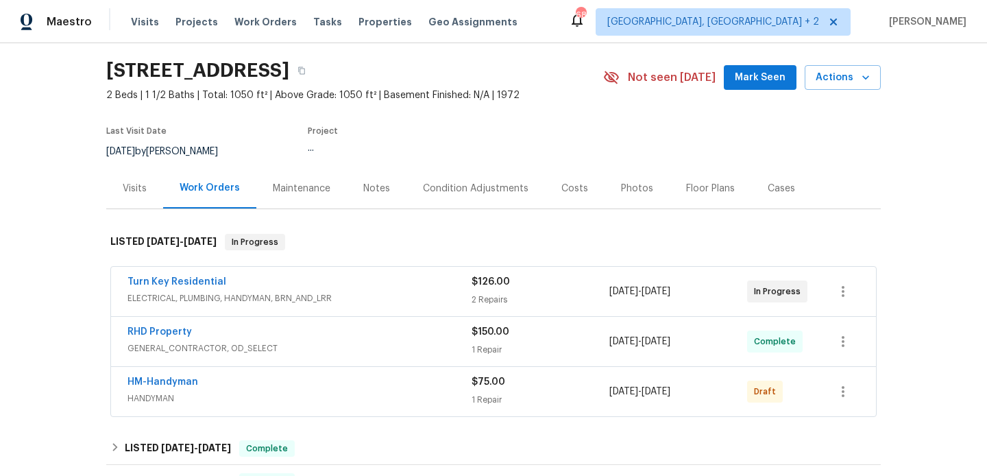
scroll to position [41, 0]
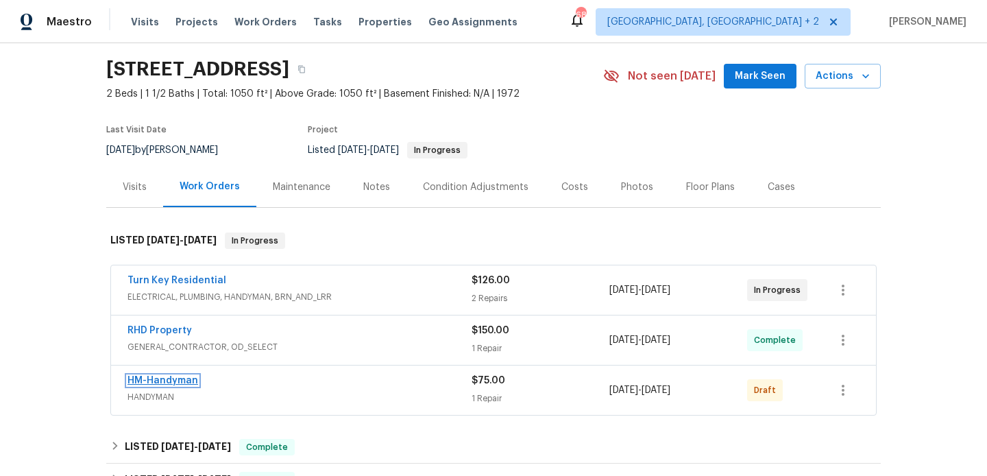
click at [186, 378] on link "HM-Handyman" at bounding box center [163, 381] width 71 height 10
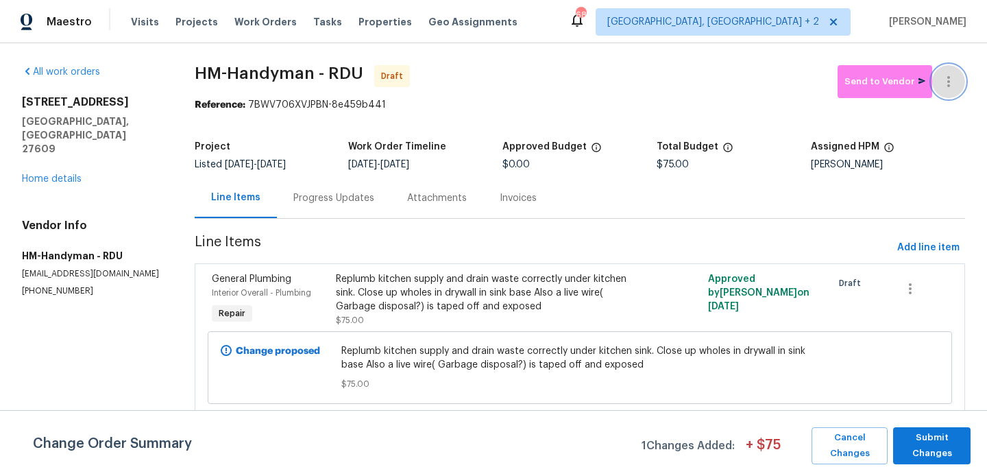
click at [950, 82] on icon "button" at bounding box center [949, 81] width 3 height 11
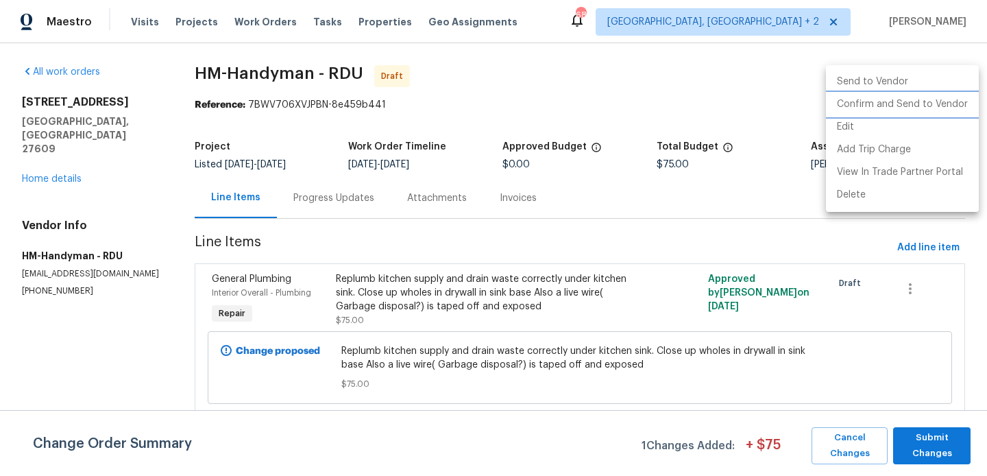
click at [950, 105] on li "Confirm and Send to Vendor" at bounding box center [902, 104] width 153 height 23
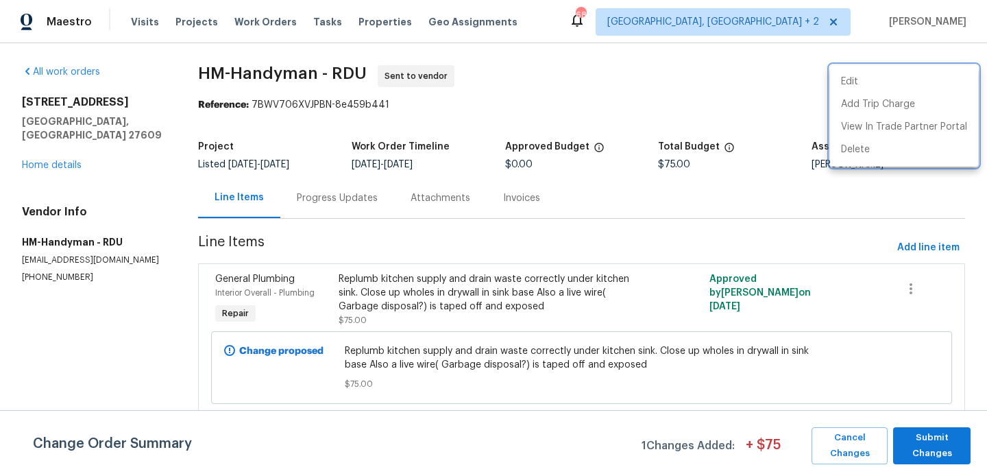
click at [963, 459] on div at bounding box center [493, 238] width 987 height 476
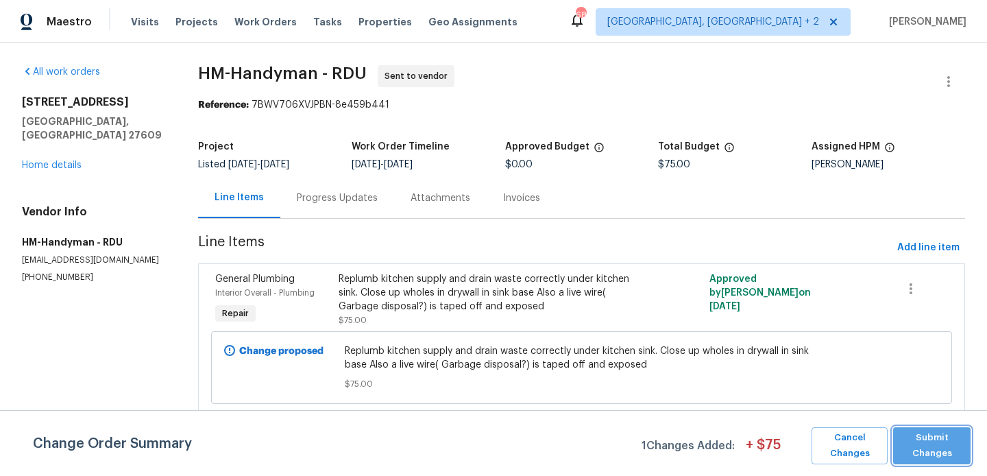
click at [951, 455] on span "Submit Changes" at bounding box center [932, 446] width 64 height 32
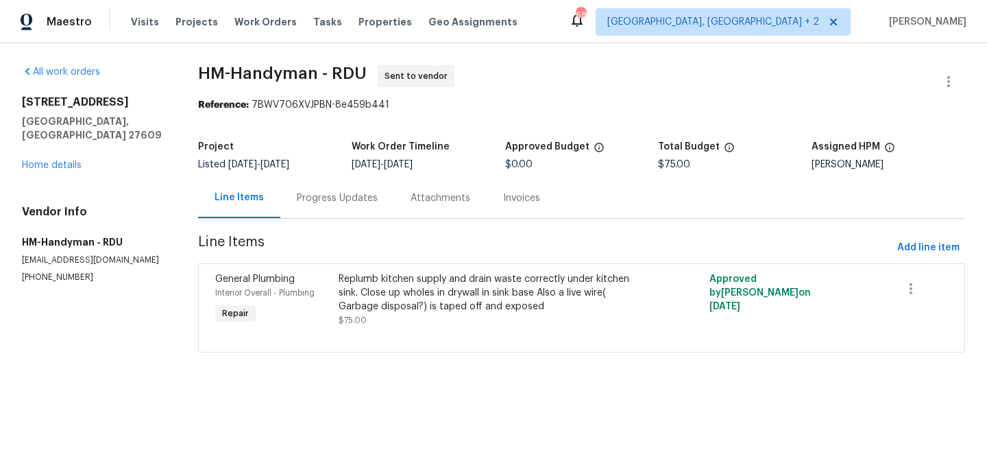
click at [365, 200] on div "Progress Updates" at bounding box center [337, 198] width 81 height 14
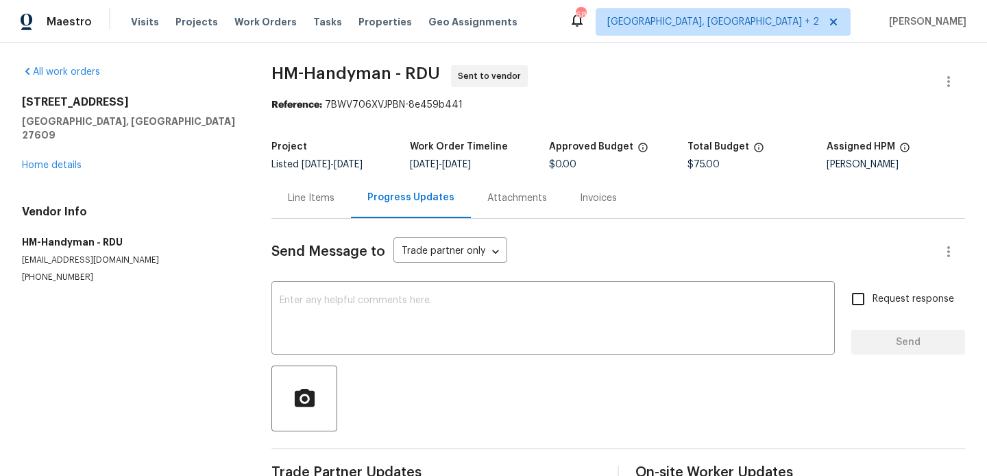
click at [387, 309] on textarea at bounding box center [553, 320] width 547 height 48
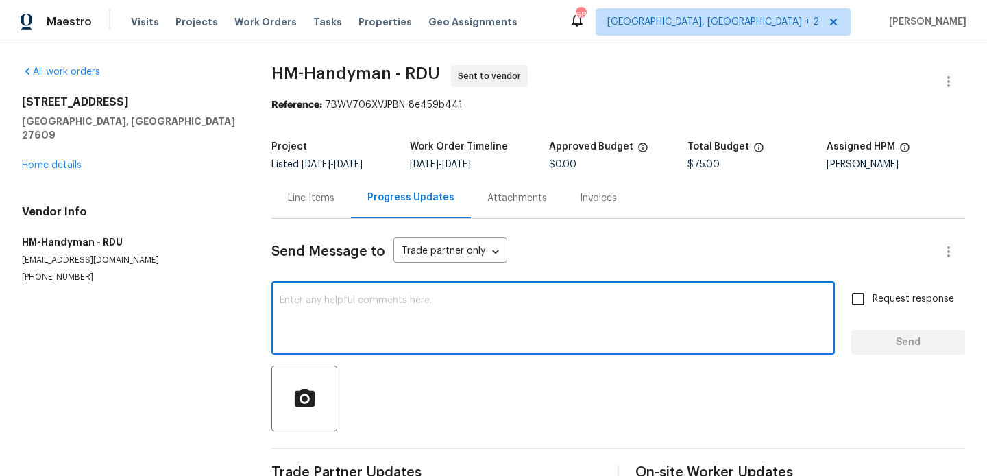
paste textarea "Hi, this is Blessida with Opendoor. I’m confirming you received the WO for the …"
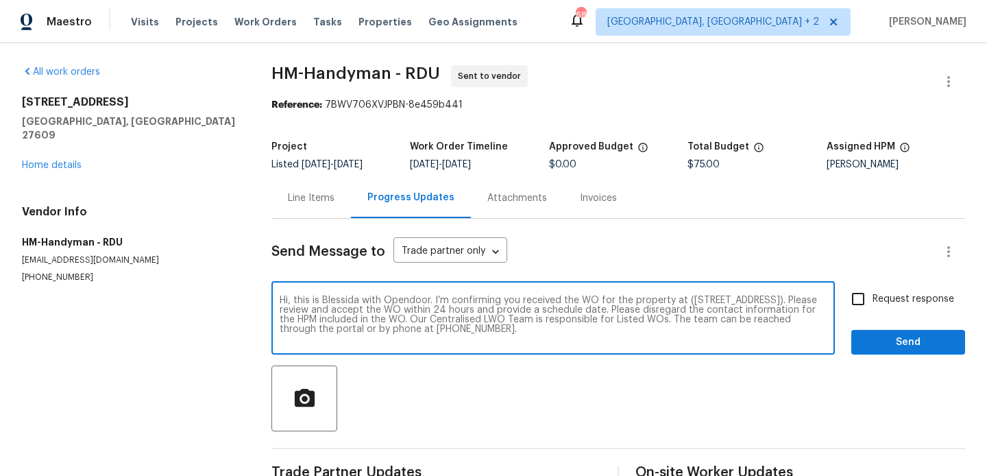
type textarea "Hi, this is Blessida with Opendoor. I’m confirming you received the WO for the …"
click at [878, 302] on span "Request response" at bounding box center [914, 299] width 82 height 14
click at [873, 302] on input "Request response" at bounding box center [858, 299] width 29 height 29
checkbox input "true"
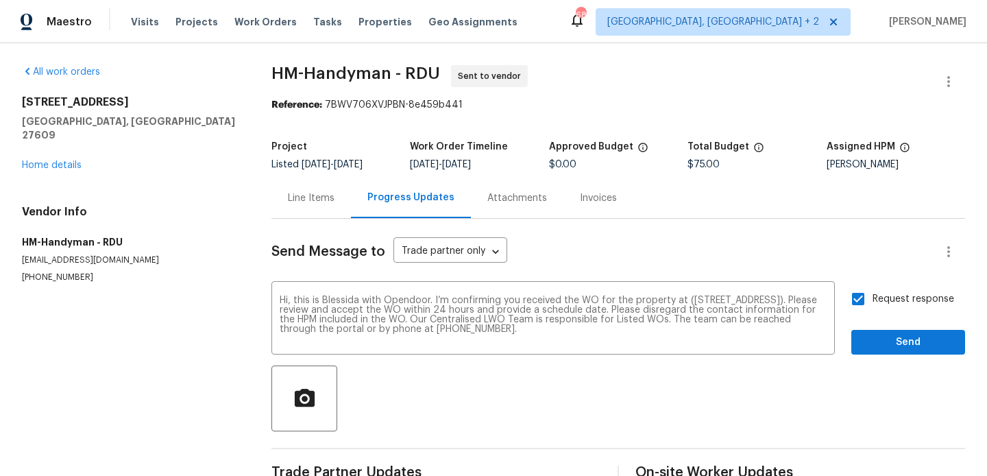
click at [878, 361] on div "Send Message to Trade partner only Trade partner only ​ Hi, this is Blessida wi…" at bounding box center [619, 353] width 694 height 269
click at [876, 339] on span "Send" at bounding box center [909, 342] width 92 height 17
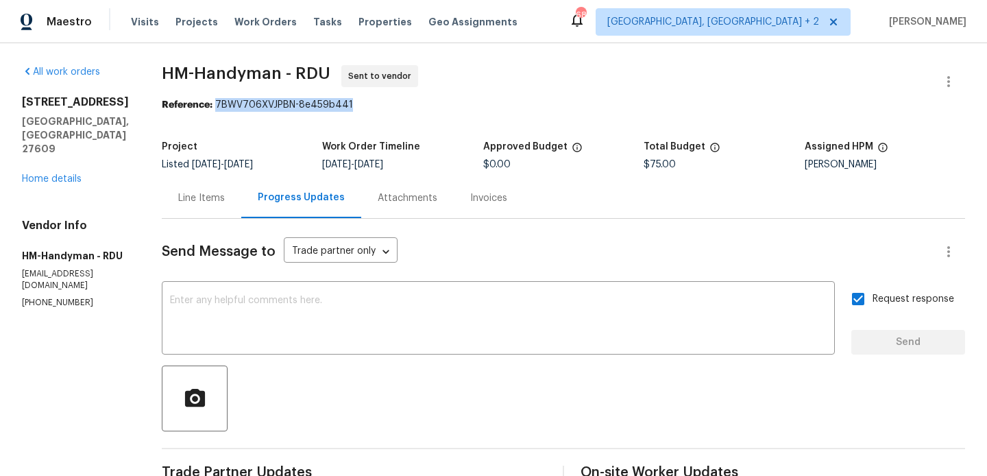
drag, startPoint x: 230, startPoint y: 101, endPoint x: 382, endPoint y: 101, distance: 151.5
click at [382, 101] on div "Reference: 7BWV706XVJPBN-8e459b441" at bounding box center [564, 105] width 804 height 14
copy div "7BWV706XVJPBN-8e459b441"
drag, startPoint x: 171, startPoint y: 76, endPoint x: 292, endPoint y: 76, distance: 121.4
click at [292, 76] on div "All work orders 5038 Flint Ridge Pl Raleigh, NC 27609 Home details Vendor Info …" at bounding box center [493, 330] width 987 height 575
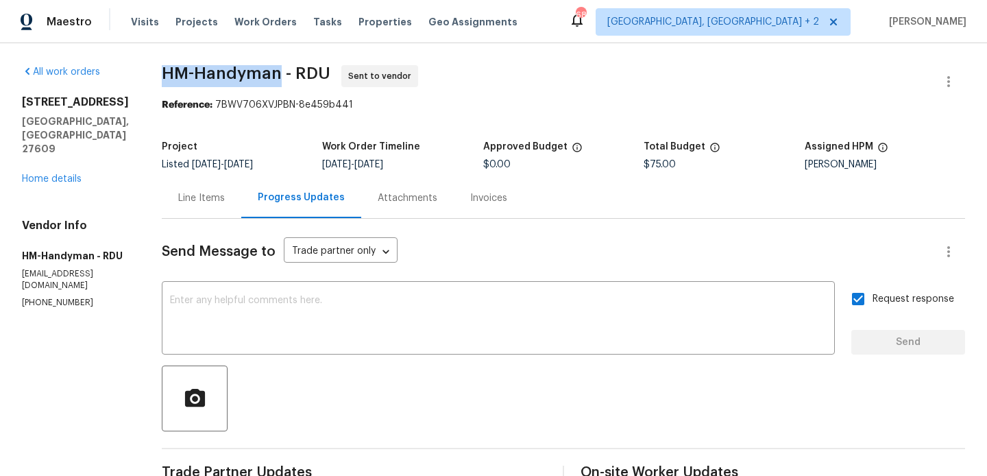
copy span "HM-Handyman"
click at [69, 174] on link "Home details" at bounding box center [52, 179] width 60 height 10
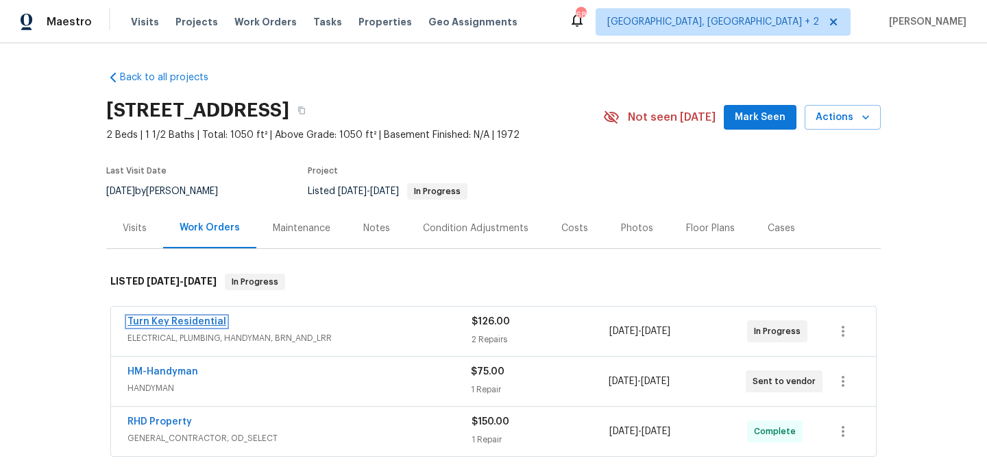
click at [191, 324] on link "Turn Key Residential" at bounding box center [177, 322] width 99 height 10
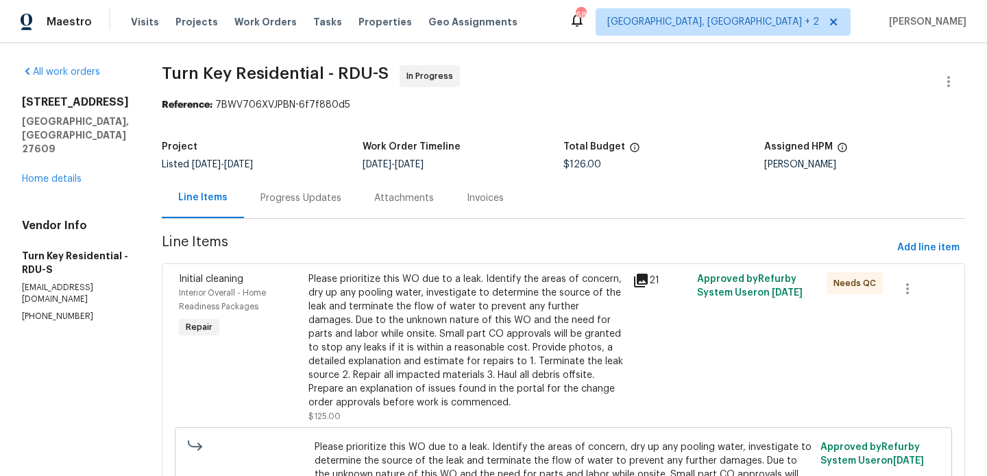
scroll to position [252, 0]
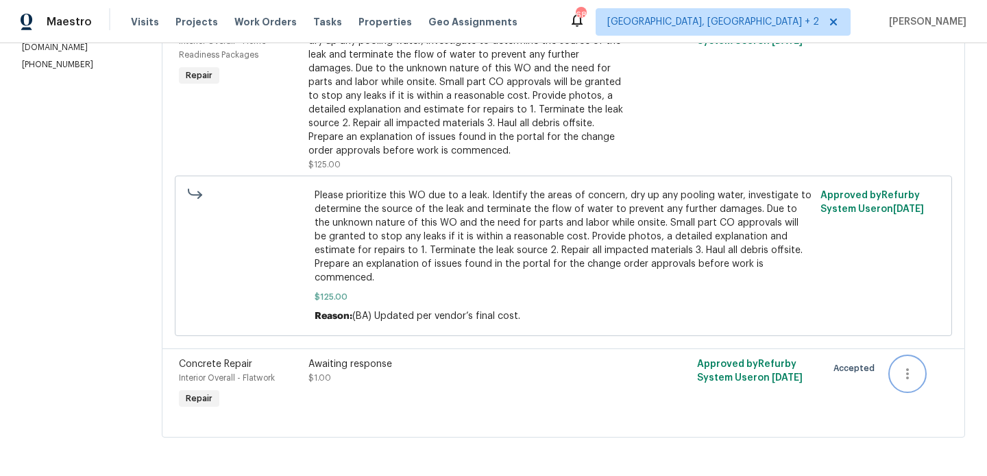
click at [911, 383] on button "button" at bounding box center [907, 373] width 33 height 33
click at [914, 371] on li "Cancel" at bounding box center [920, 373] width 53 height 23
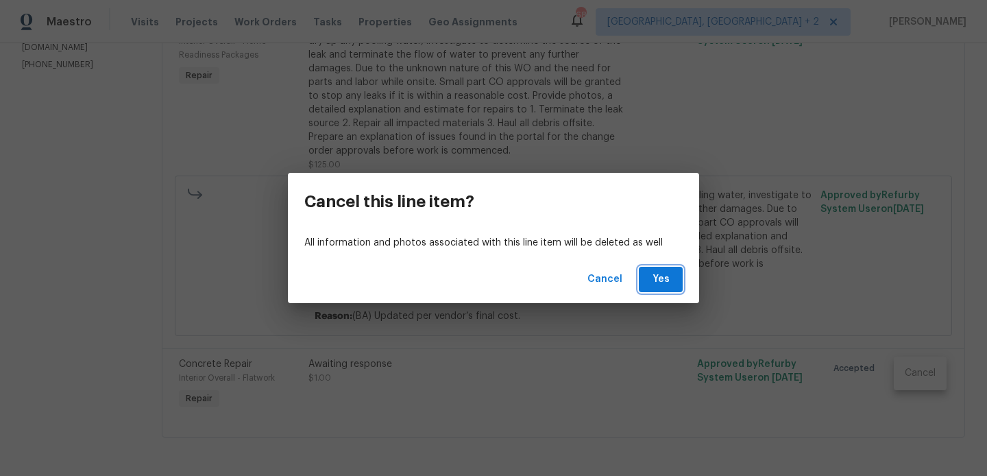
click at [662, 274] on span "Yes" at bounding box center [661, 279] width 22 height 17
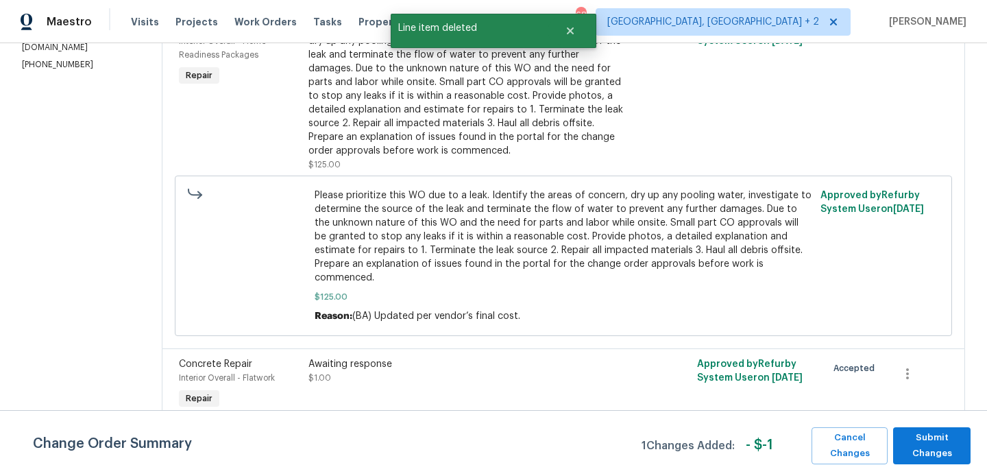
scroll to position [0, 0]
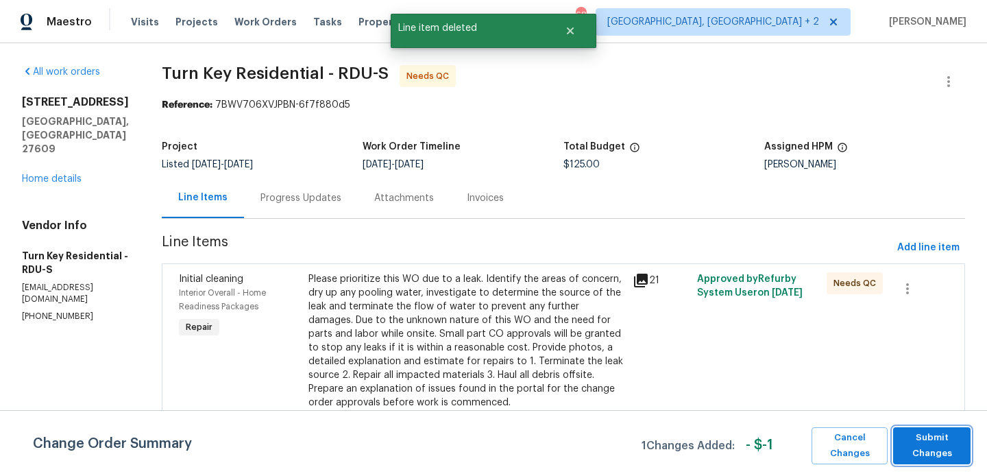
click at [915, 448] on span "Submit Changes" at bounding box center [932, 446] width 64 height 32
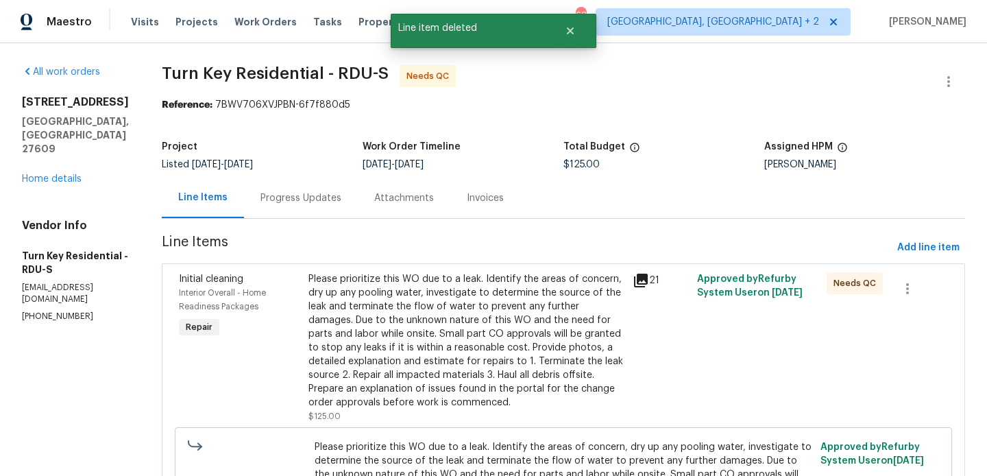
click at [330, 202] on div "Progress Updates" at bounding box center [301, 198] width 81 height 14
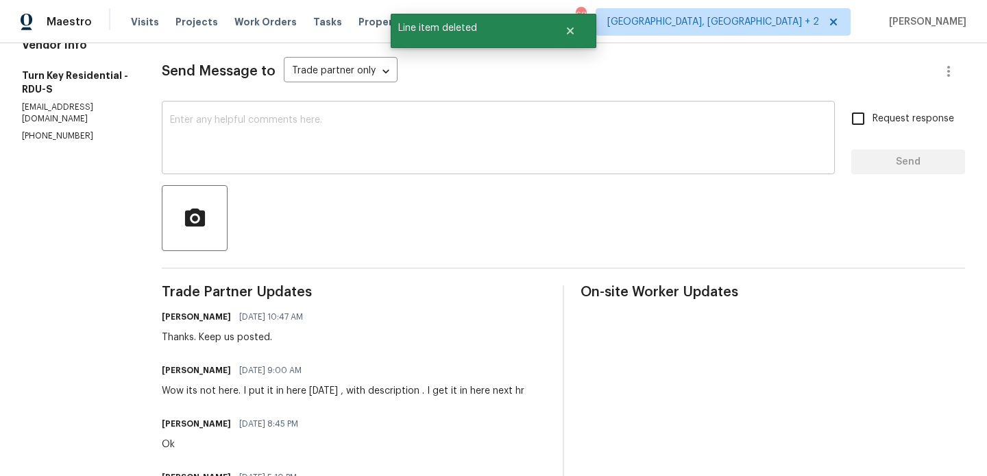
scroll to position [217, 0]
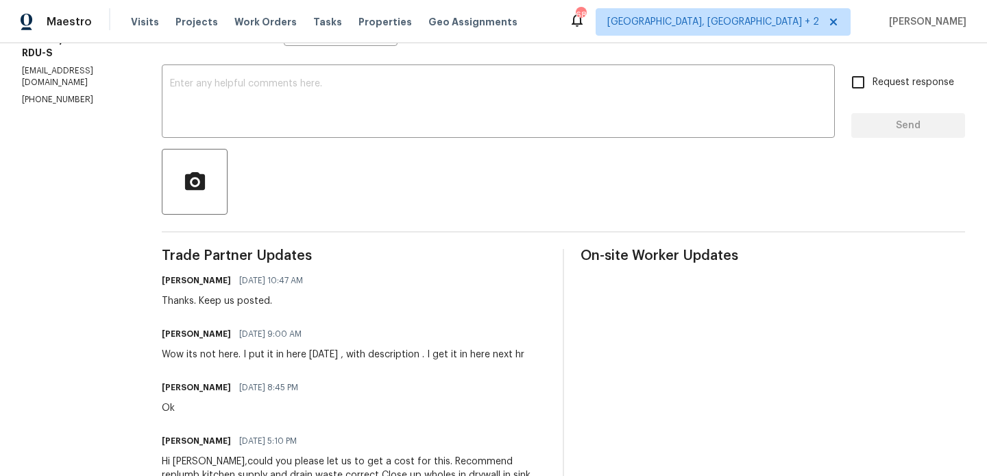
click at [211, 340] on h6 "Maria Johnson" at bounding box center [196, 334] width 69 height 14
copy h6 "Maria"
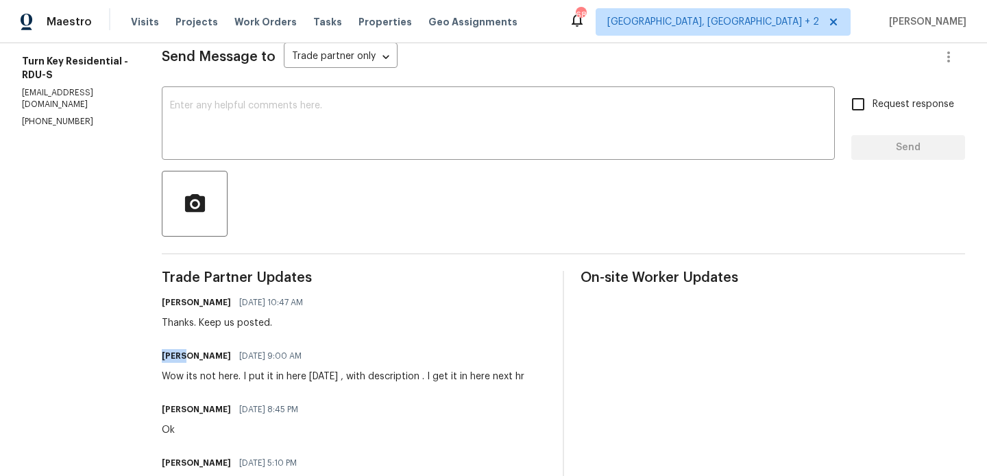
scroll to position [106, 0]
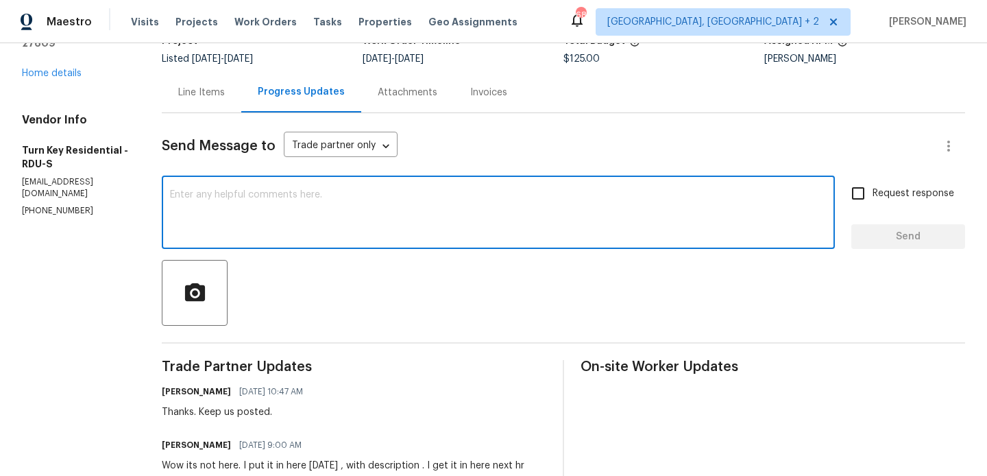
click at [299, 219] on textarea at bounding box center [498, 214] width 657 height 48
paste textarea "Maria"
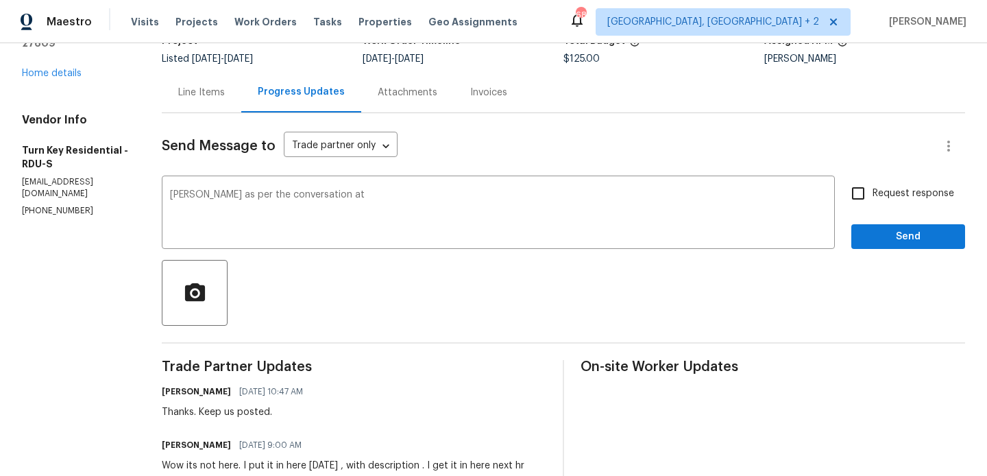
click at [45, 205] on p "(919) 805-2596" at bounding box center [75, 211] width 107 height 12
copy p "(919) 805-2596"
click at [402, 191] on textarea "Maria as per the conversation at" at bounding box center [498, 214] width 657 height 48
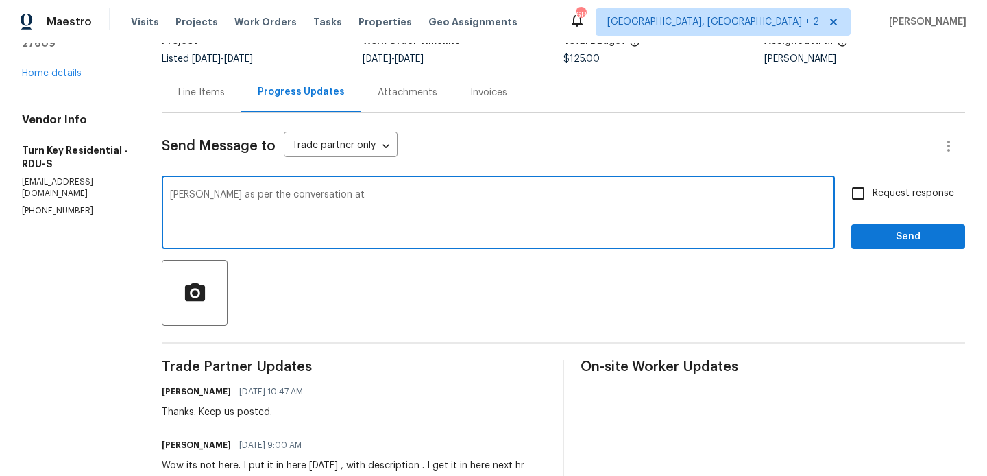
paste textarea "(919) 805-2596"
type textarea "Maria as per the conversation at (919) 805-2596 We are not moving with the repa…"
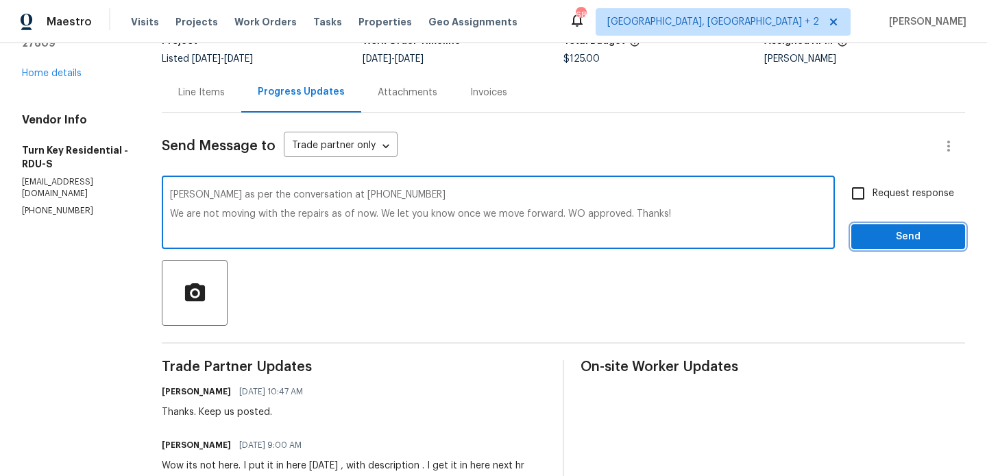
click at [900, 244] on span "Send" at bounding box center [909, 236] width 92 height 17
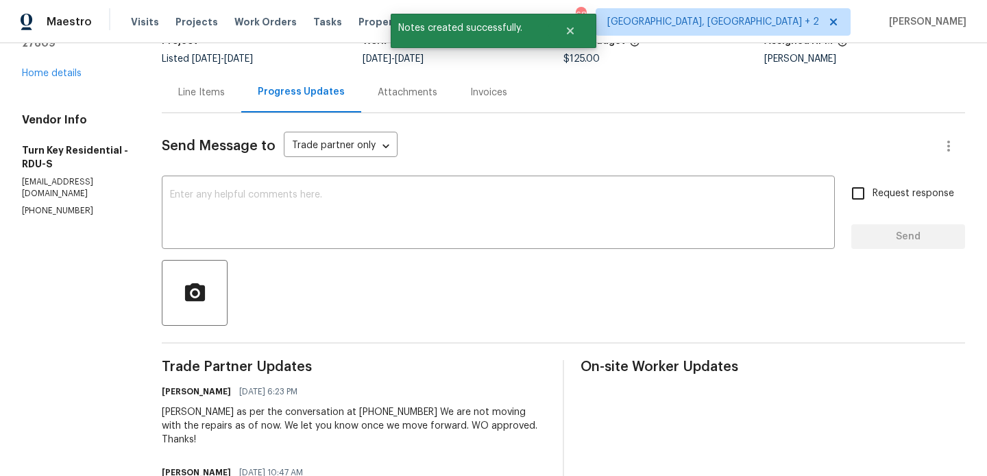
click at [64, 205] on p "(919) 805-2596" at bounding box center [75, 211] width 107 height 12
copy p "(919) 805-2596"
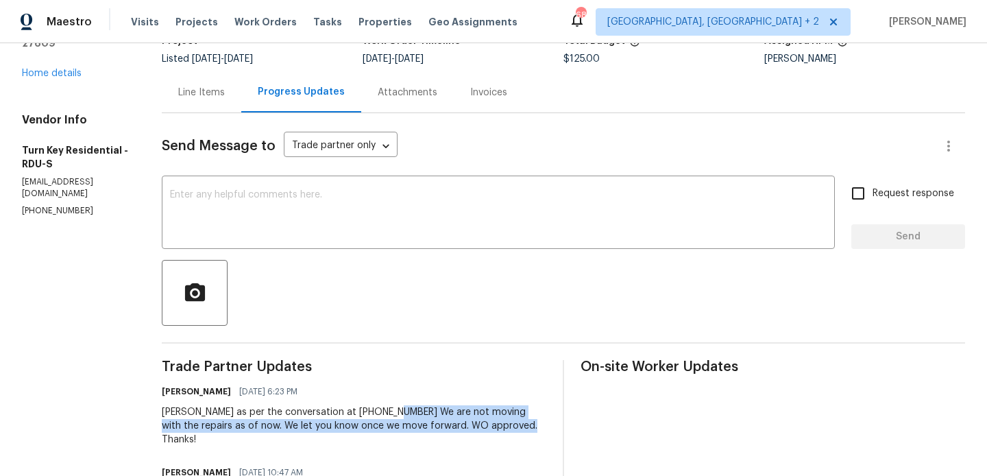
drag, startPoint x: 413, startPoint y: 411, endPoint x: 565, endPoint y: 428, distance: 152.5
copy div "We are not moving with the repairs as of now. We let you know once we move forw…"
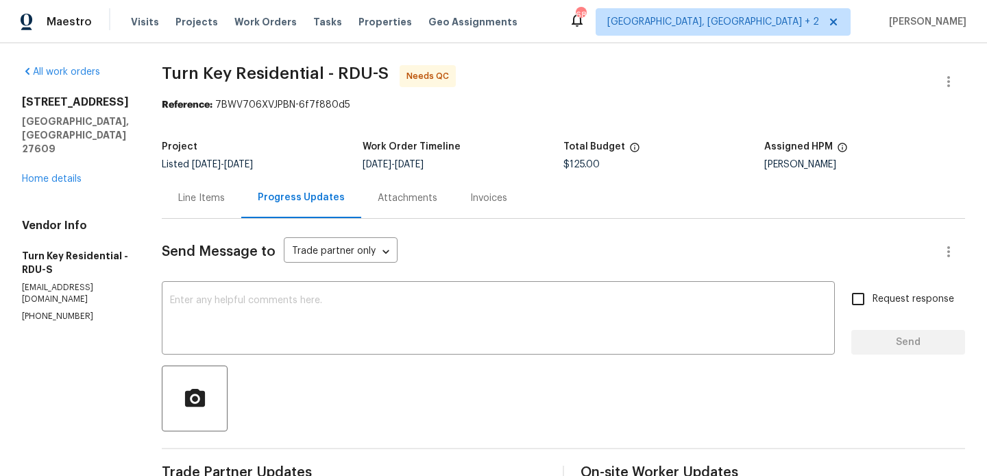
drag, startPoint x: 229, startPoint y: 217, endPoint x: 241, endPoint y: 217, distance: 11.7
click at [229, 217] on div "Line Items" at bounding box center [202, 198] width 80 height 40
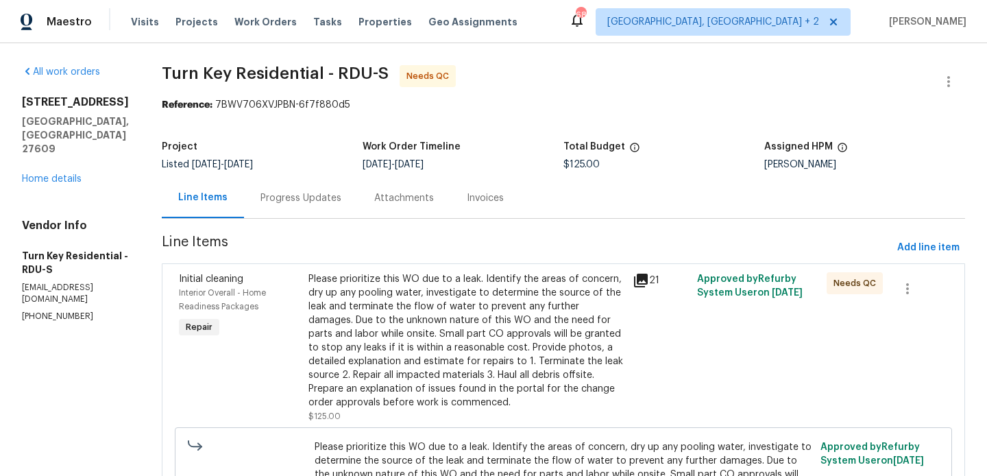
click at [456, 294] on div "Please prioritize this WO due to a leak. Identify the areas of concern, dry up …" at bounding box center [467, 340] width 316 height 137
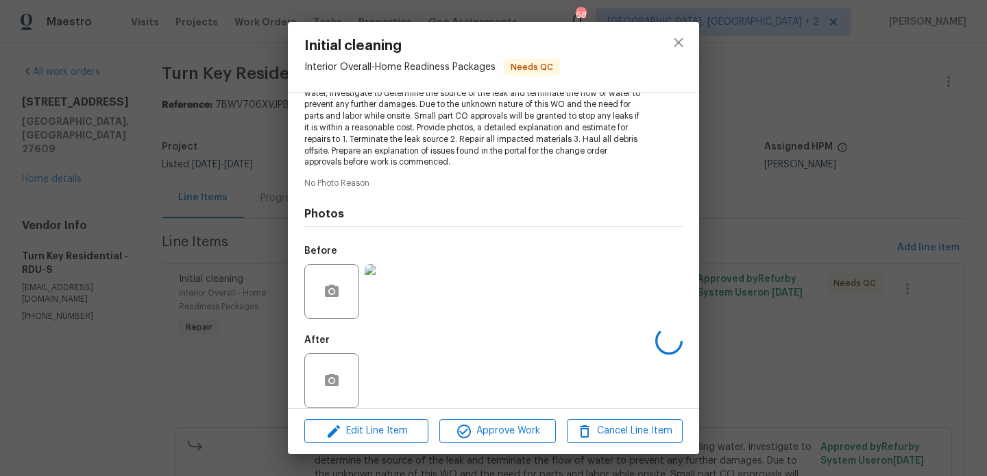
scroll to position [190, 0]
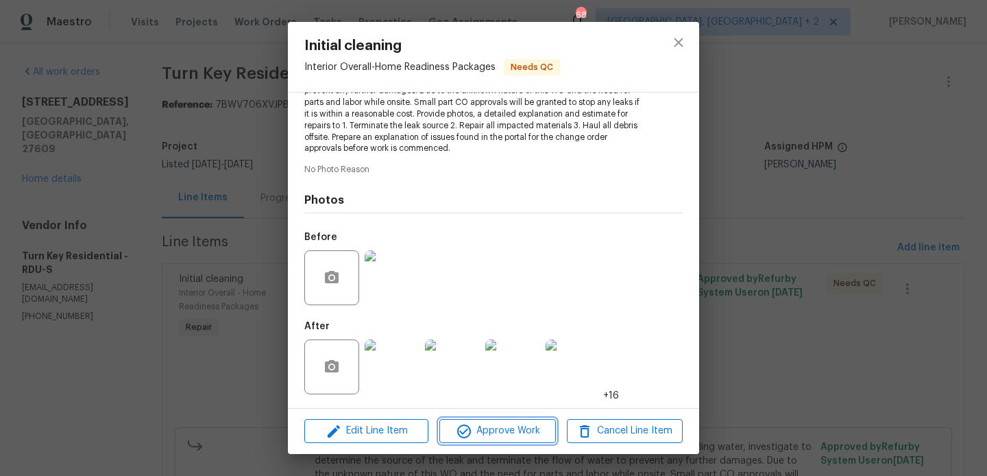
click at [475, 431] on span "Approve Work" at bounding box center [498, 430] width 108 height 17
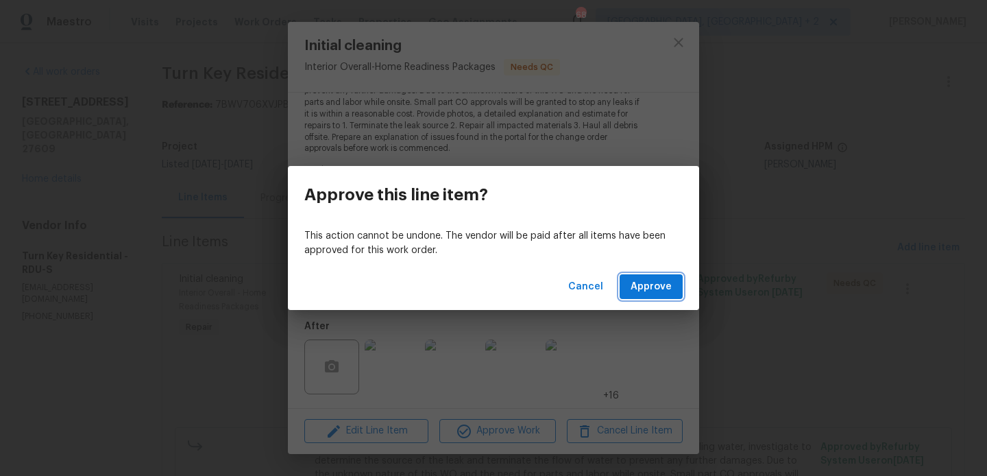
click at [662, 288] on span "Approve" at bounding box center [651, 286] width 41 height 17
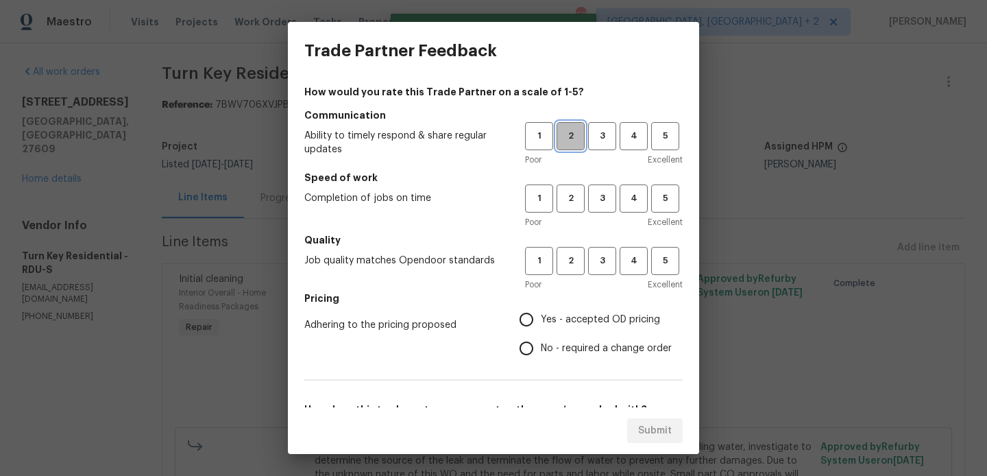
click at [584, 133] on button "2" at bounding box center [571, 136] width 28 height 28
click at [604, 136] on span "3" at bounding box center [602, 136] width 25 height 16
click at [609, 206] on button "3" at bounding box center [602, 198] width 28 height 28
click at [609, 256] on span "3" at bounding box center [602, 261] width 25 height 16
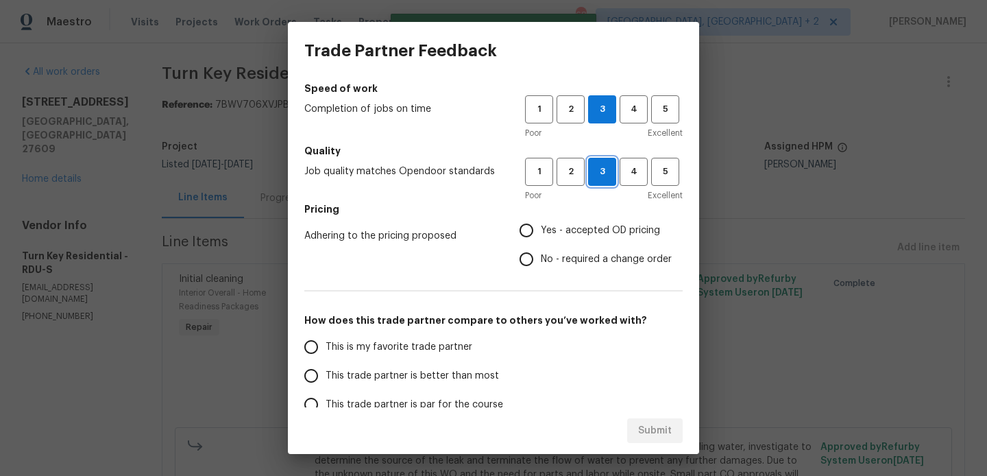
scroll to position [90, 0]
click at [581, 261] on span "No - required a change order" at bounding box center [606, 259] width 131 height 14
click at [541, 261] on input "No - required a change order" at bounding box center [526, 258] width 29 height 29
radio input "true"
click at [423, 368] on span "This trade partner is better than most" at bounding box center [412, 375] width 173 height 14
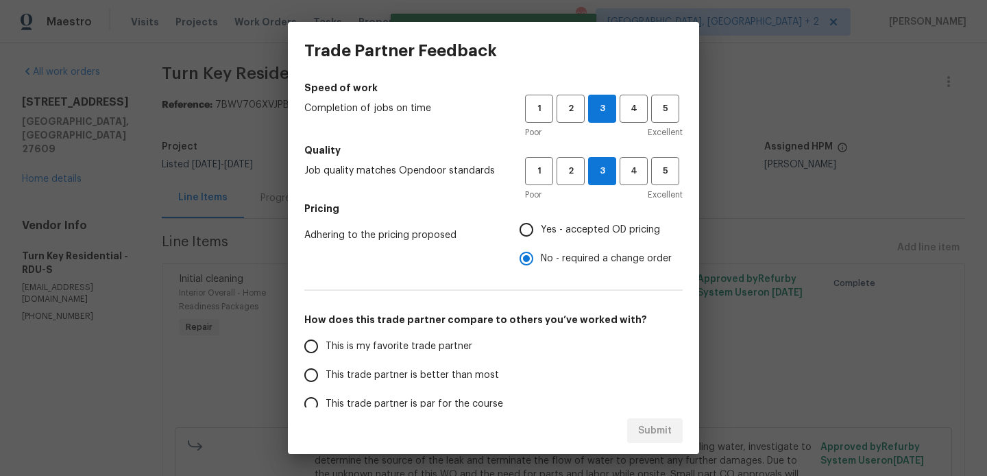
click at [326, 368] on input "This trade partner is better than most" at bounding box center [311, 375] width 29 height 29
click at [664, 438] on span "Submit" at bounding box center [655, 430] width 34 height 17
radio input "true"
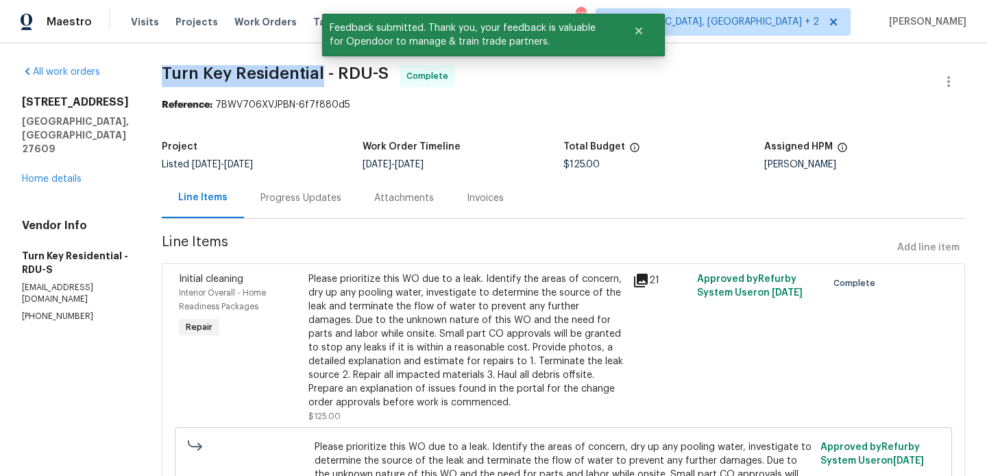
drag, startPoint x: 193, startPoint y: 79, endPoint x: 354, endPoint y: 79, distance: 161.1
click at [354, 79] on div "All work orders 5038 Flint Ridge Pl Raleigh, NC 27609 Home details Vendor Info …" at bounding box center [493, 341] width 987 height 596
copy span "Turn Key Residential"
click at [59, 174] on link "Home details" at bounding box center [52, 179] width 60 height 10
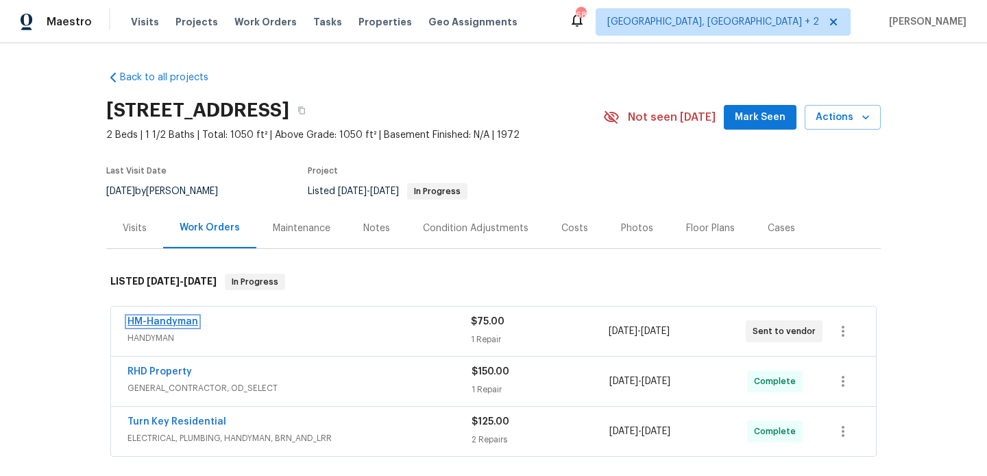
click at [176, 317] on link "HM-Handyman" at bounding box center [163, 322] width 71 height 10
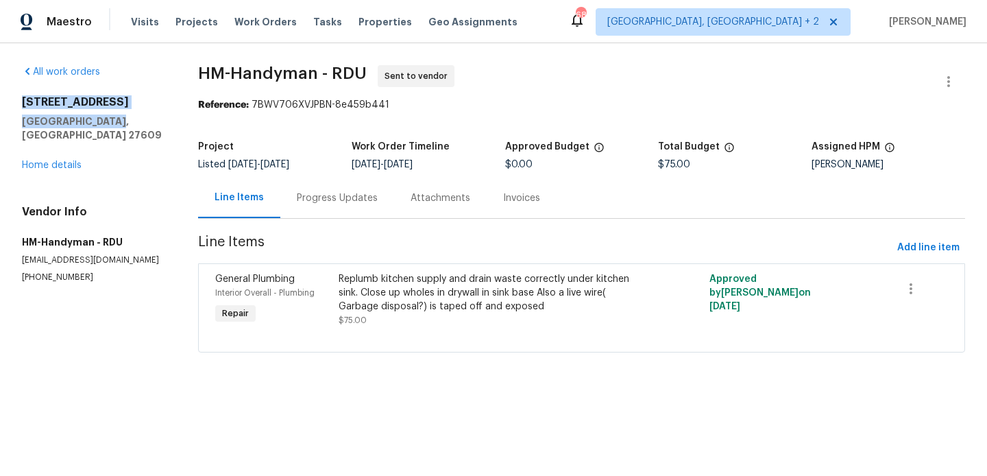
drag, startPoint x: 118, startPoint y: 126, endPoint x: 19, endPoint y: 95, distance: 103.4
click at [19, 95] on div "All work orders 5038 Flint Ridge Pl Raleigh, NC 27609 Home details Vendor Info …" at bounding box center [493, 217] width 987 height 348
copy div "5038 Flint Ridge Pl Raleigh, NC 27609"
